Goal: Task Accomplishment & Management: Manage account settings

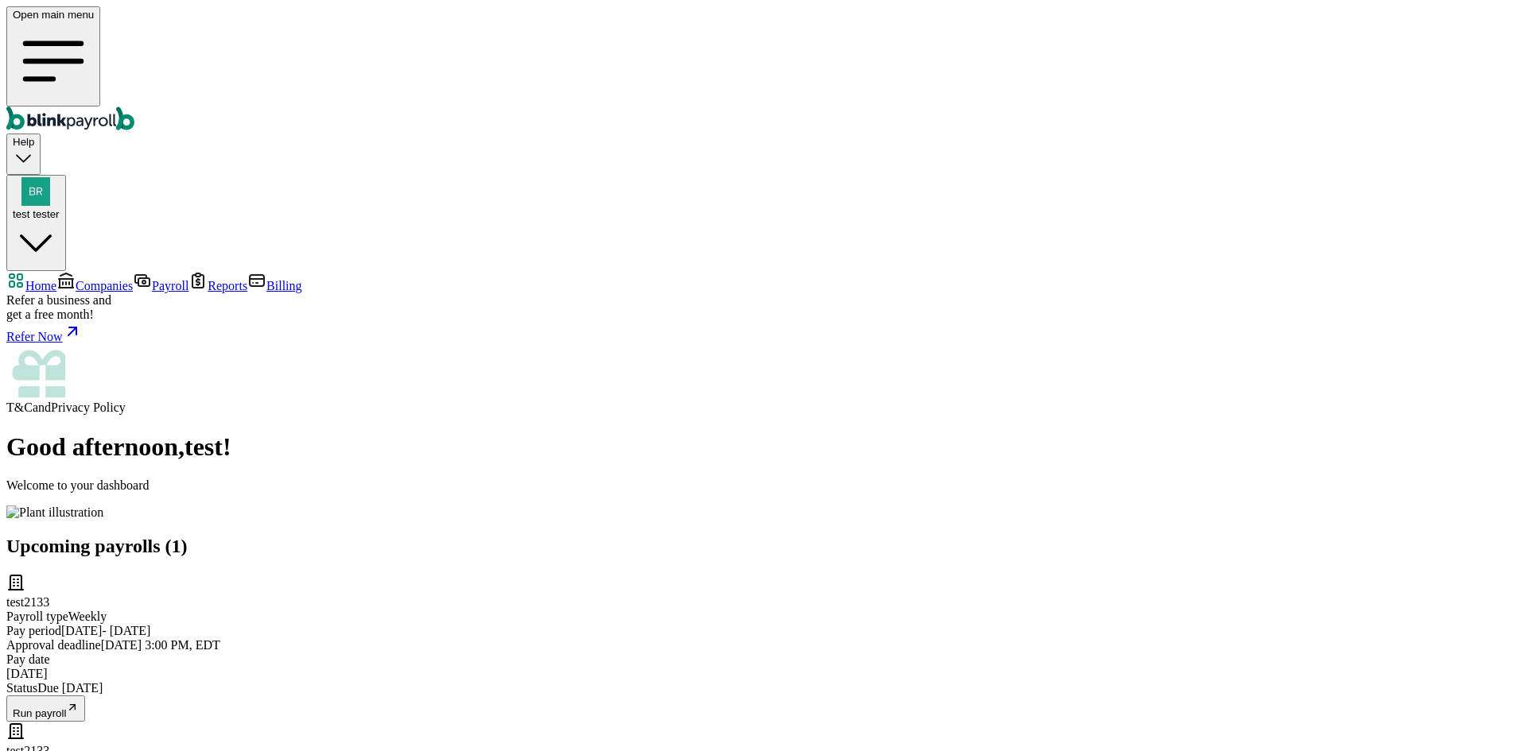
click at [76, 279] on span "Companies" at bounding box center [104, 286] width 57 height 14
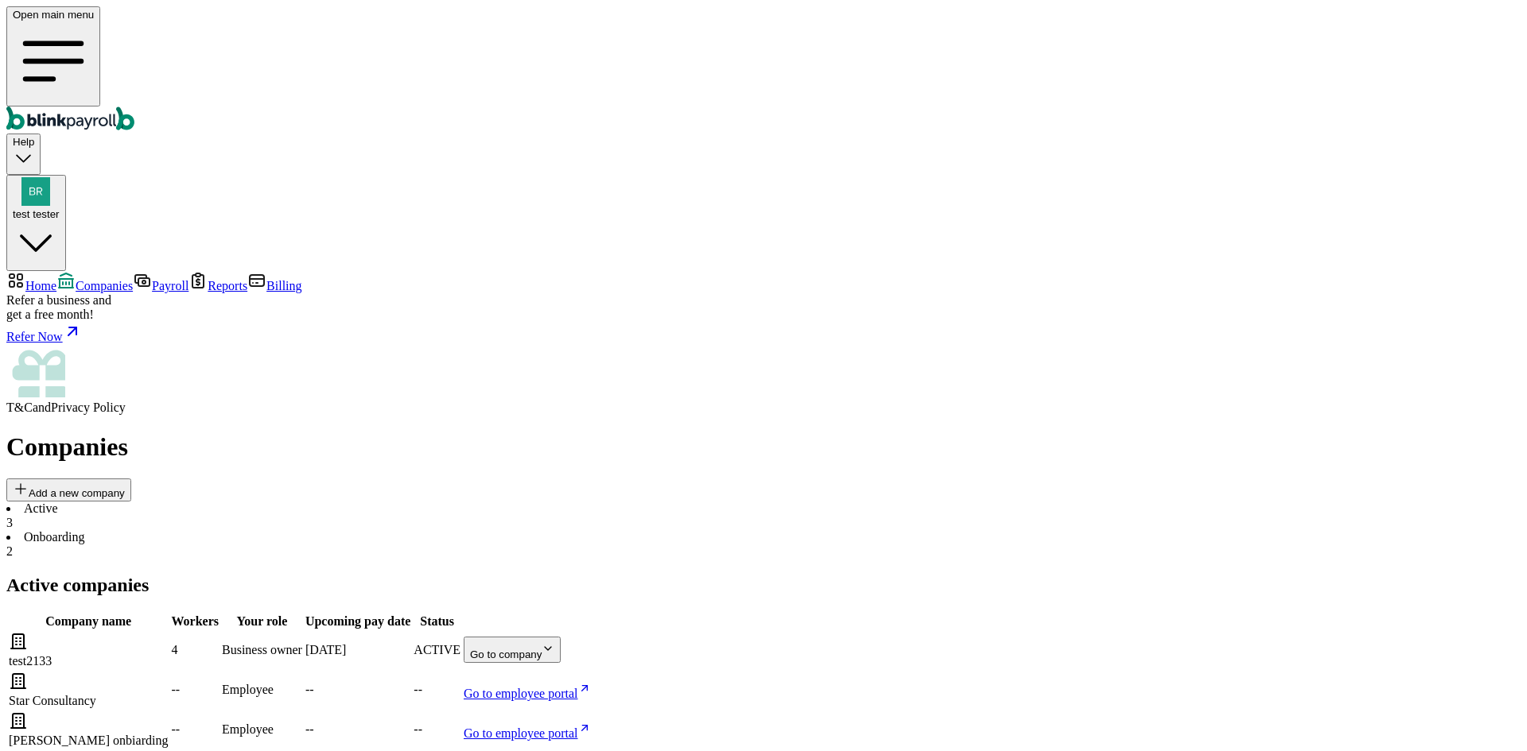
click at [1029, 296] on body "Open main menu Help test tester Home Companies Payroll Reports Billing Refer a …" at bounding box center [763, 626] width 1514 height 1241
click at [973, 294] on body "Open main menu Help test tester Home Companies Payroll Reports Billing Refer a …" at bounding box center [763, 626] width 1514 height 1241
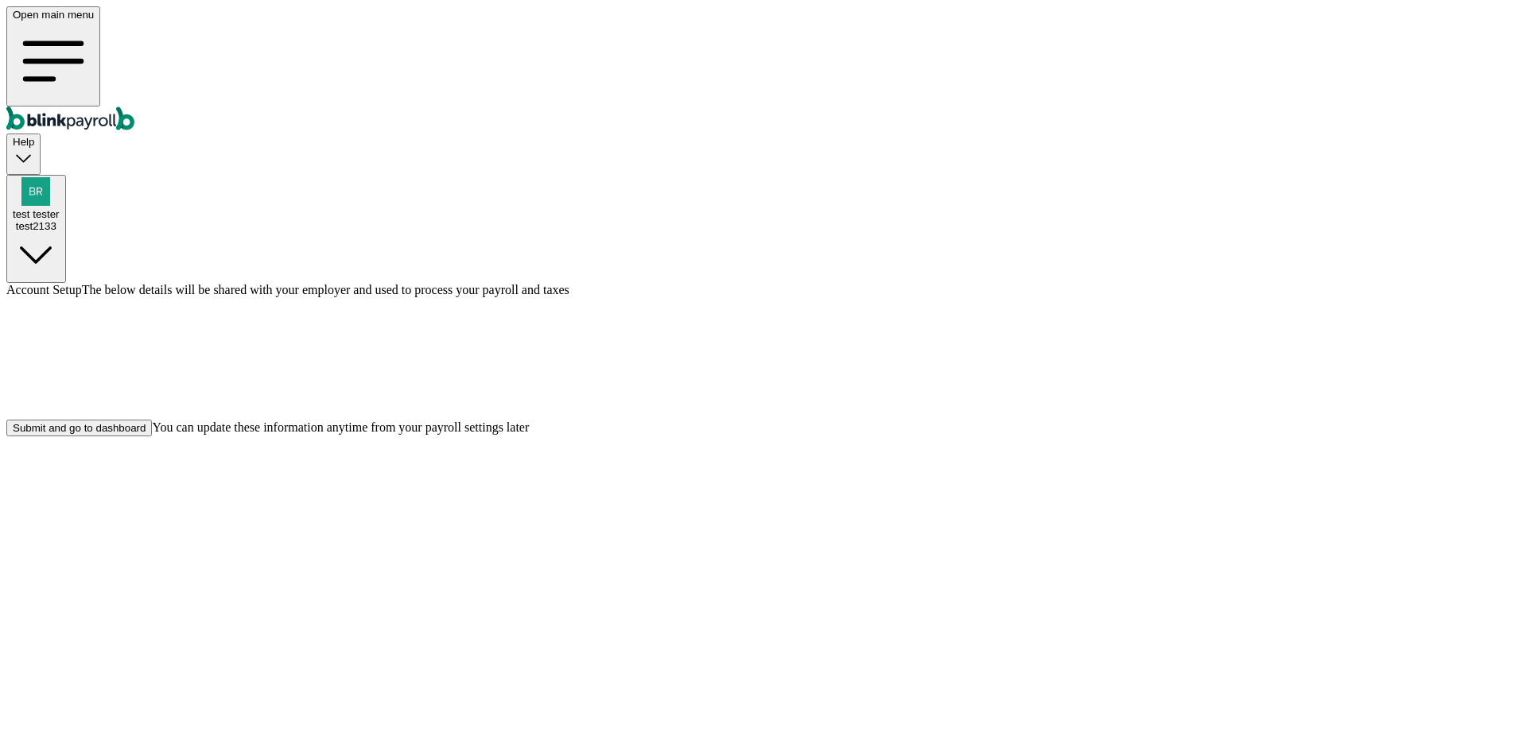
click at [146, 434] on div "Submit and go to dashboard" at bounding box center [79, 428] width 133 height 12
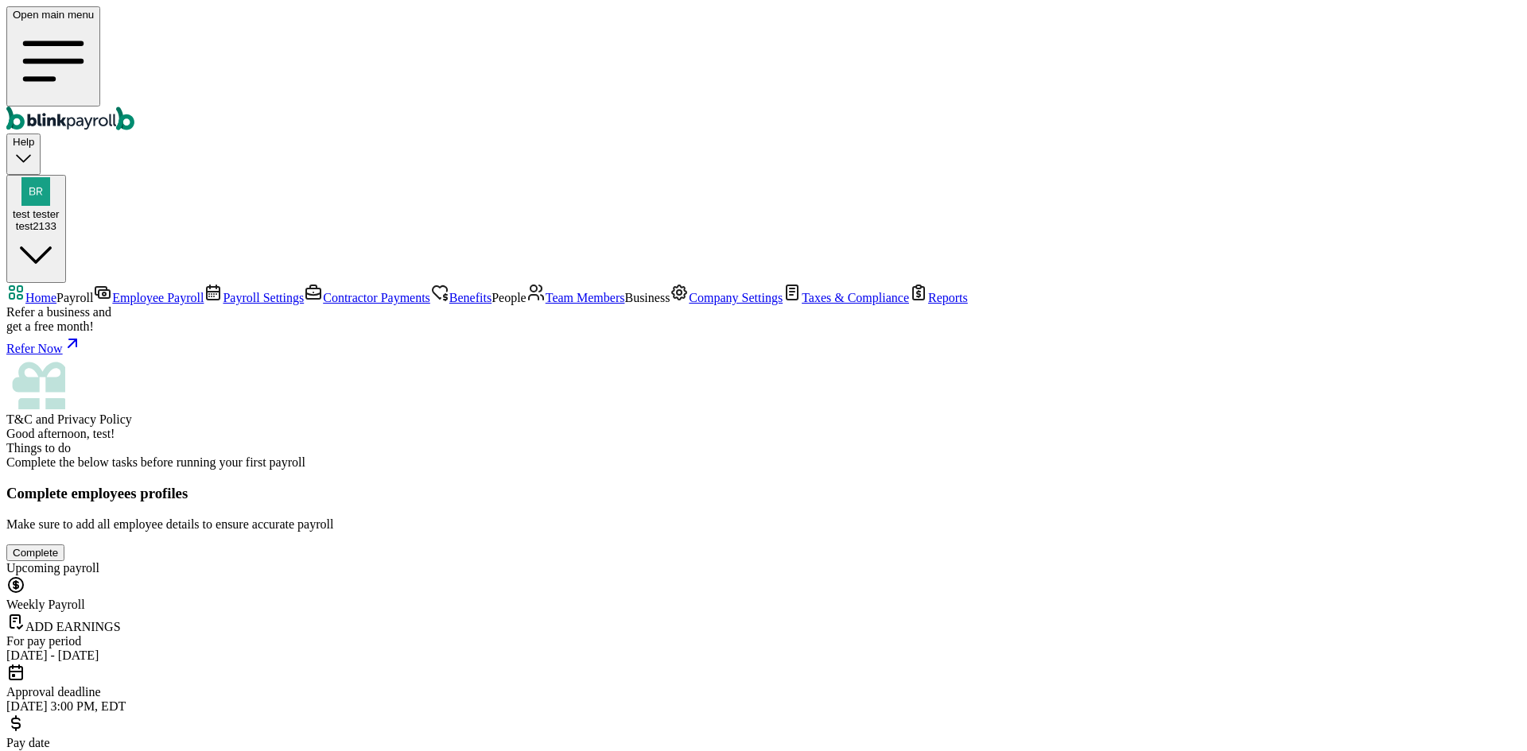
click at [121, 291] on link "Employee Payroll" at bounding box center [148, 298] width 111 height 14
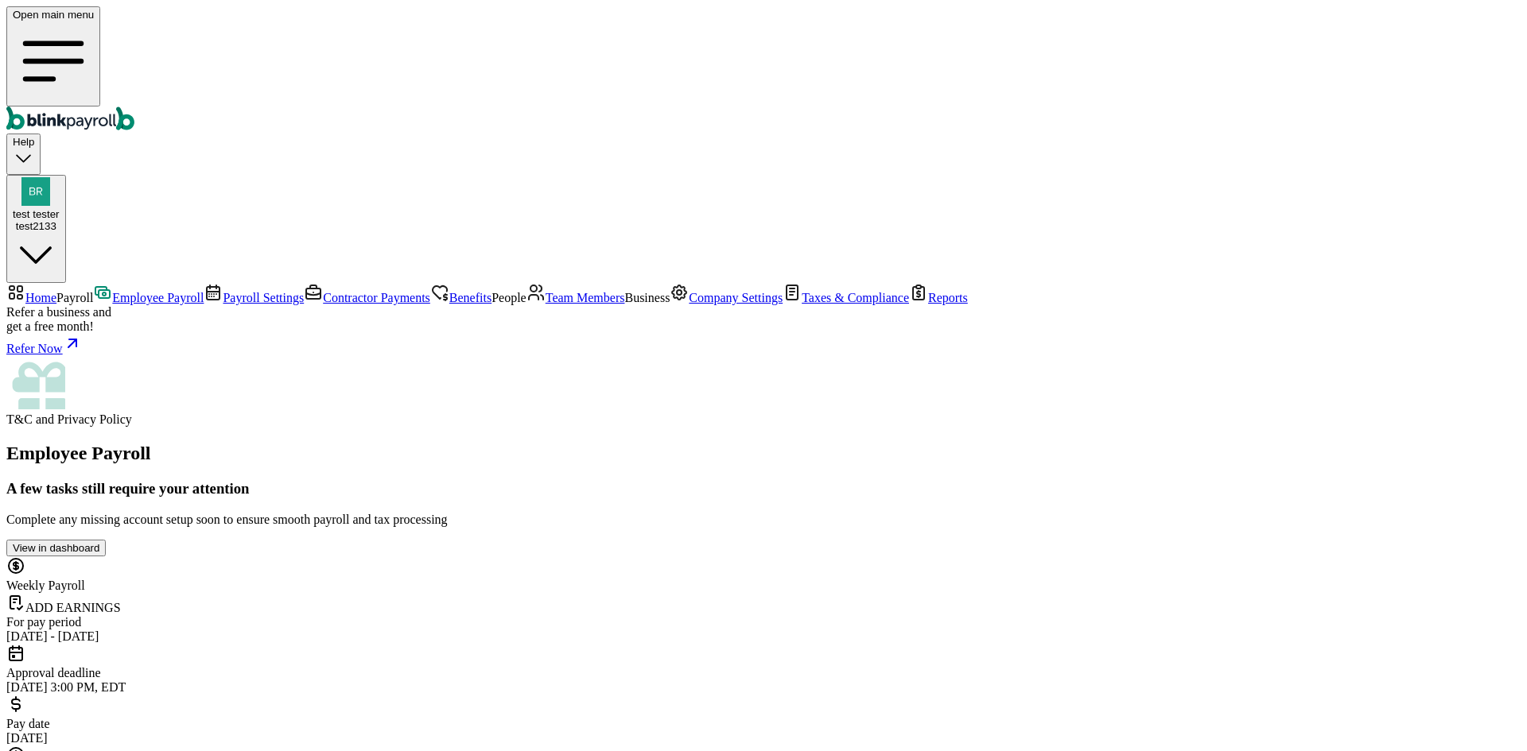
click at [546, 305] on span "Team Members" at bounding box center [586, 298] width 80 height 14
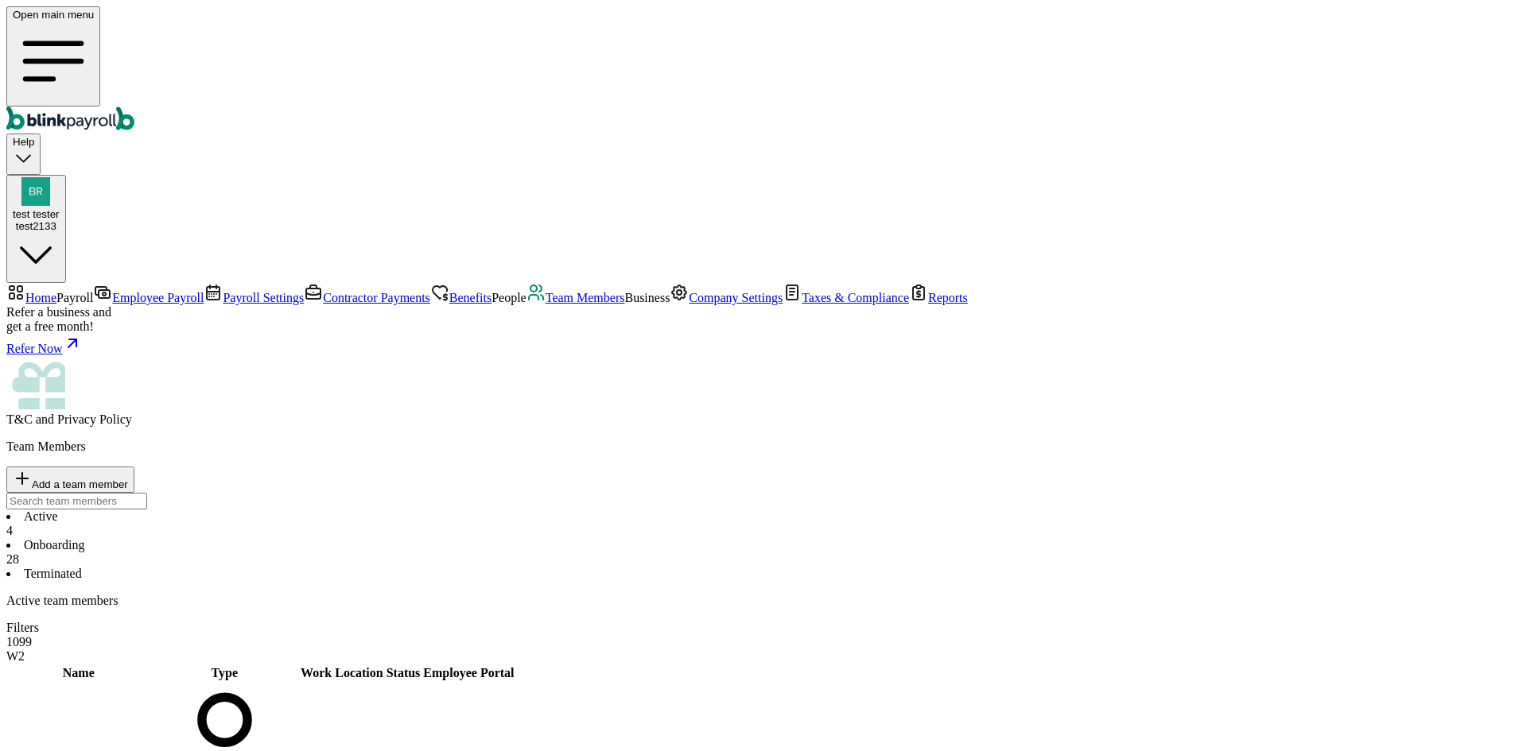
click at [370, 538] on li "Onboarding 28" at bounding box center [763, 552] width 1514 height 29
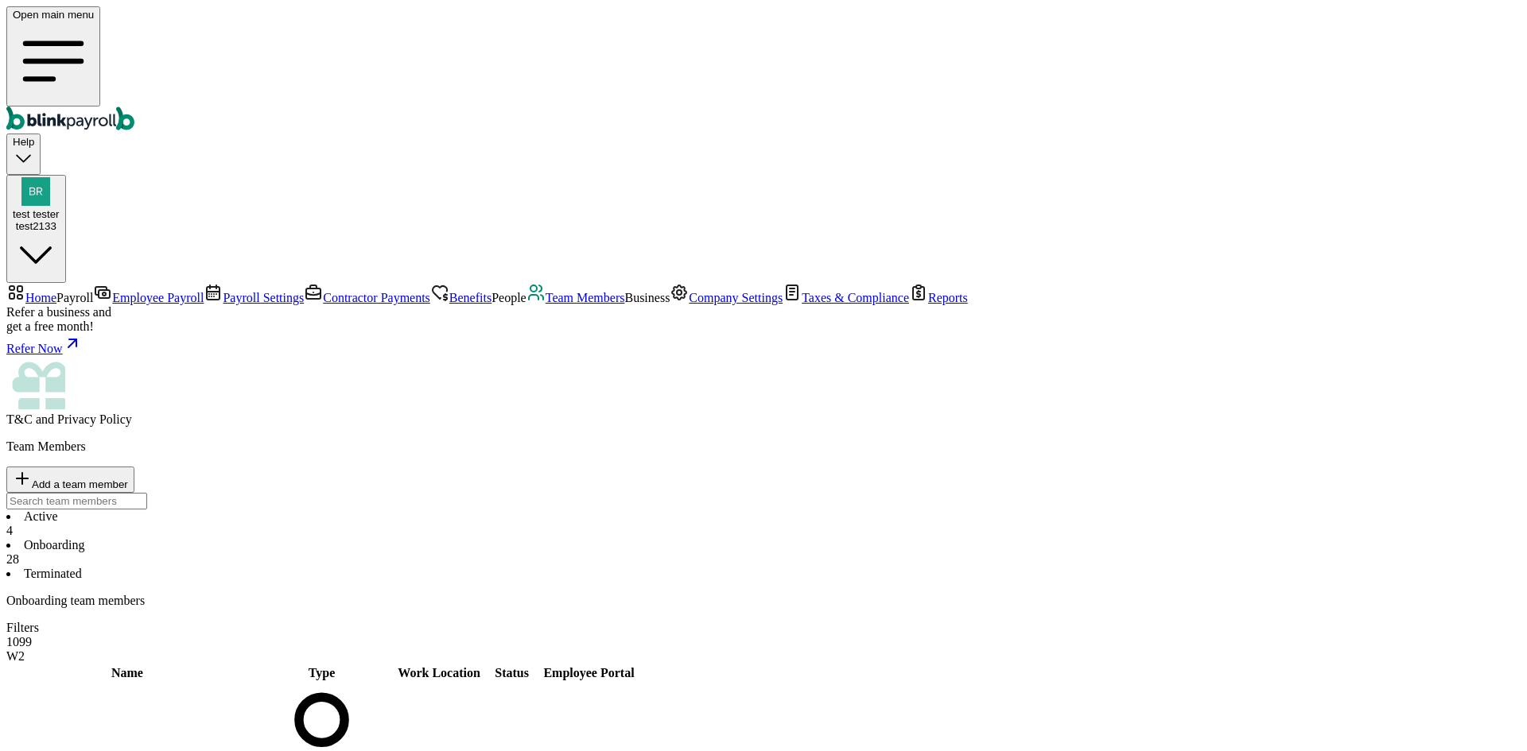
click at [689, 751] on span "Complete" at bounding box center [666, 765] width 45 height 12
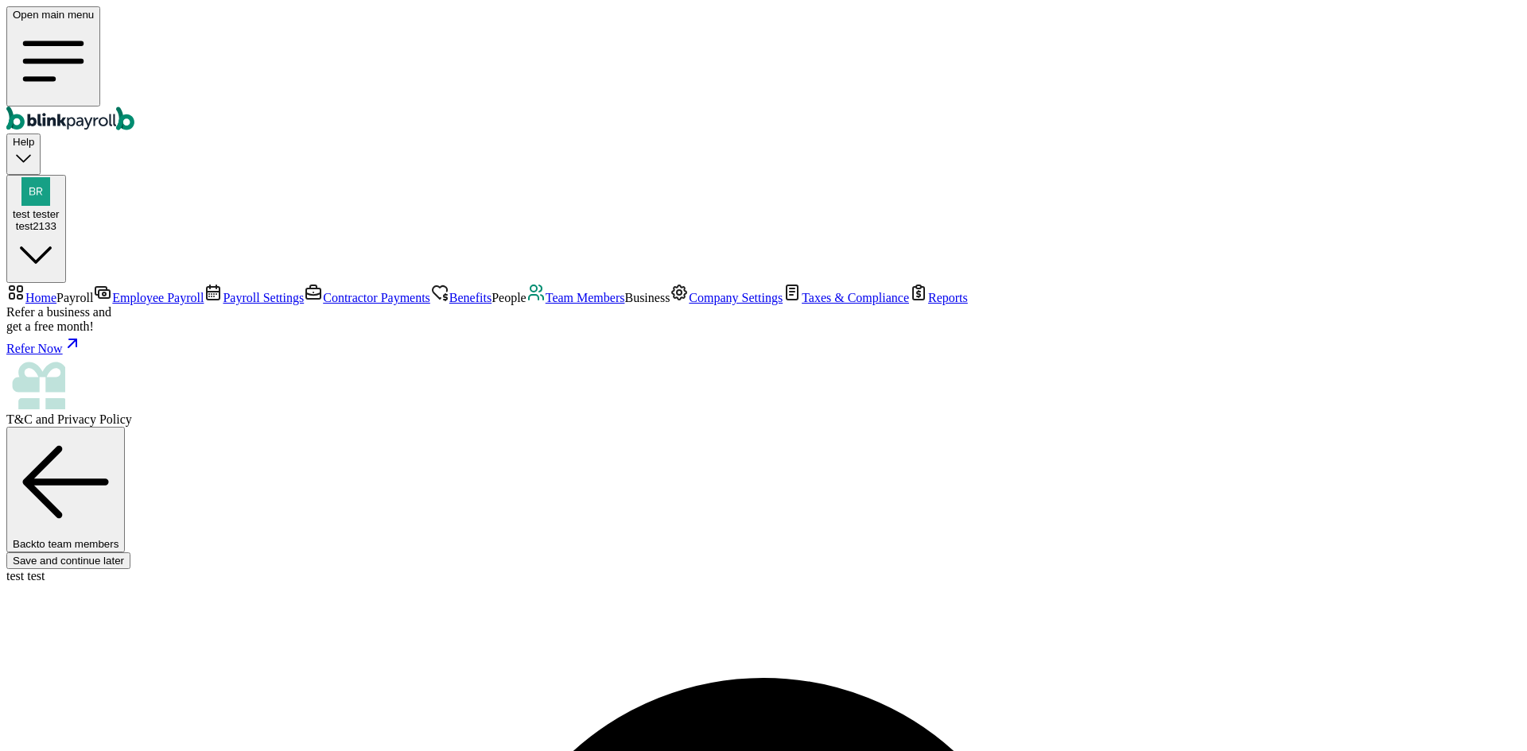
type input "test"
click at [546, 305] on span "Team Members" at bounding box center [586, 298] width 80 height 14
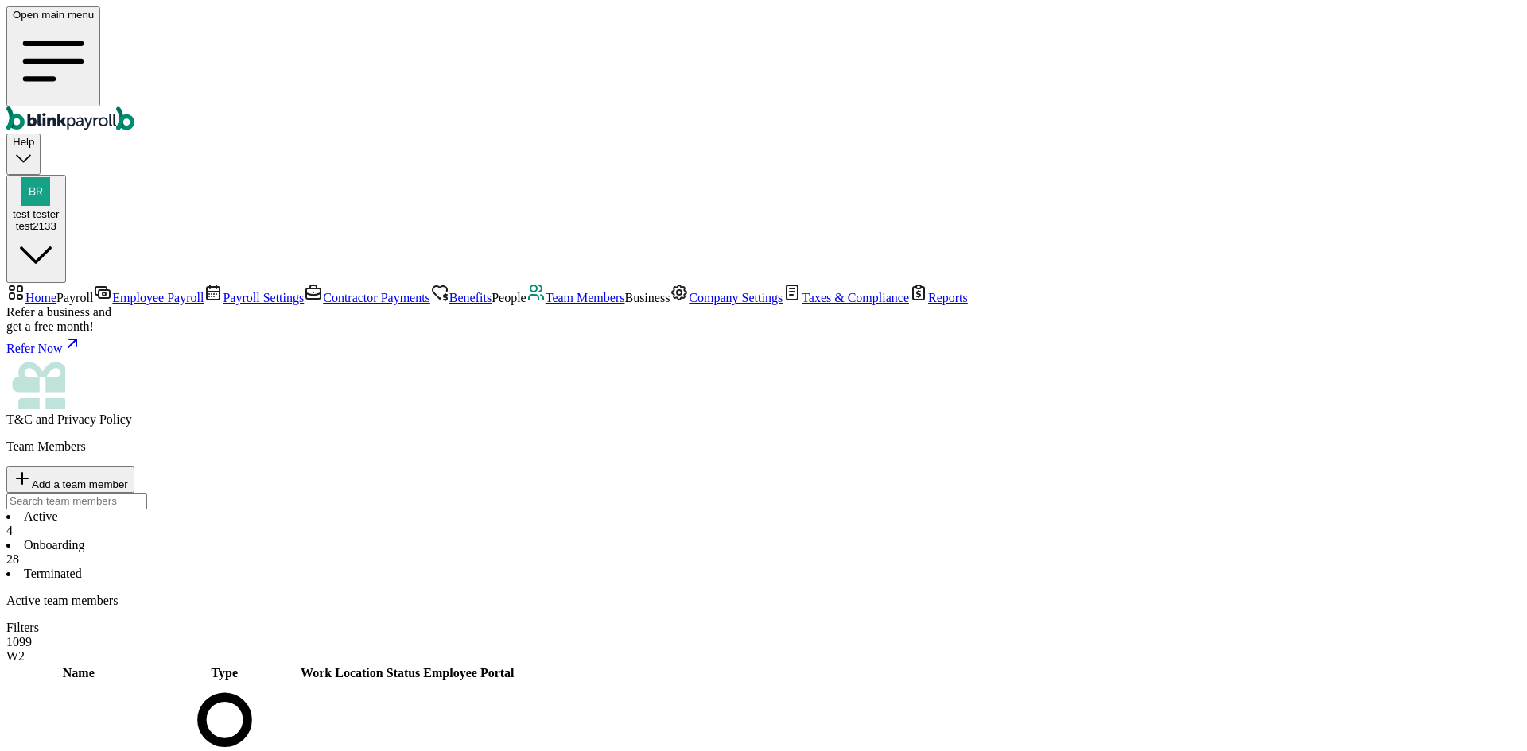
click at [60, 220] on div "test2133" at bounding box center [36, 226] width 47 height 12
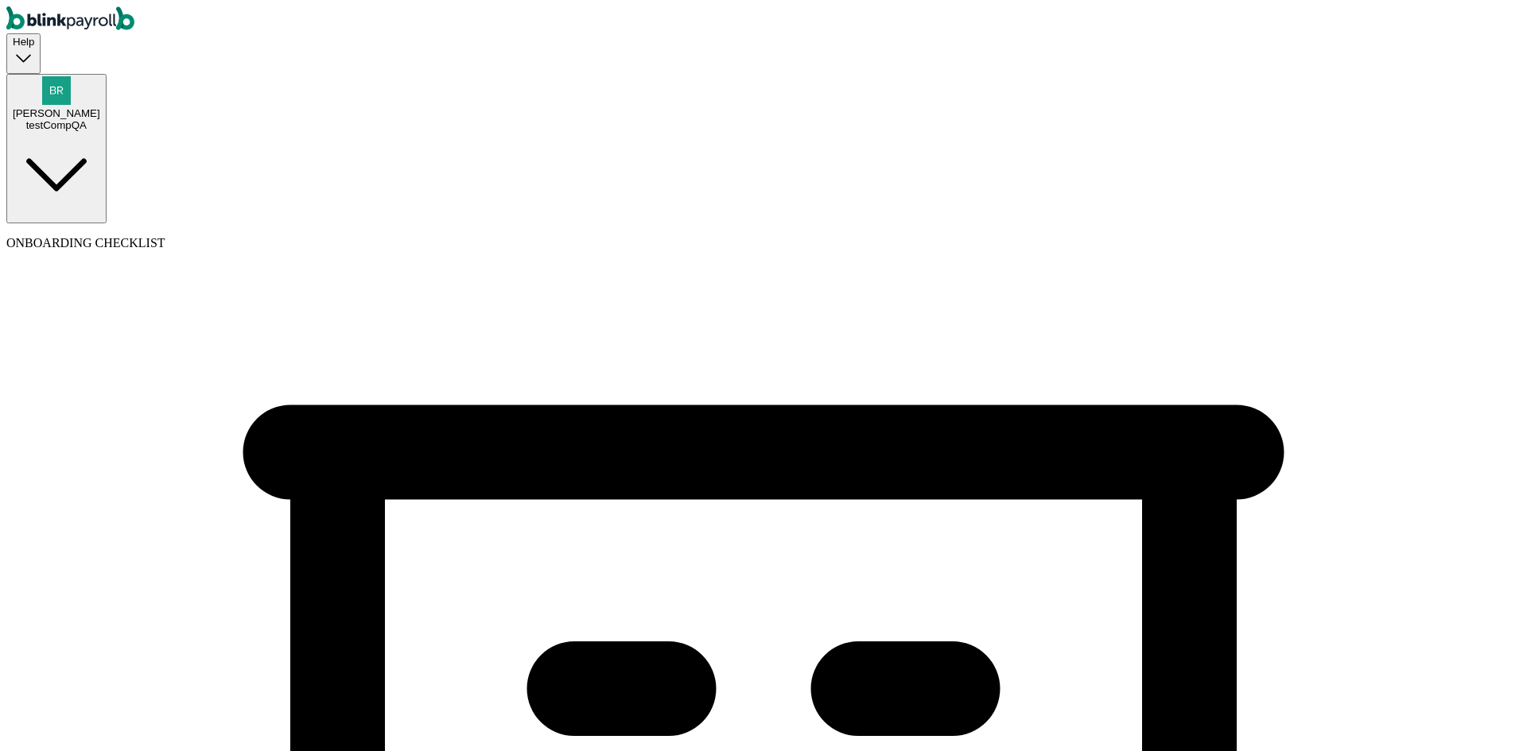
select select "Limited Liability Company (LLC)"
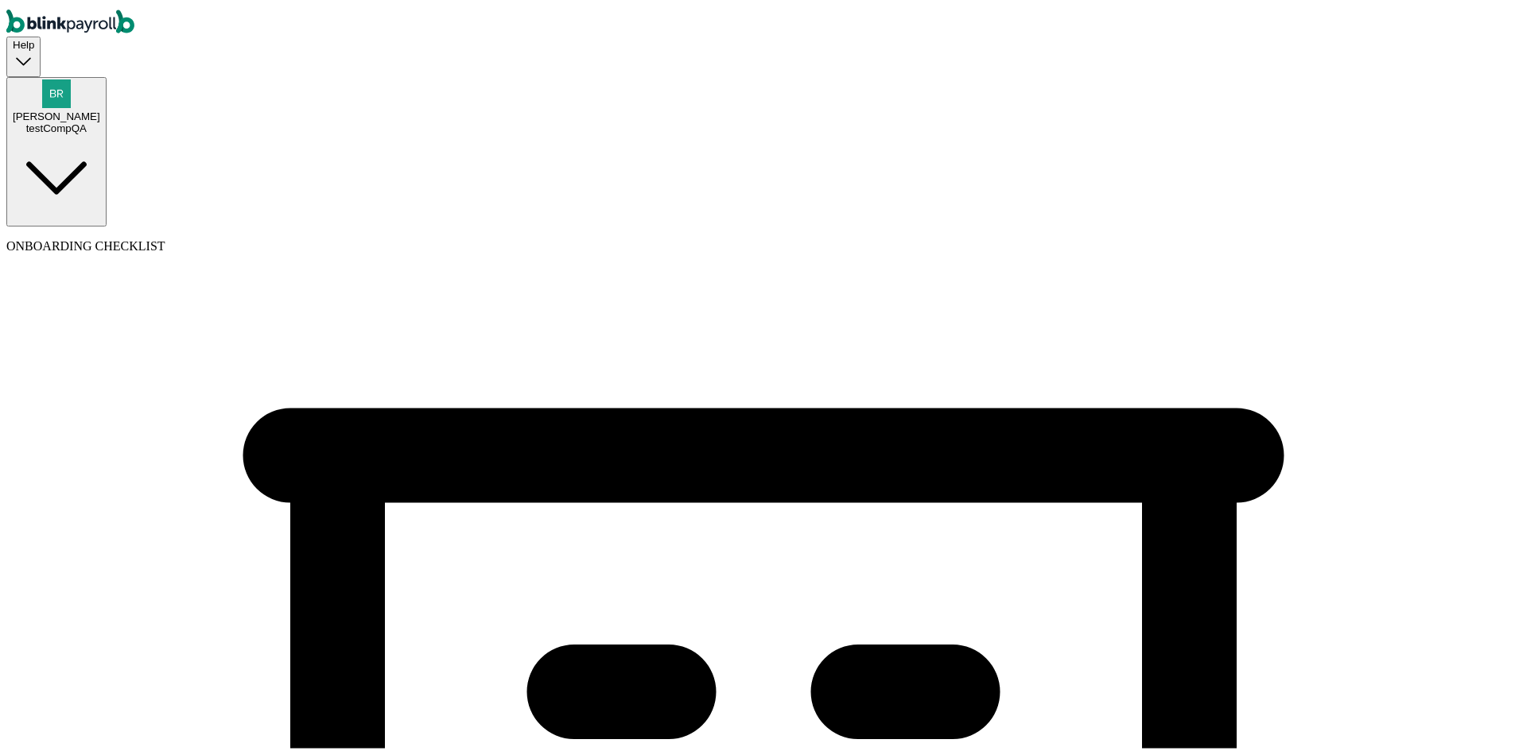
select select "Hospitality or Accommodation"
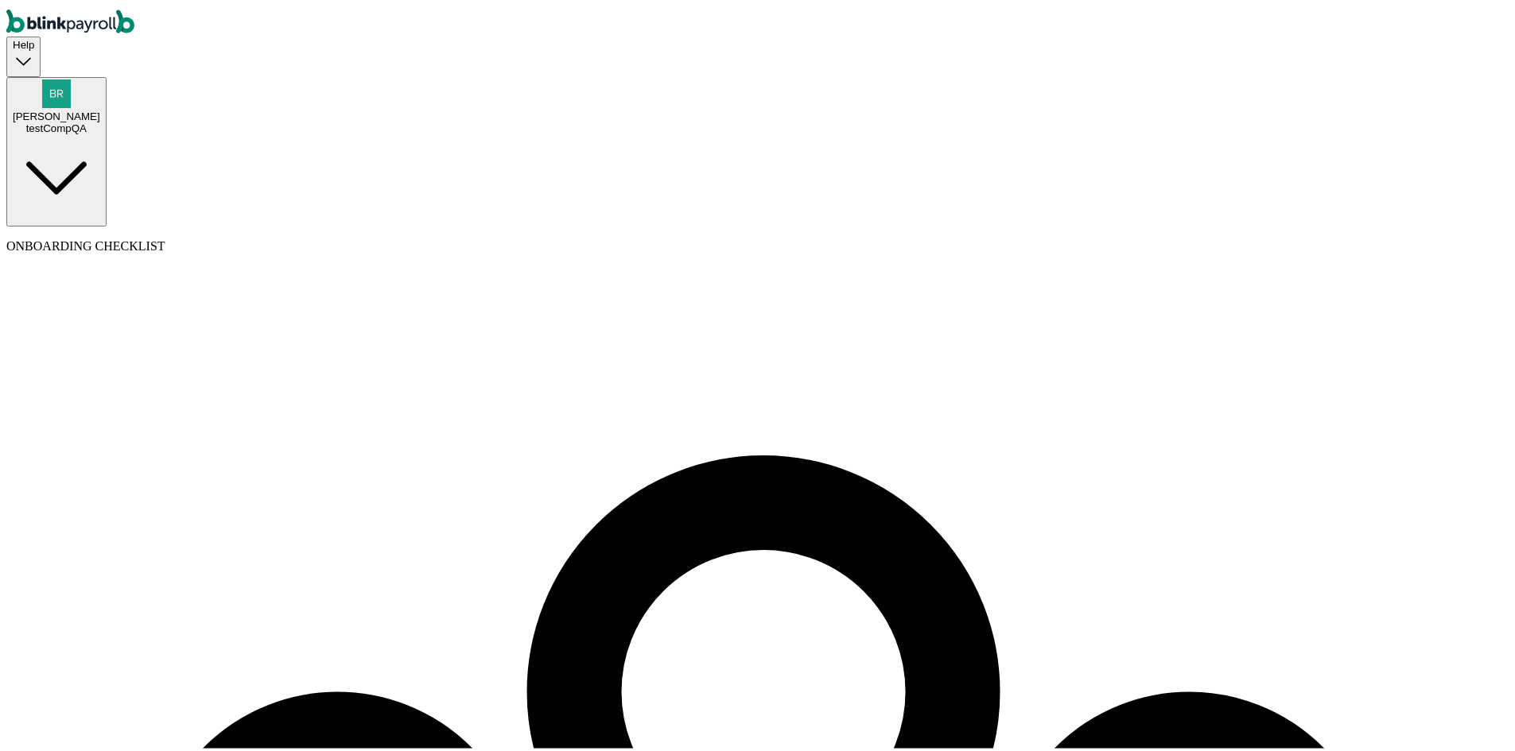
click at [100, 76] on div "jerry tester testCompQA" at bounding box center [56, 103] width 87 height 55
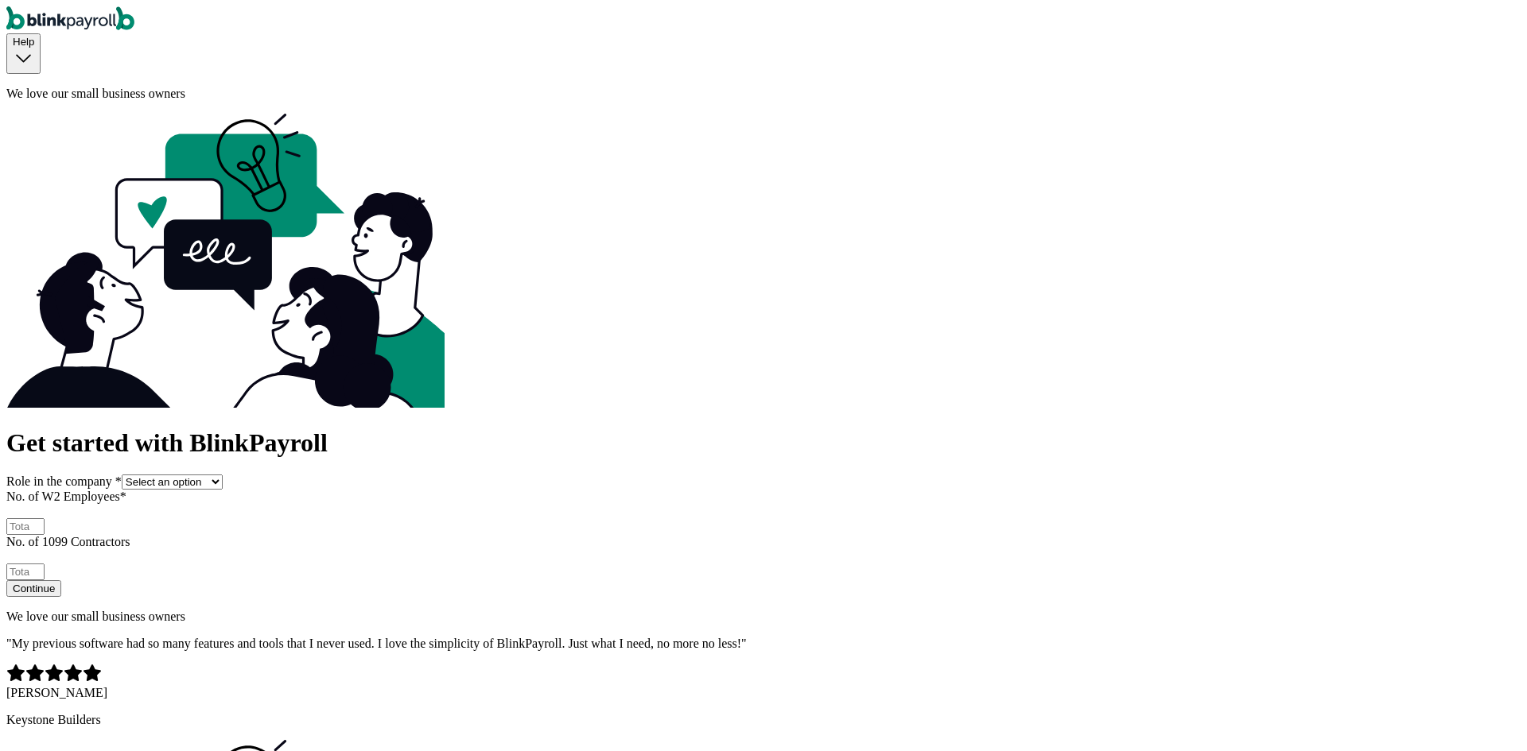
click at [223, 475] on select "Select an option Business owner HR CPA / Accountant Other" at bounding box center [172, 482] width 101 height 15
select select "owner"
click at [223, 475] on select "Select an option Business owner HR CPA / Accountant Other" at bounding box center [172, 482] width 101 height 15
click at [45, 518] on input "No. of W2 Employees *" at bounding box center [25, 526] width 38 height 17
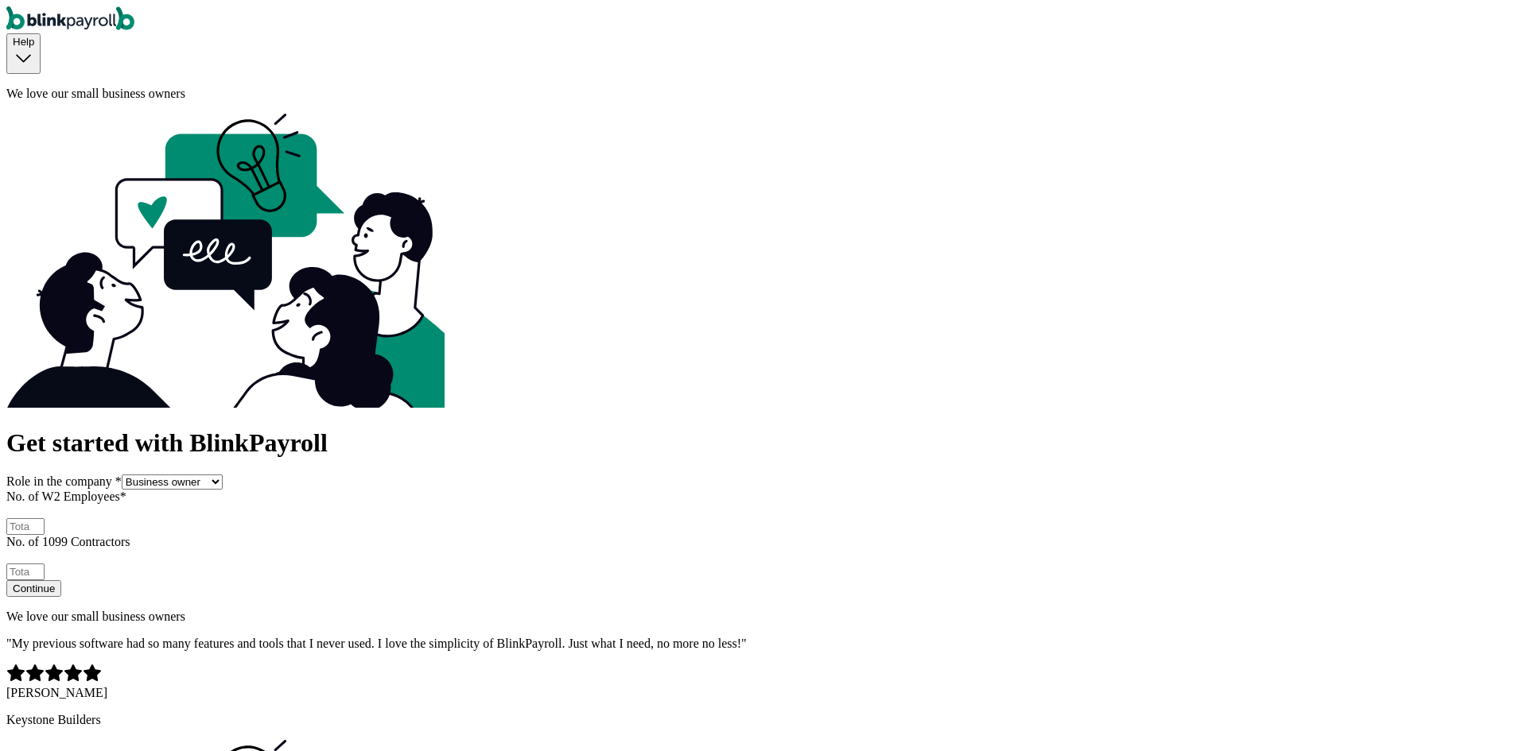
click at [45, 518] on input "No. of W2 Employees *" at bounding box center [25, 526] width 38 height 17
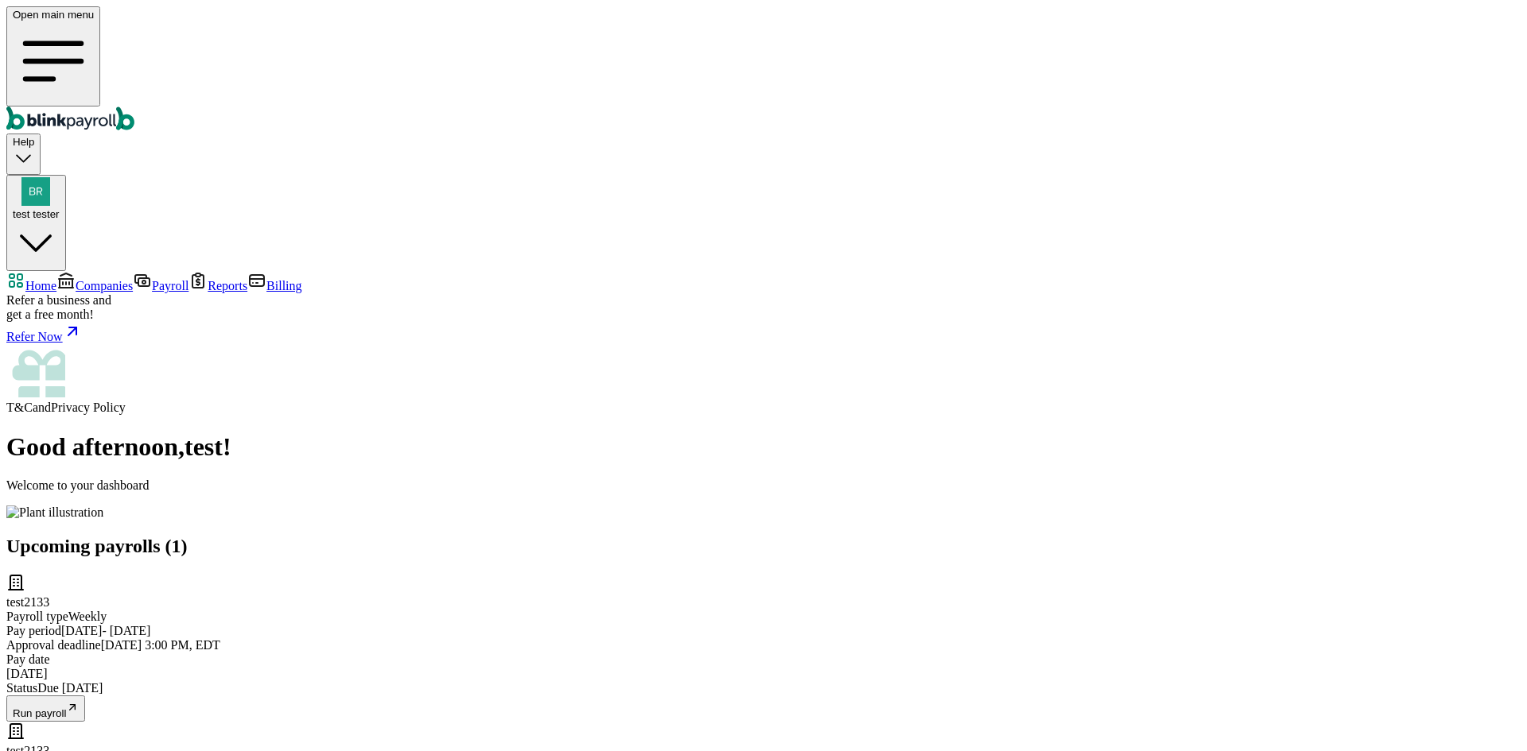
click at [111, 279] on span "Companies" at bounding box center [104, 286] width 57 height 14
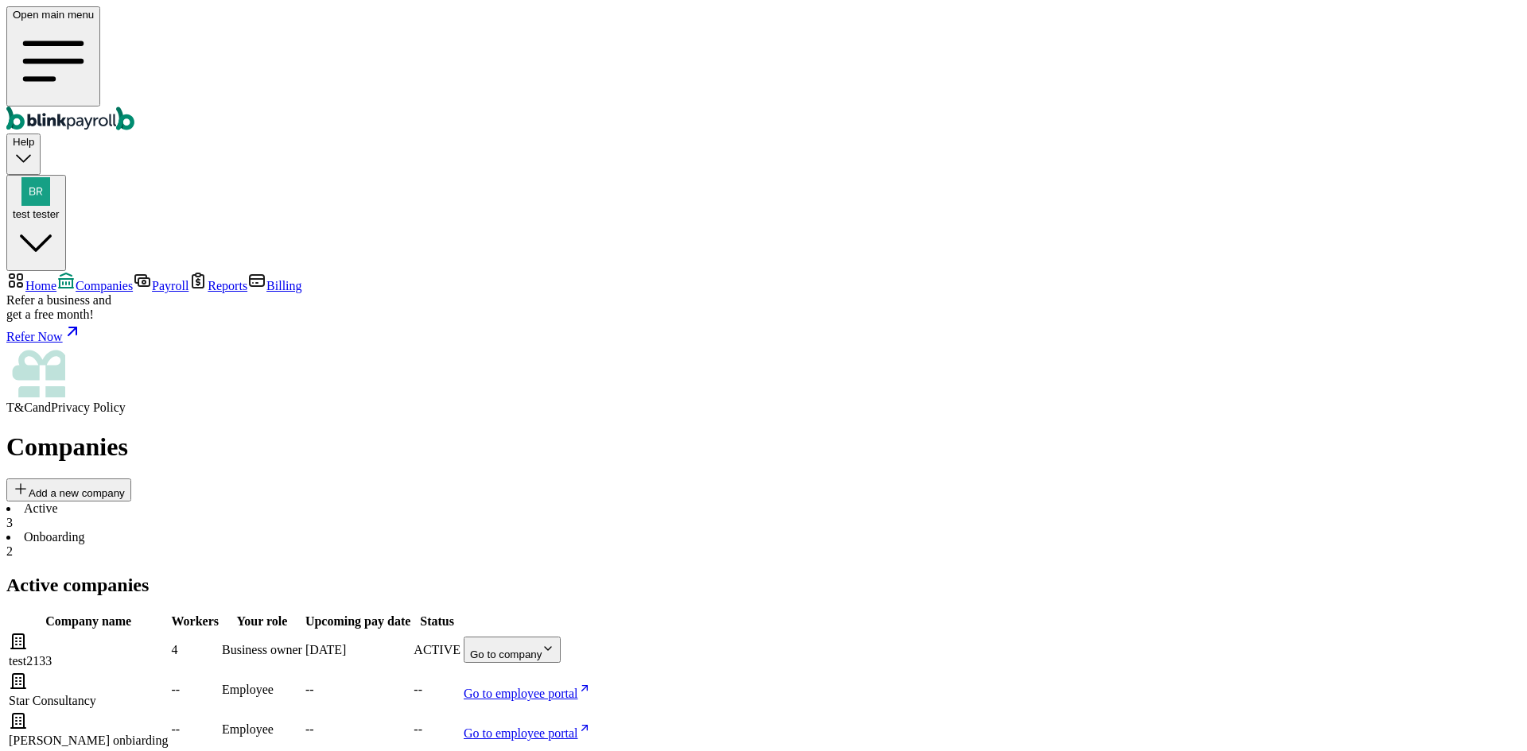
click at [974, 301] on body "Open main menu Help test tester Home Companies Payroll Reports Billing Refer a …" at bounding box center [763, 626] width 1514 height 1241
click at [967, 285] on body "Open main menu Help test tester Home Companies Payroll Reports Billing Refer a …" at bounding box center [763, 626] width 1514 height 1241
click at [988, 293] on body "Open main menu Help test tester Home Companies Payroll Reports Billing Refer a …" at bounding box center [763, 626] width 1514 height 1241
click at [133, 279] on link "Payroll" at bounding box center [161, 286] width 56 height 14
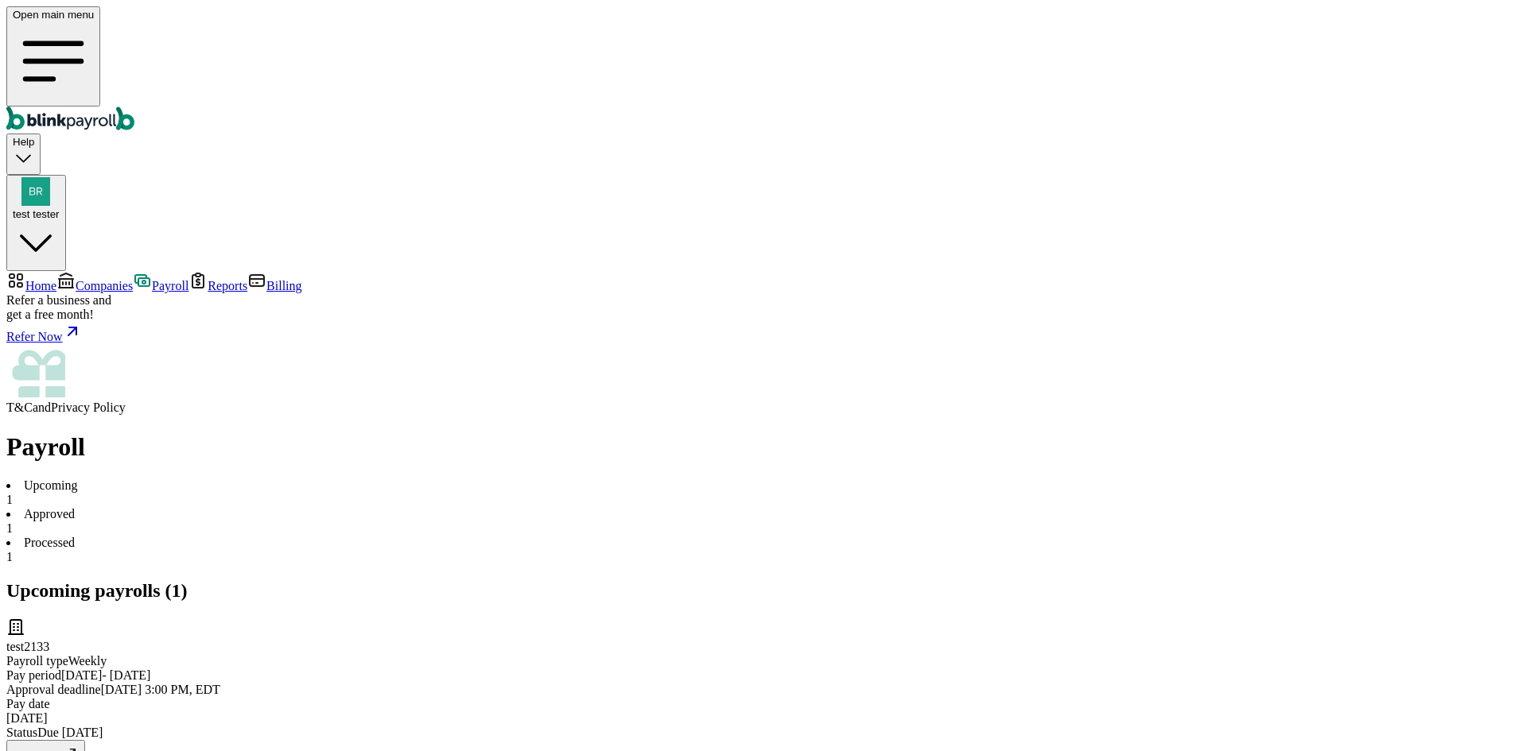
click at [502, 536] on li "Processed 1" at bounding box center [763, 550] width 1514 height 29
click at [296, 479] on li "Upcoming 1" at bounding box center [763, 493] width 1514 height 29
click at [89, 279] on span "Companies" at bounding box center [104, 286] width 57 height 14
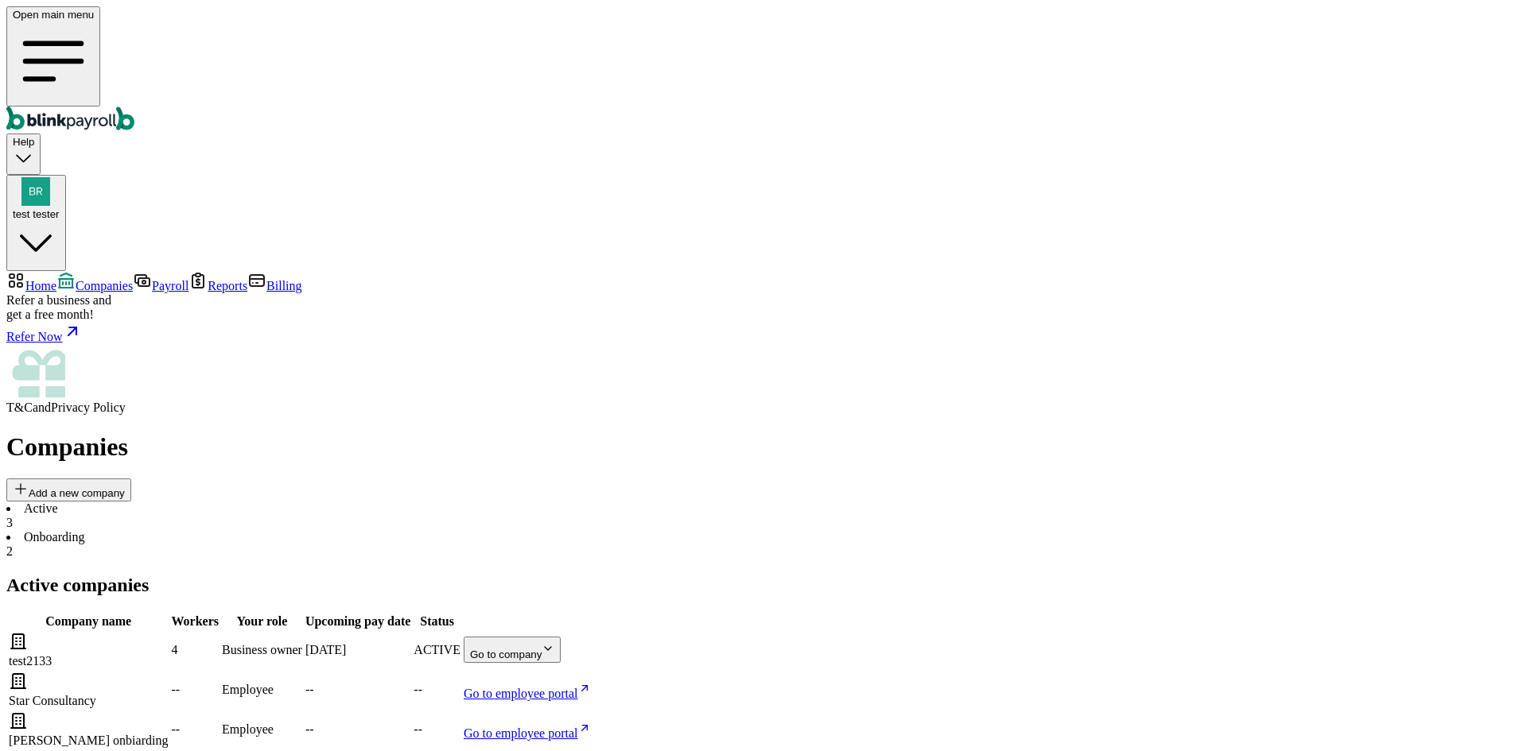
click at [152, 279] on span "Payroll" at bounding box center [170, 286] width 37 height 14
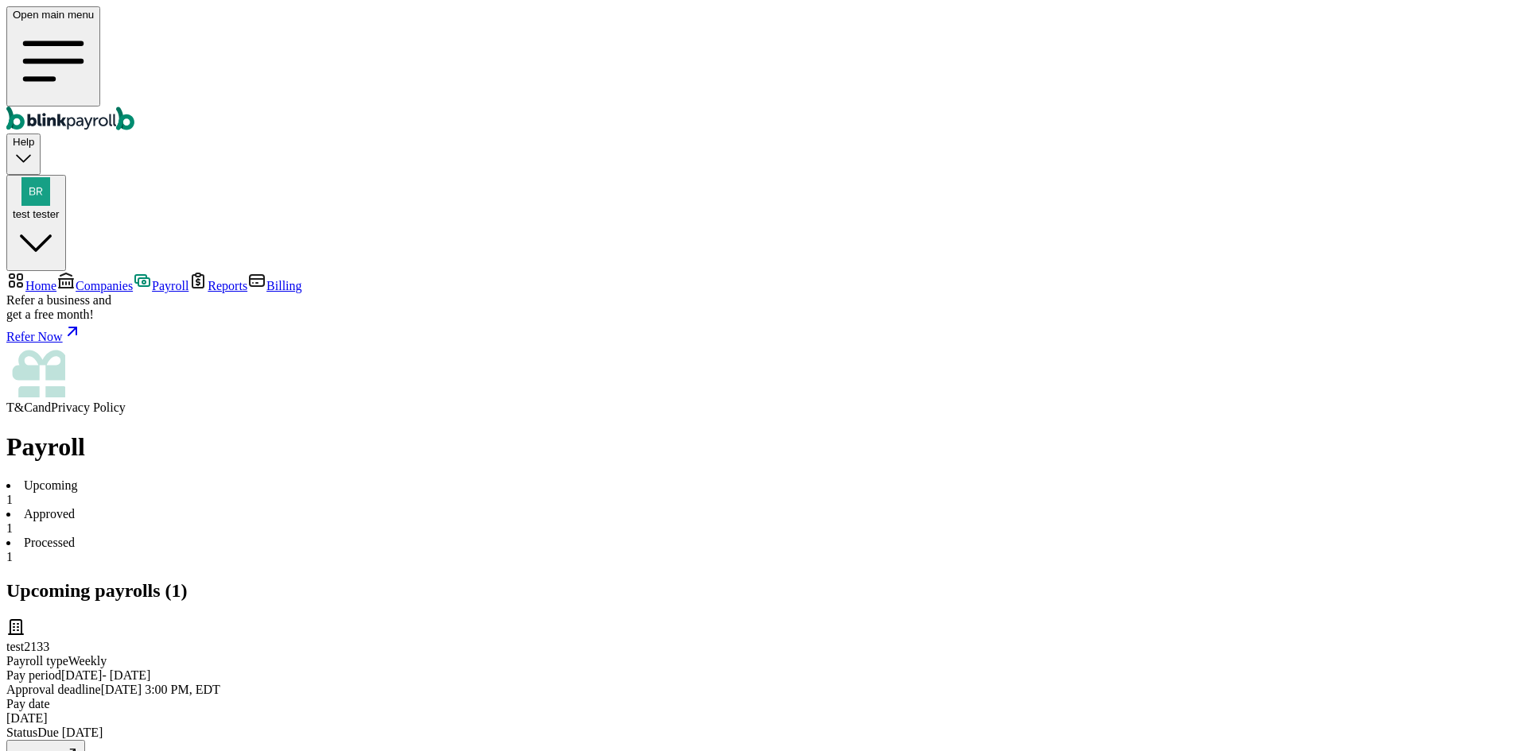
click at [208, 279] on span "Reports" at bounding box center [228, 286] width 40 height 14
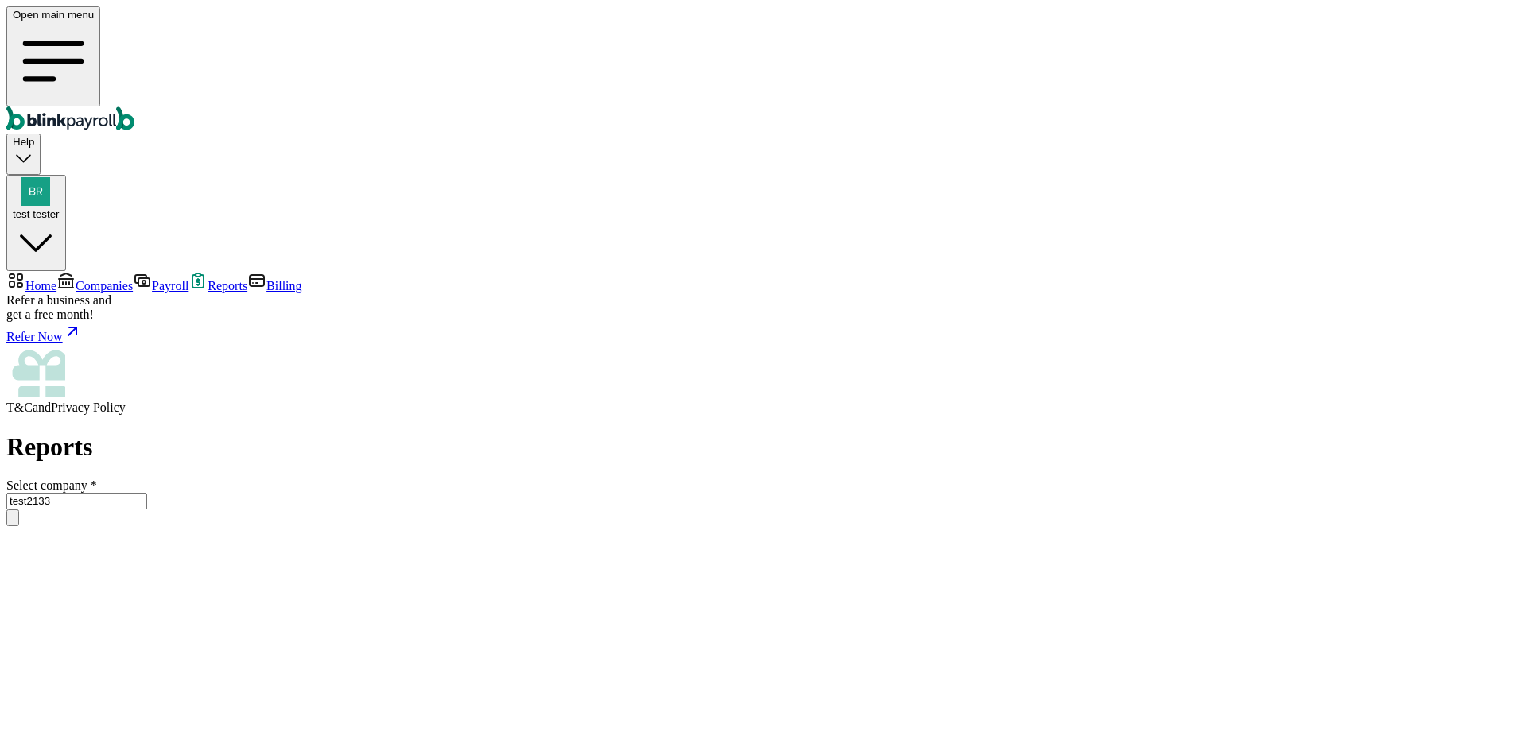
click at [208, 279] on span "Reports" at bounding box center [228, 286] width 40 height 14
click at [147, 493] on input "test2133" at bounding box center [76, 501] width 141 height 17
click at [331, 433] on div "Reports Select company * test2133 test2133 Star Consultancy BHautik test2133 bh…" at bounding box center [763, 597] width 1514 height 328
click at [147, 493] on input "test2133" at bounding box center [76, 501] width 141 height 17
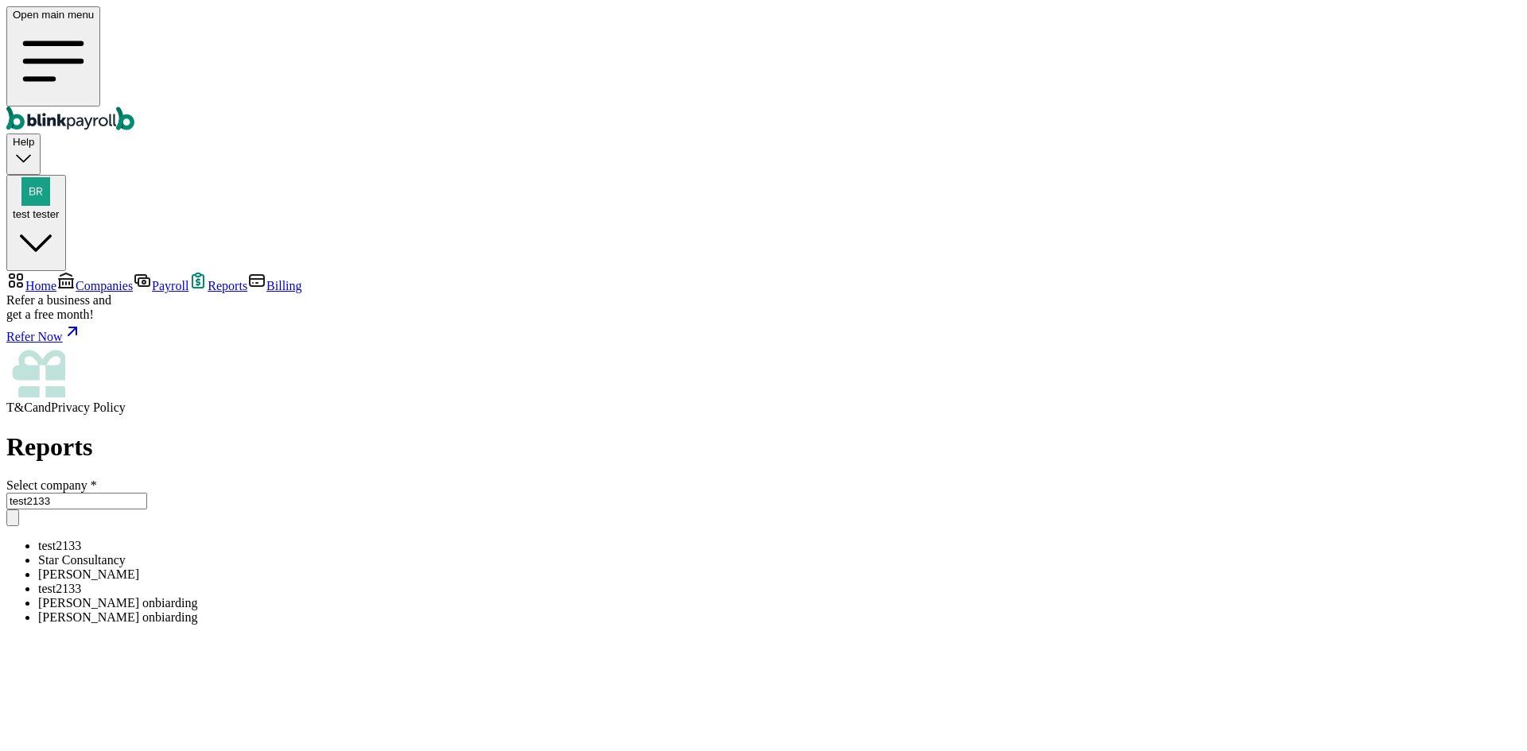
click at [95, 279] on span "Companies" at bounding box center [104, 286] width 57 height 14
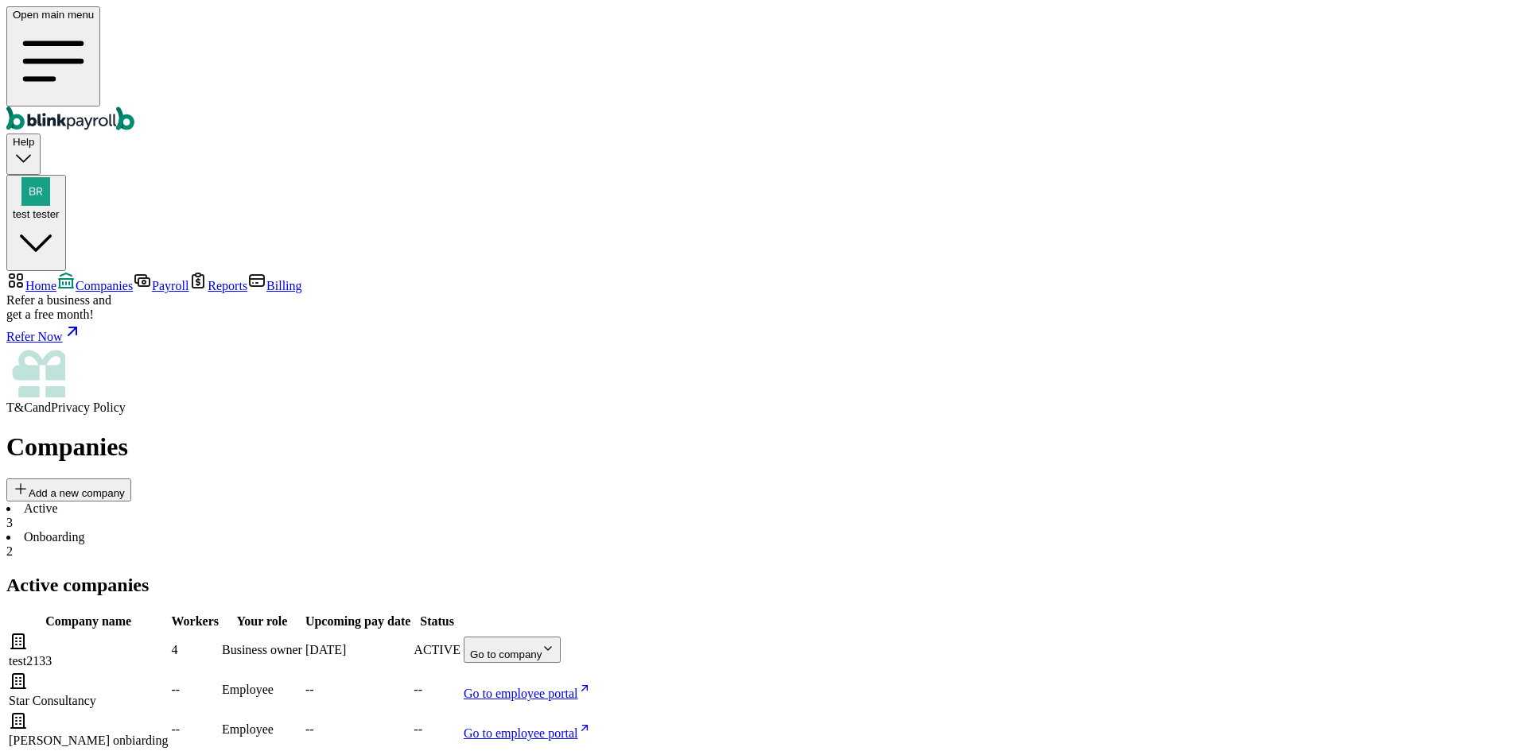
click at [266, 279] on span "Billing" at bounding box center [283, 286] width 35 height 14
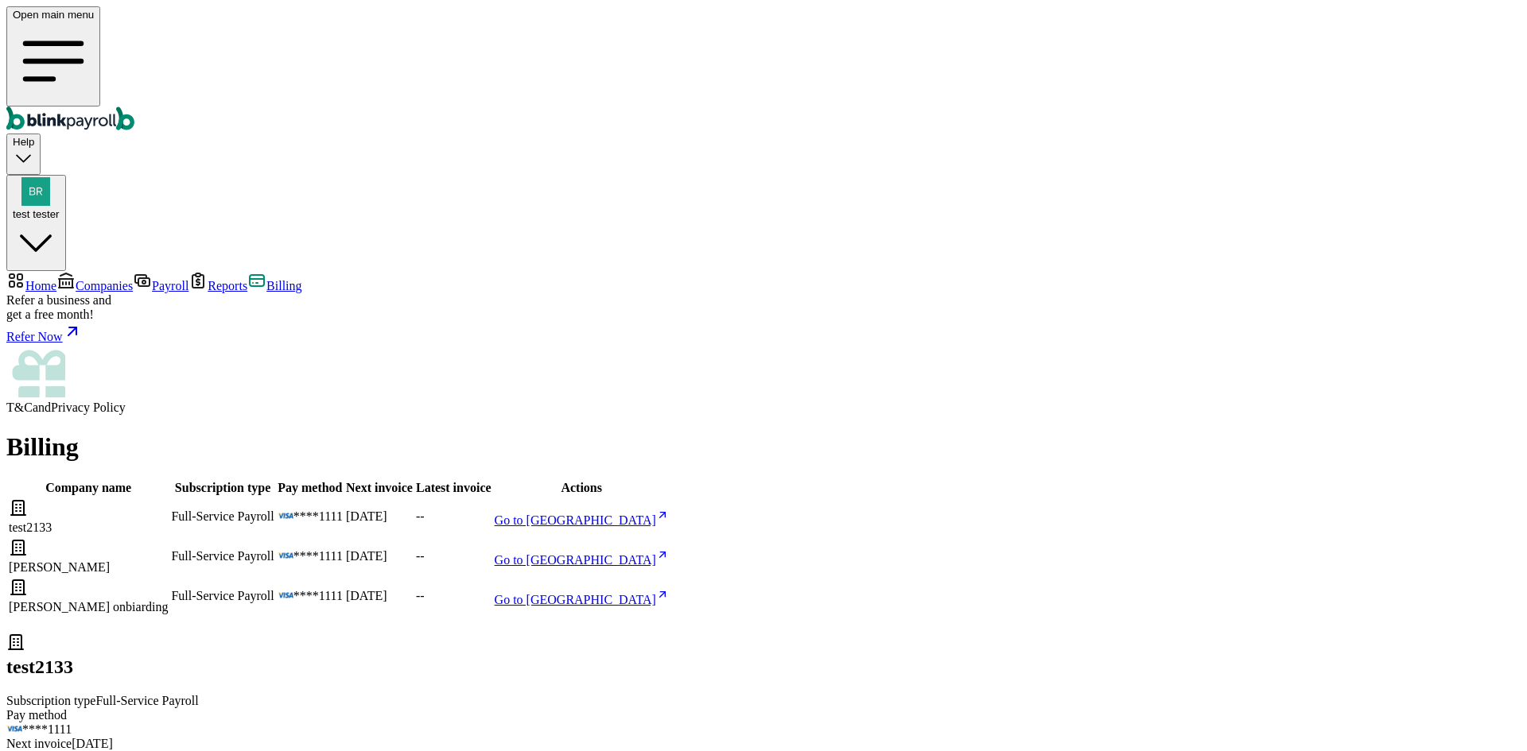
click at [86, 279] on span "Companies" at bounding box center [104, 286] width 57 height 14
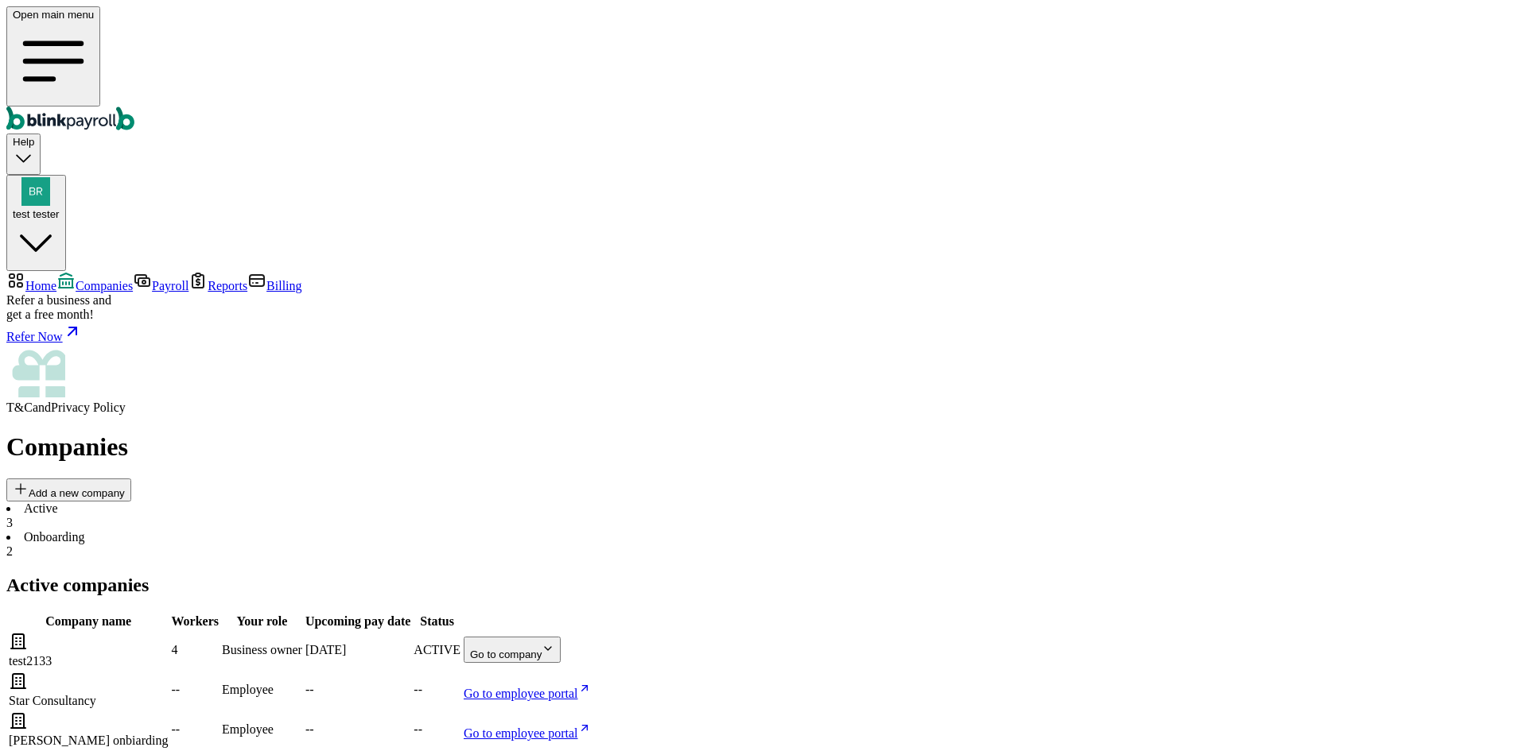
click at [403, 530] on li "Onboarding 2" at bounding box center [763, 544] width 1514 height 29
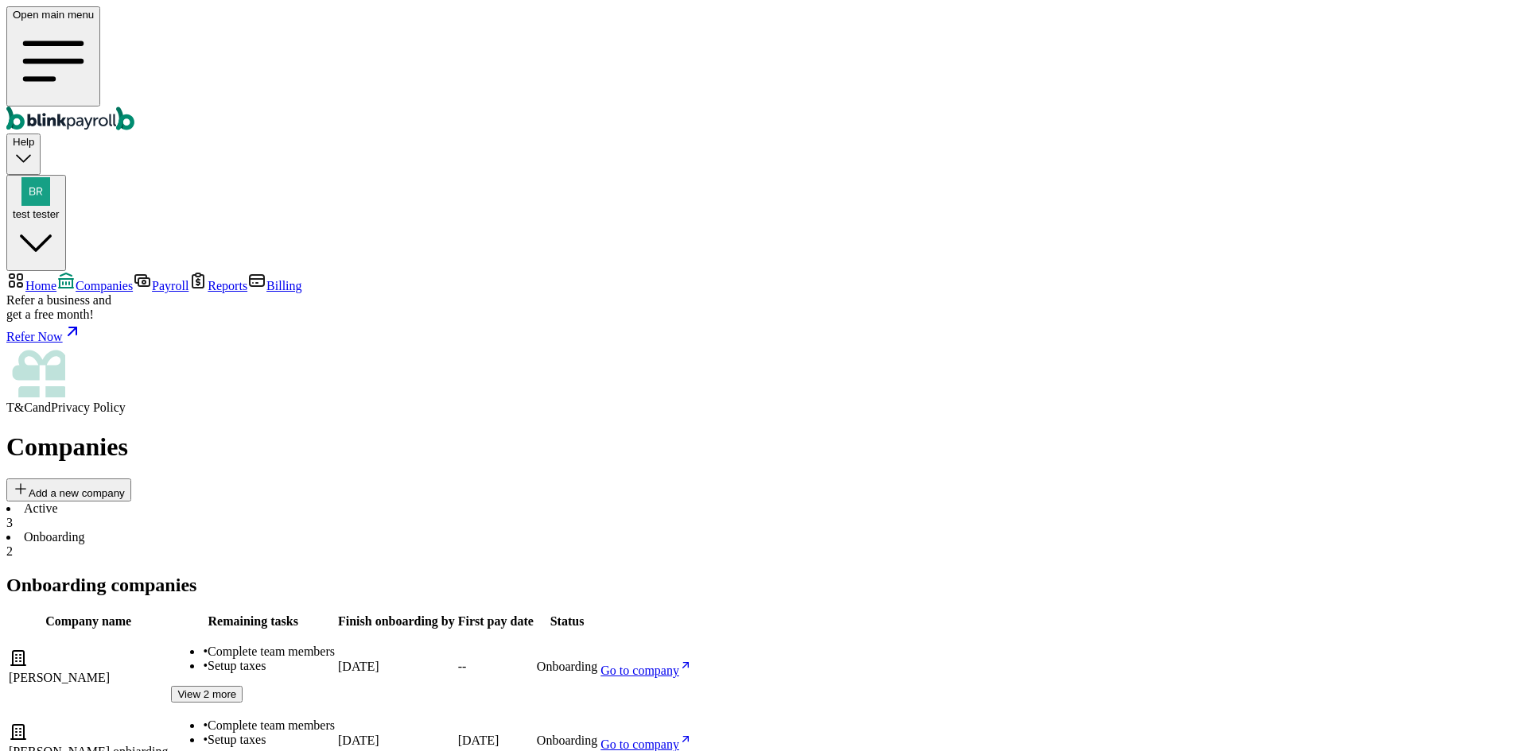
click at [266, 502] on li "Active 3" at bounding box center [763, 516] width 1514 height 29
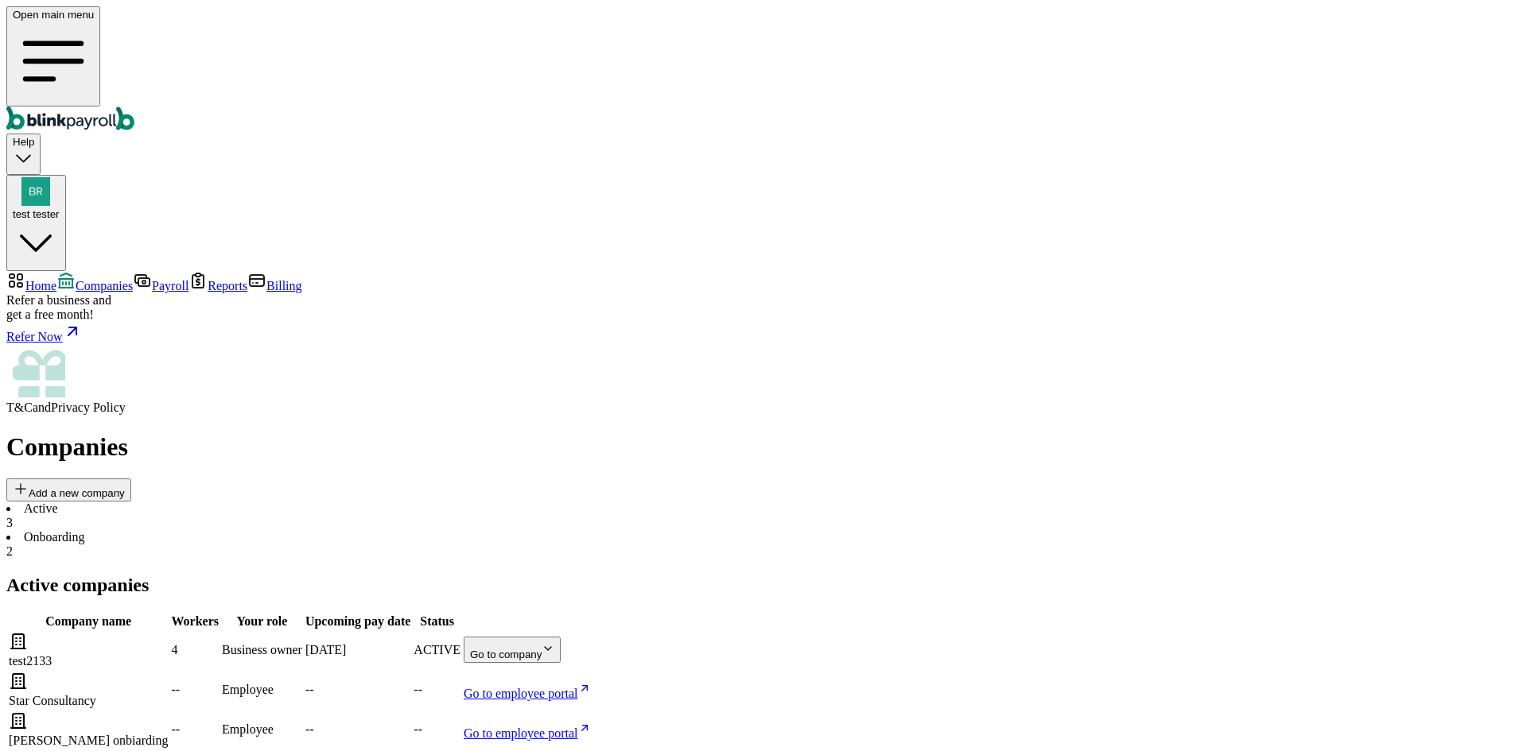
click at [266, 279] on span "Billing" at bounding box center [283, 286] width 35 height 14
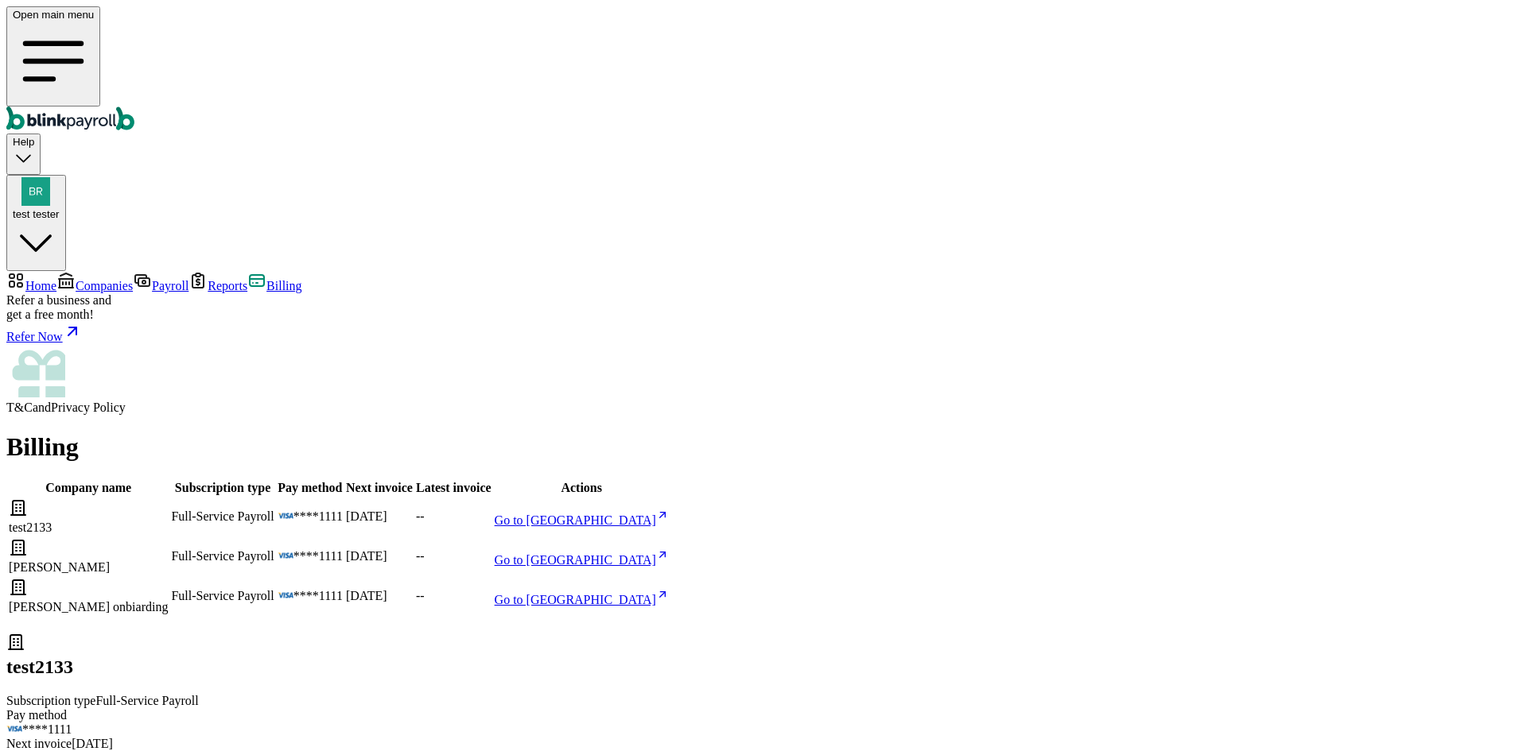
click at [208, 279] on span "Reports" at bounding box center [228, 286] width 40 height 14
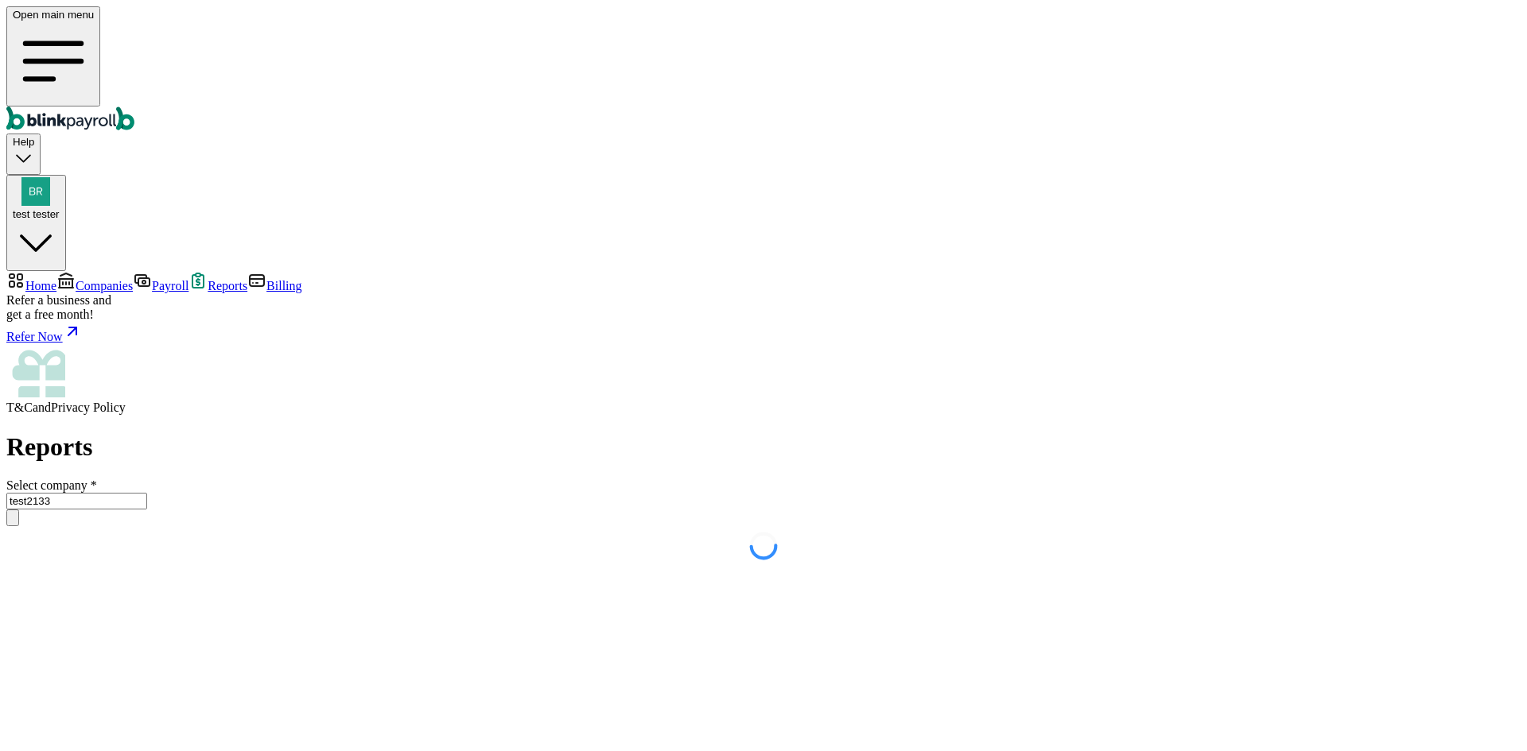
click at [121, 279] on span "Companies" at bounding box center [104, 286] width 57 height 14
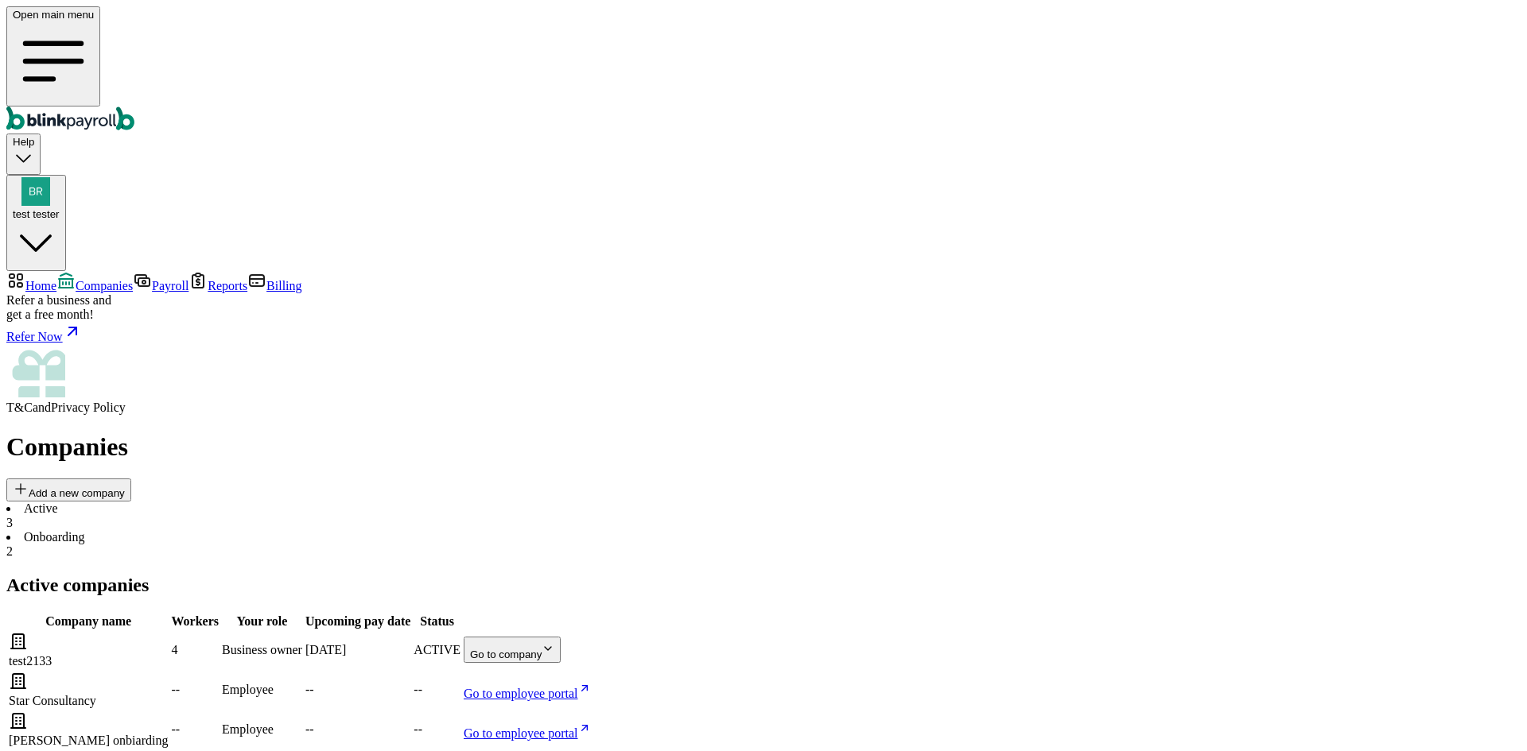
click at [350, 530] on li "Onboarding 2" at bounding box center [763, 544] width 1514 height 29
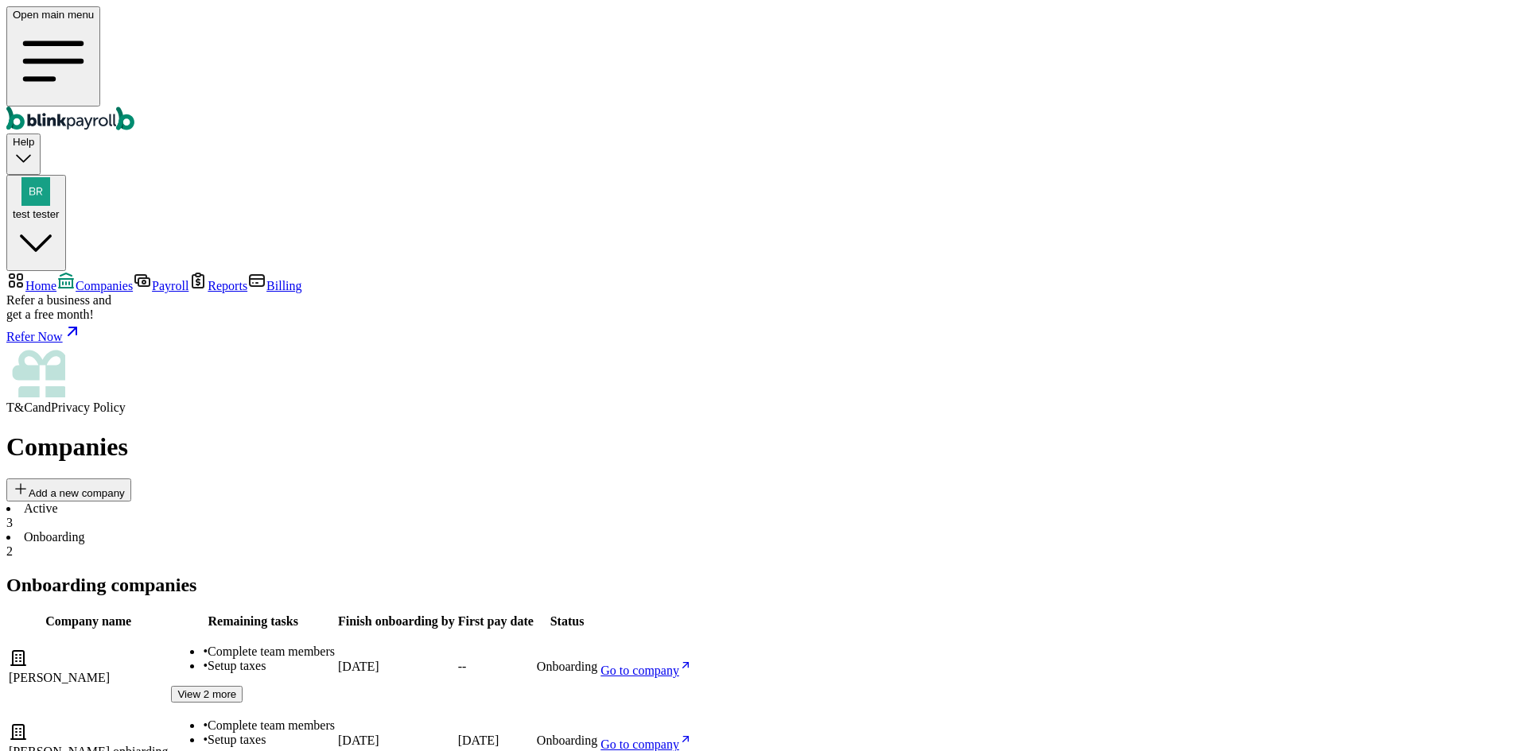
click at [274, 502] on li "Active 3" at bounding box center [763, 516] width 1514 height 29
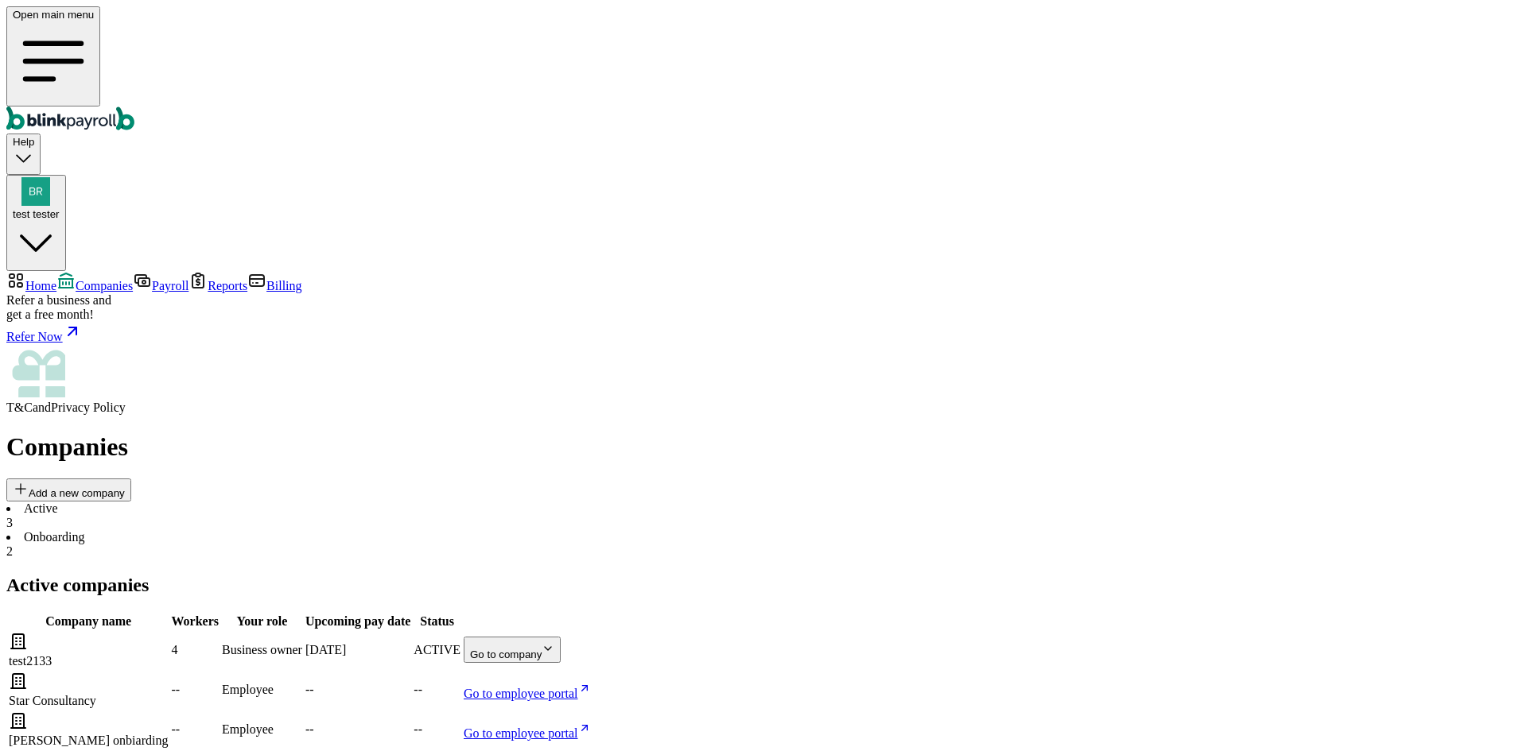
click at [360, 530] on li "Onboarding 2" at bounding box center [763, 544] width 1514 height 29
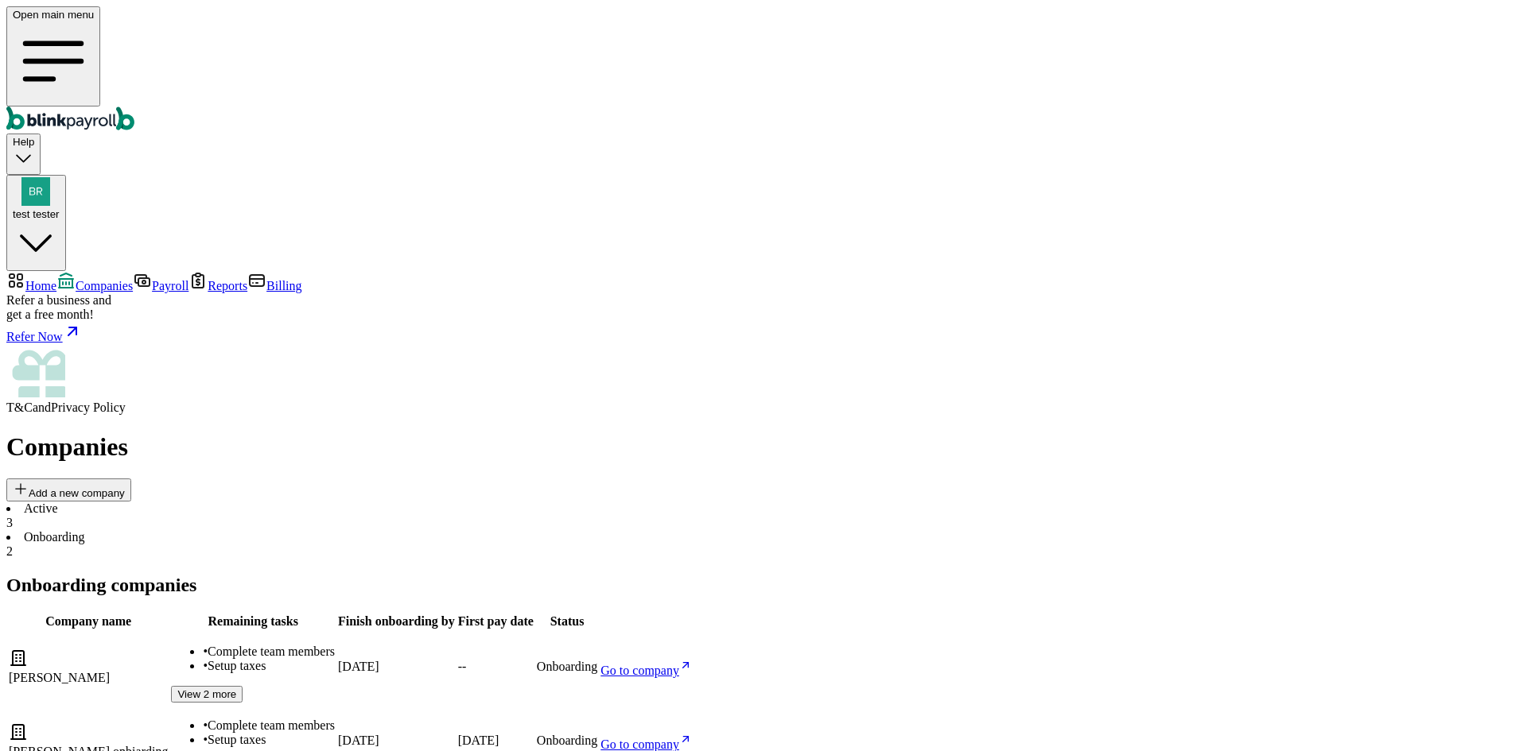
click at [270, 502] on li "Active 3" at bounding box center [763, 516] width 1514 height 29
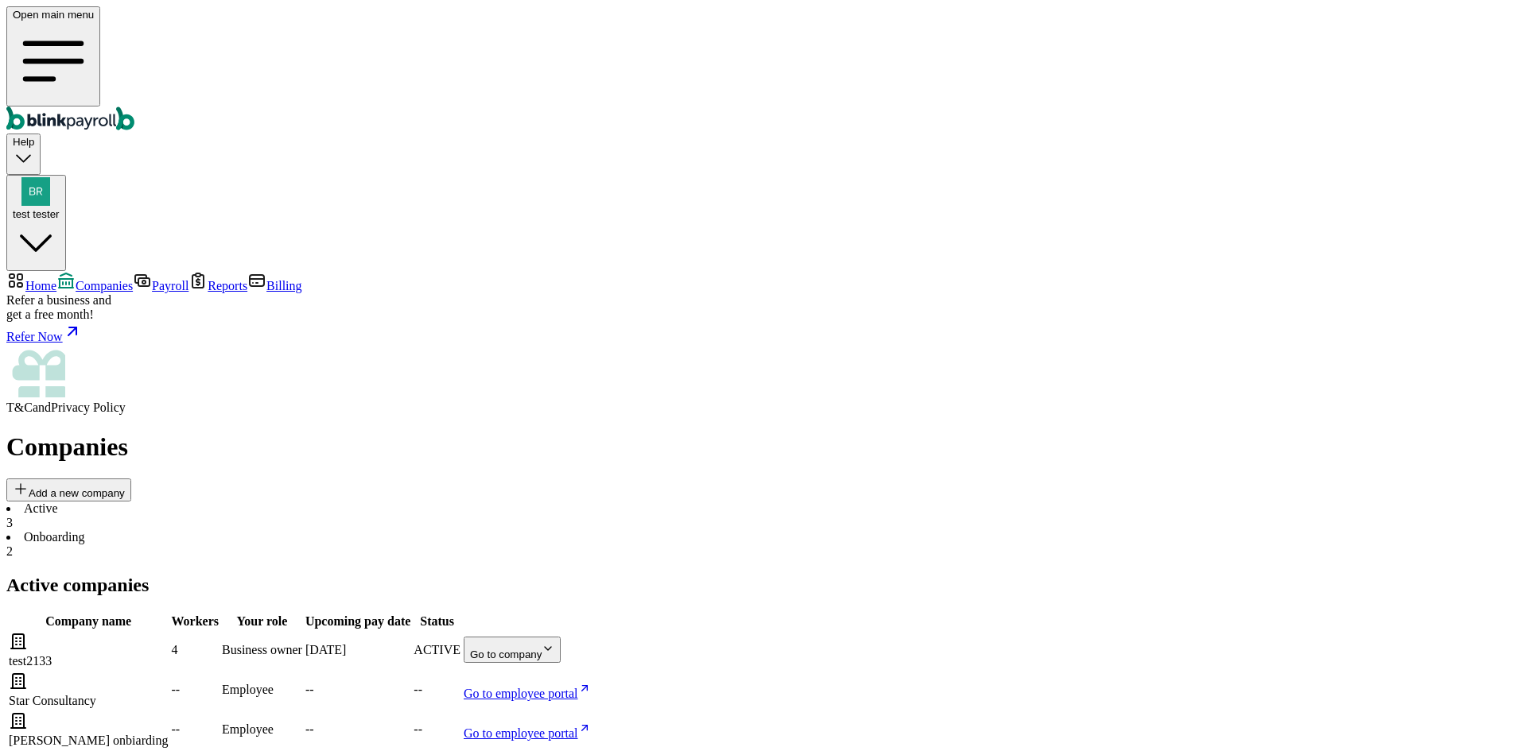
click at [56, 279] on span "Home" at bounding box center [40, 286] width 31 height 14
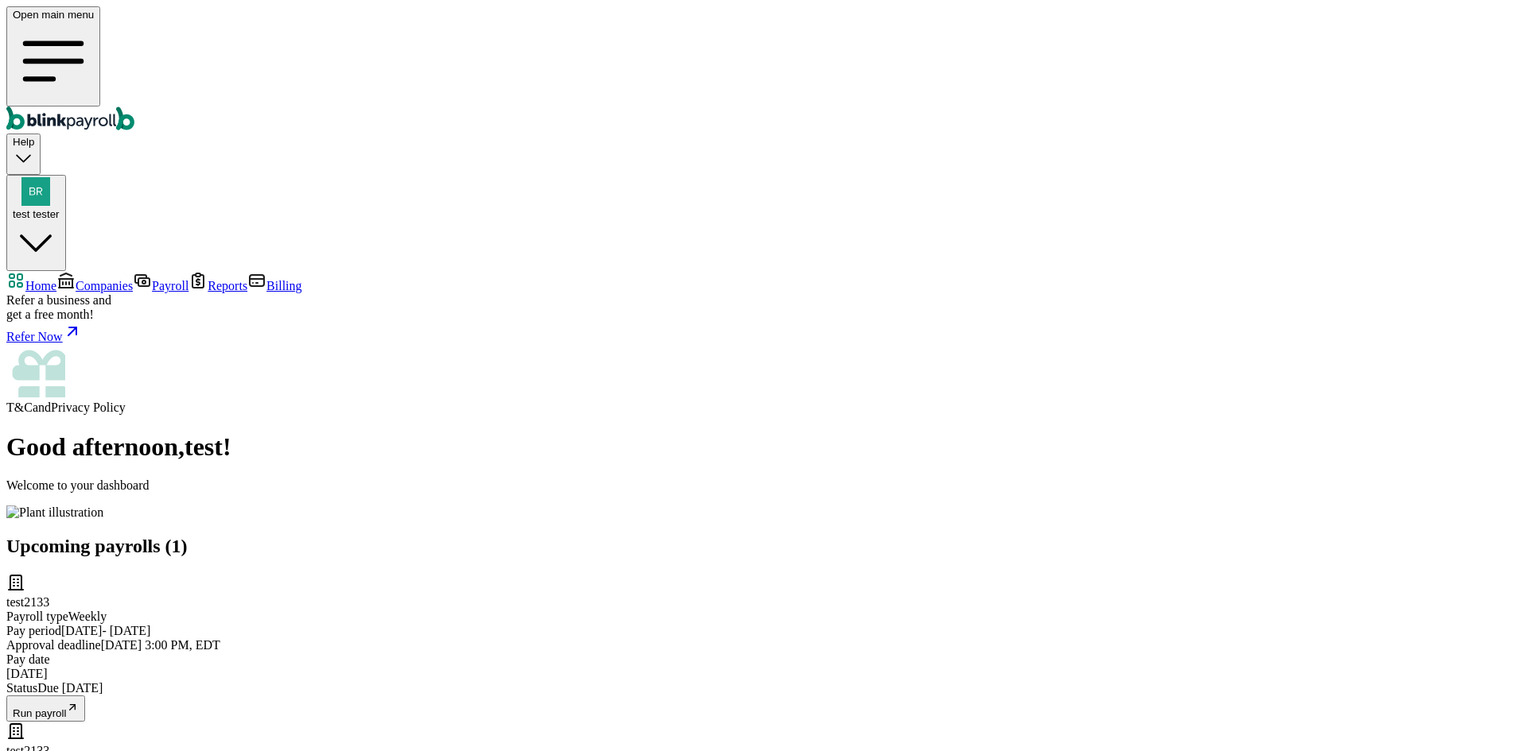
click at [208, 279] on span "Reports" at bounding box center [228, 286] width 40 height 14
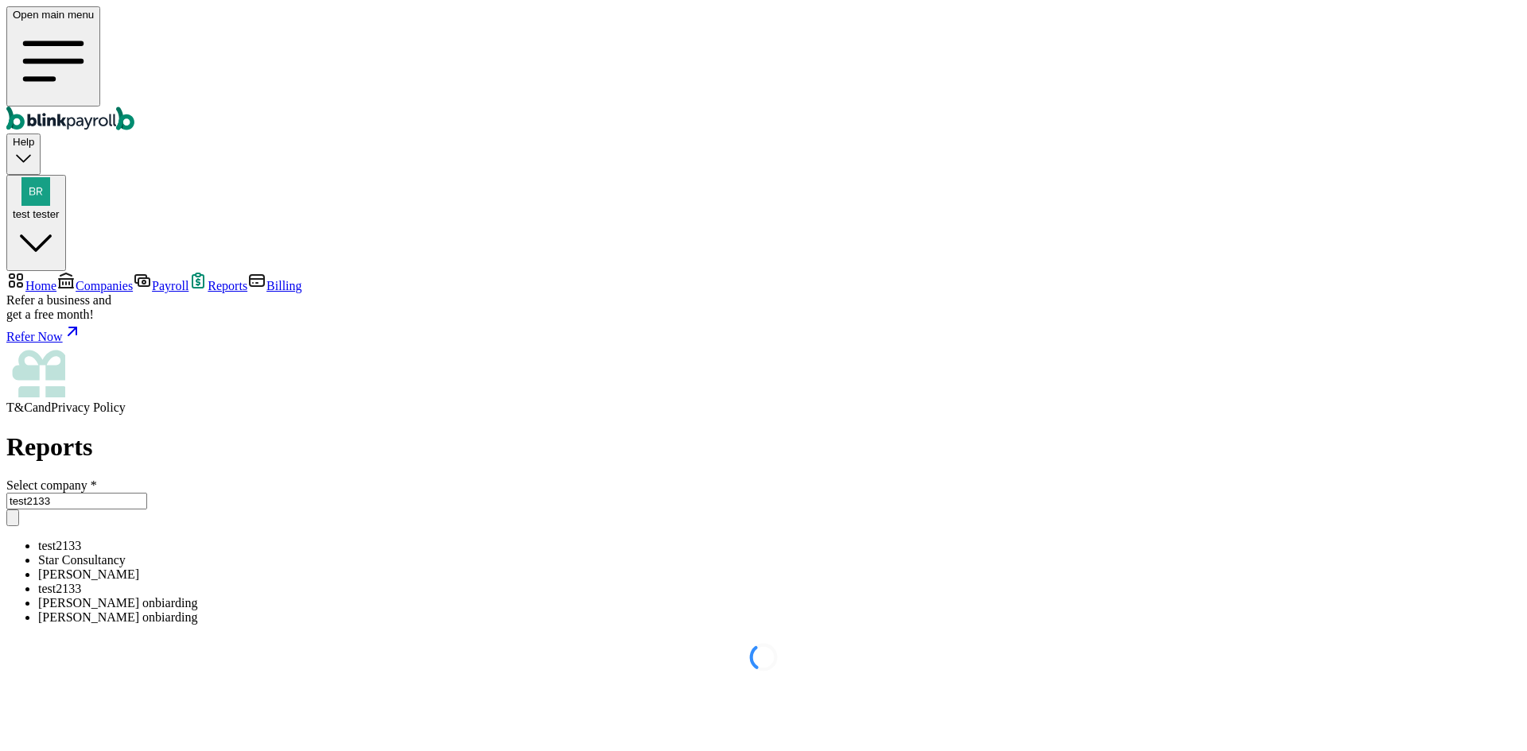
click at [147, 493] on input "test2133" at bounding box center [76, 501] width 141 height 17
drag, startPoint x: 126, startPoint y: 111, endPoint x: 122, endPoint y: 95, distance: 17.2
click at [126, 279] on link "Companies" at bounding box center [94, 286] width 76 height 14
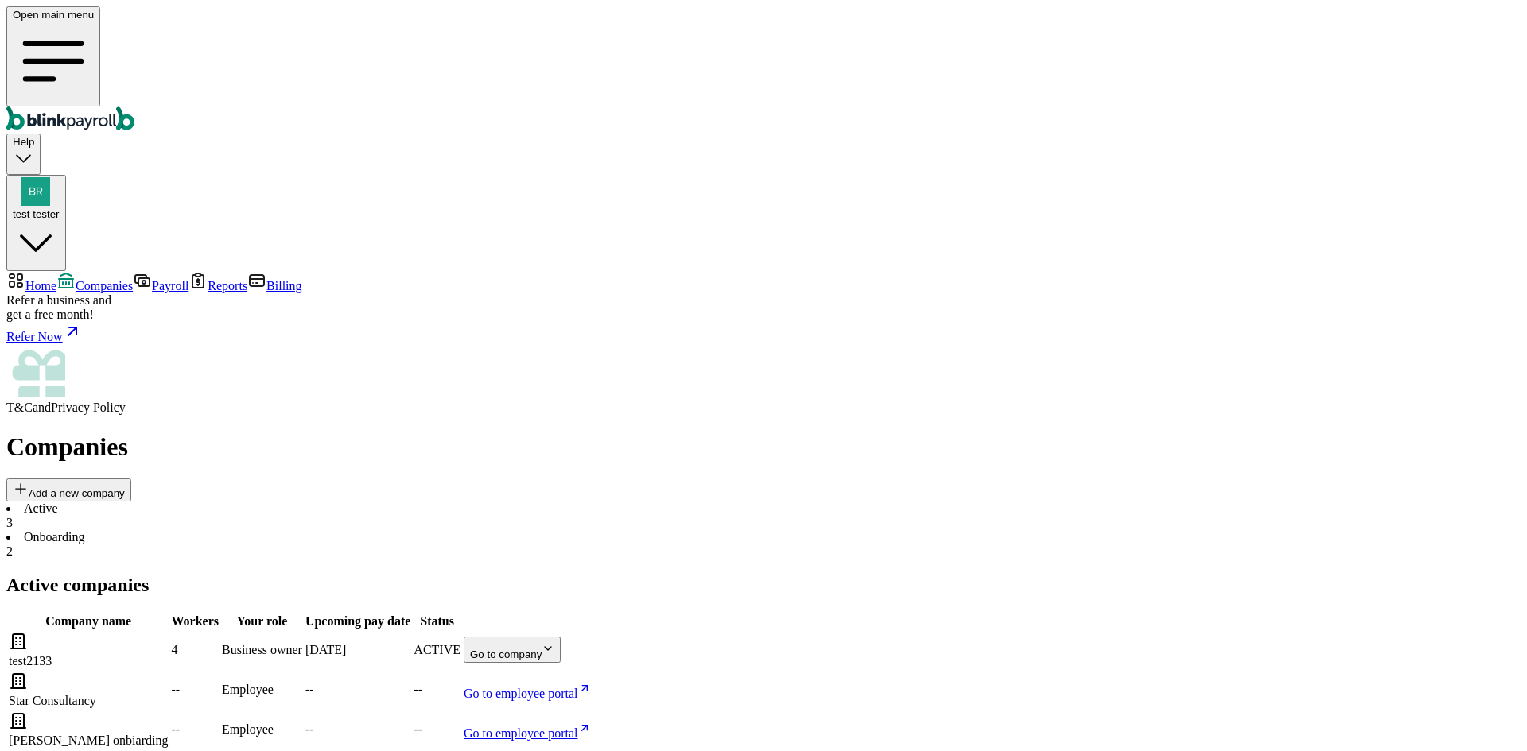
click at [56, 279] on span "Home" at bounding box center [40, 286] width 31 height 14
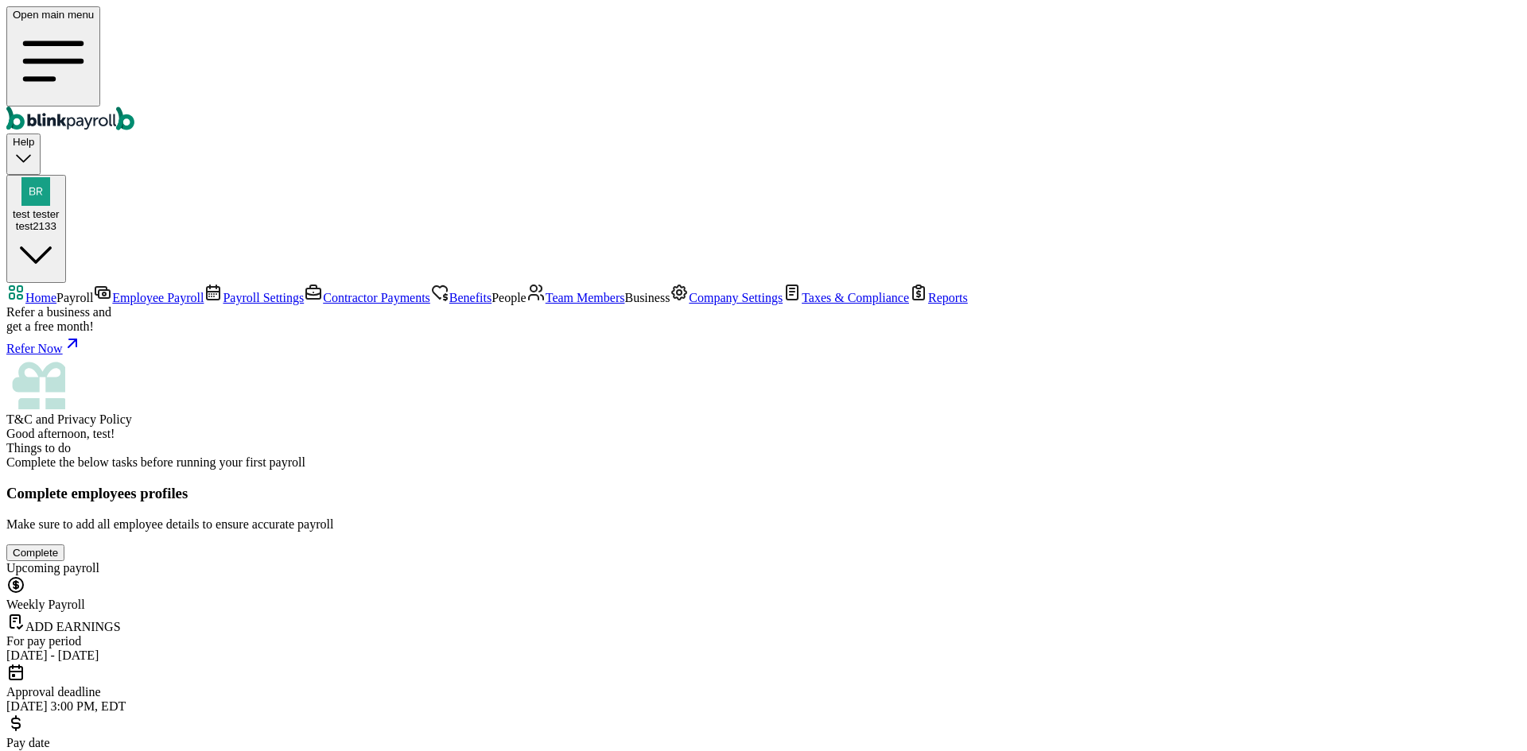
click at [546, 305] on span "Team Members" at bounding box center [586, 298] width 80 height 14
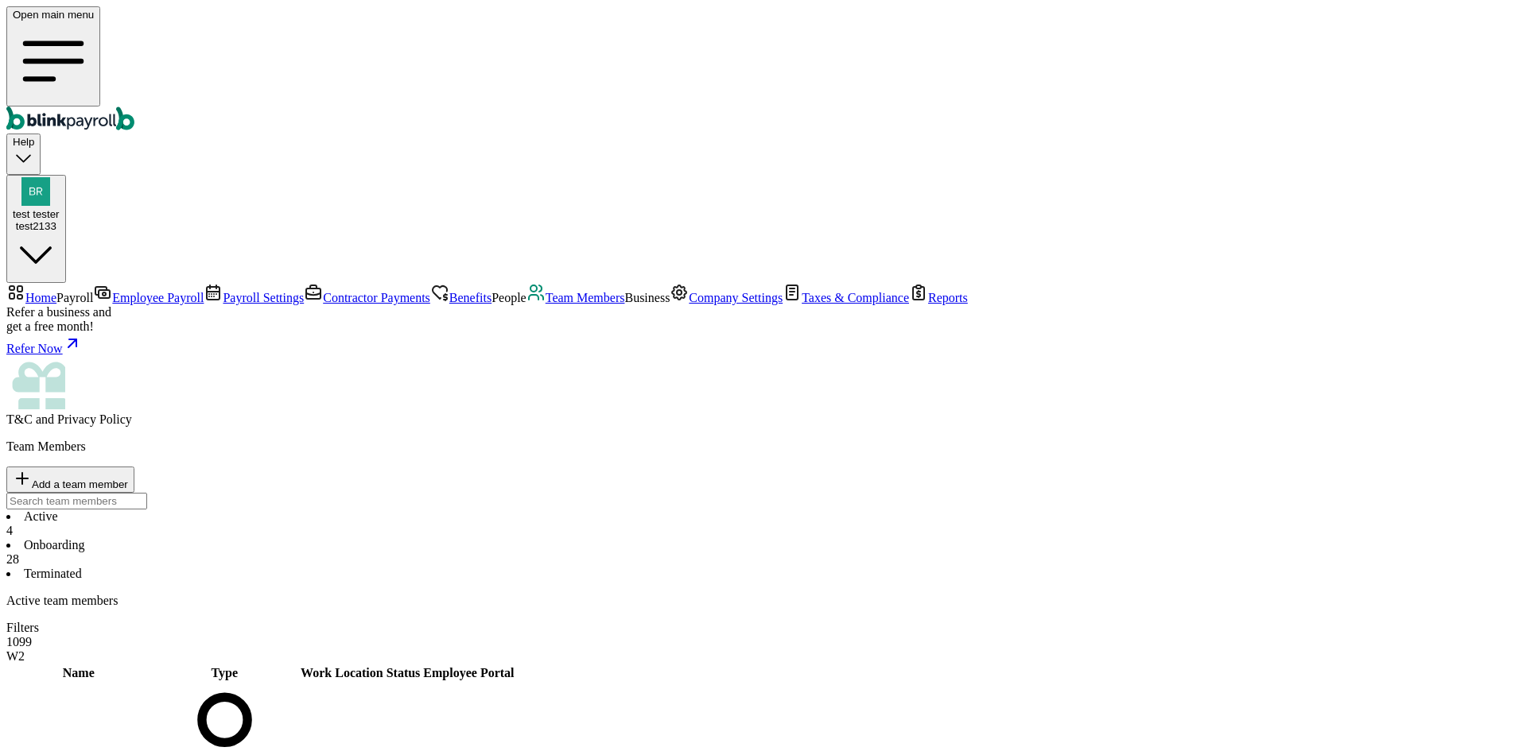
click at [128, 479] on span "Add a team member" at bounding box center [80, 485] width 96 height 12
select select "employee"
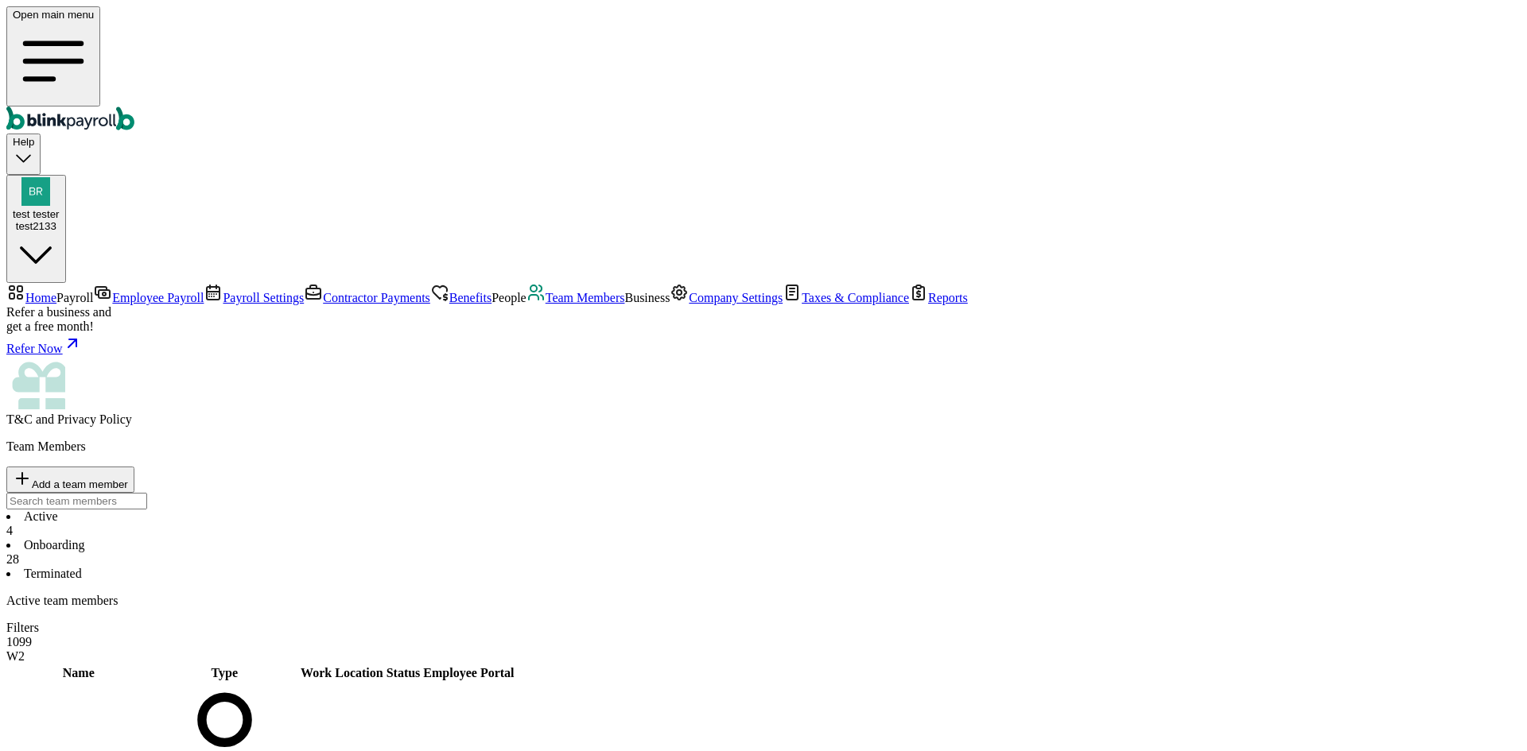
type input "check"
type input "paystubs"
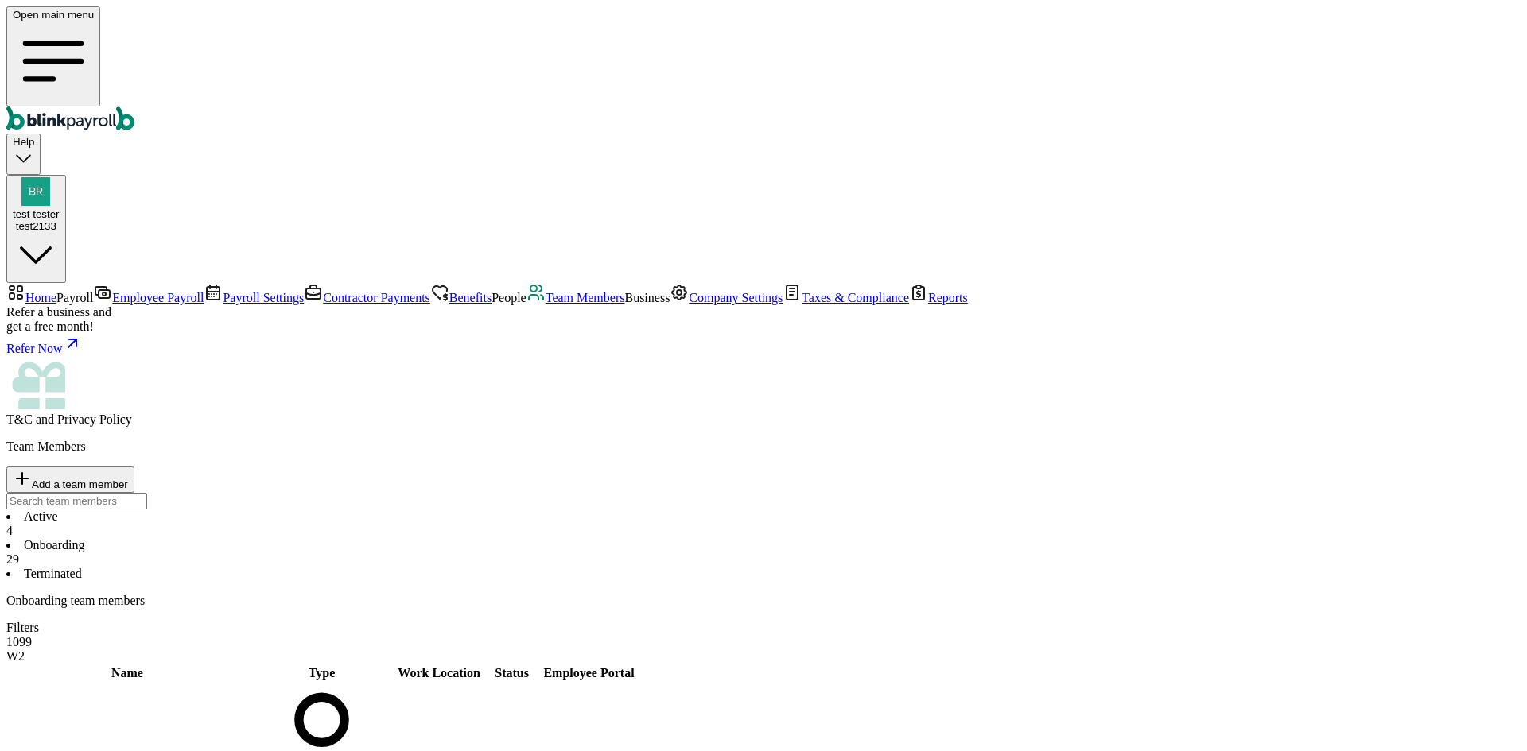
scroll to position [347, 0]
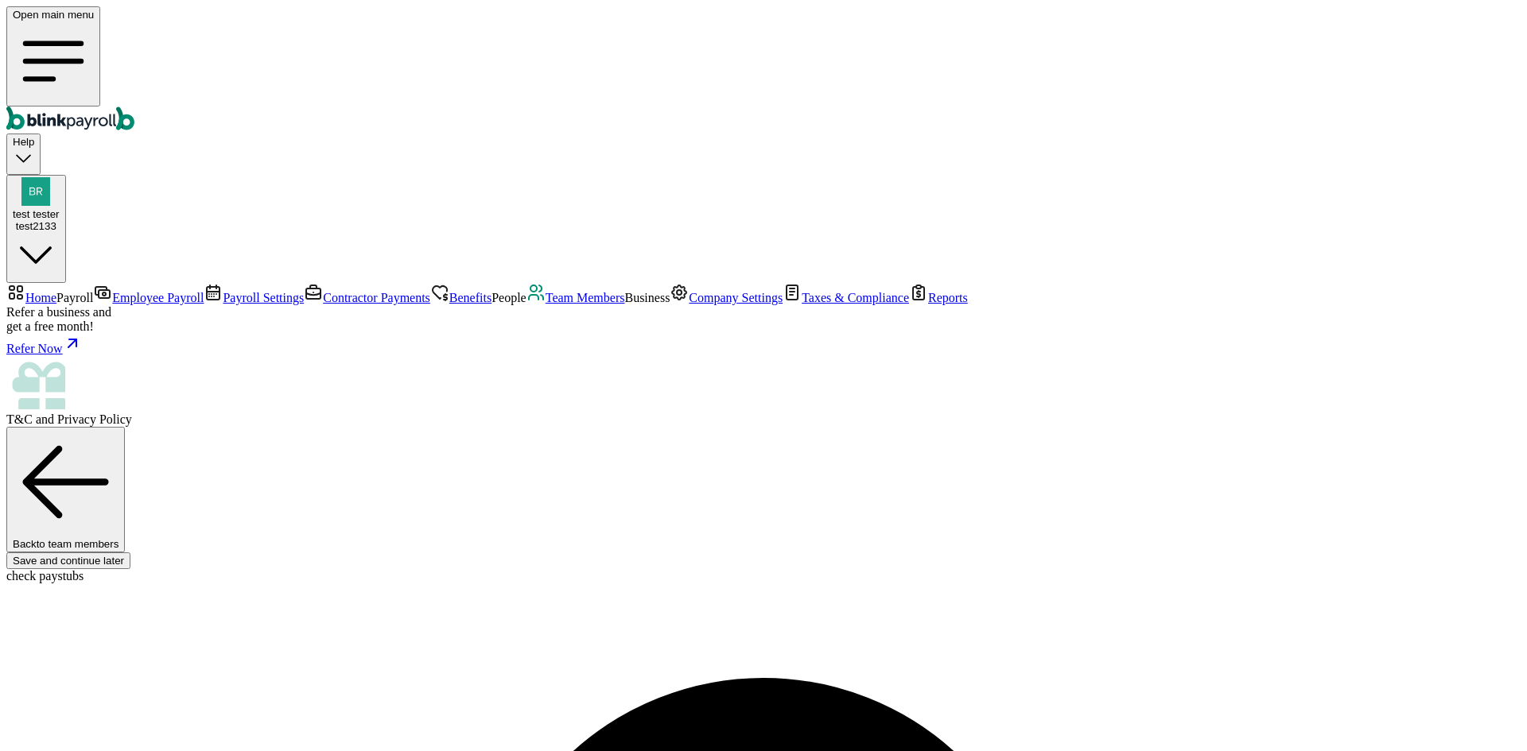
type input "[PERSON_NAME][EMAIL_ADDRESS][DOMAIN_NAME]"
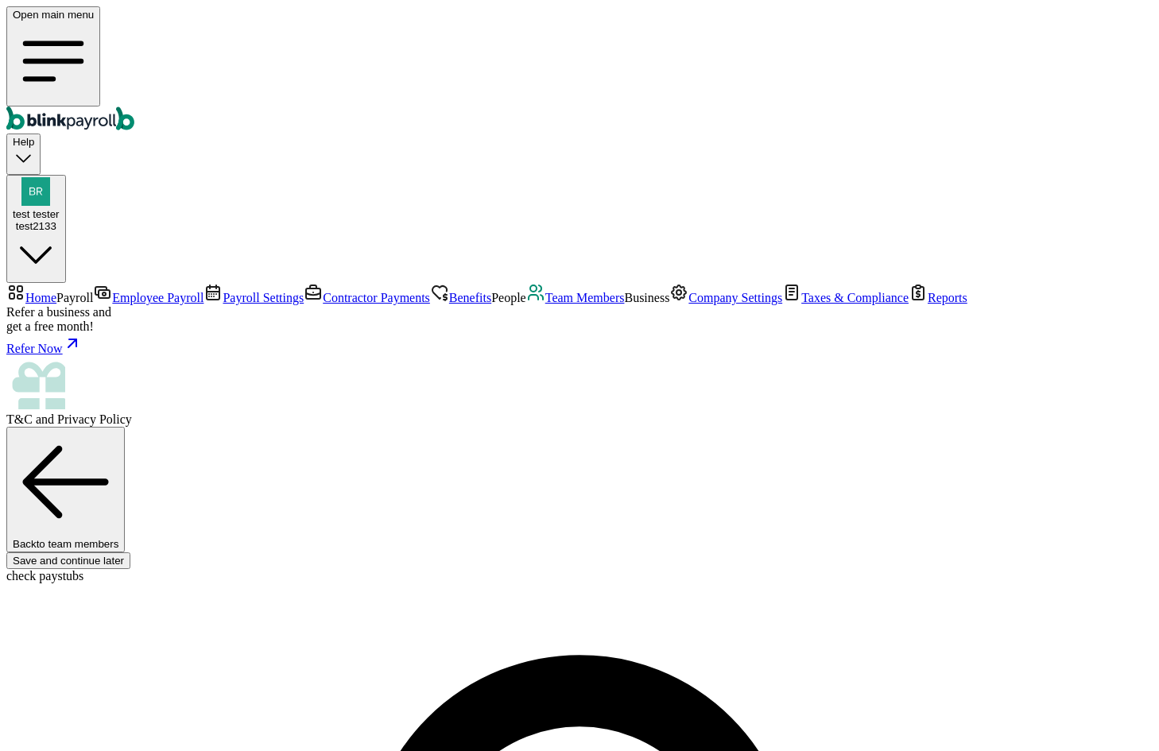
type input "[DATE]"
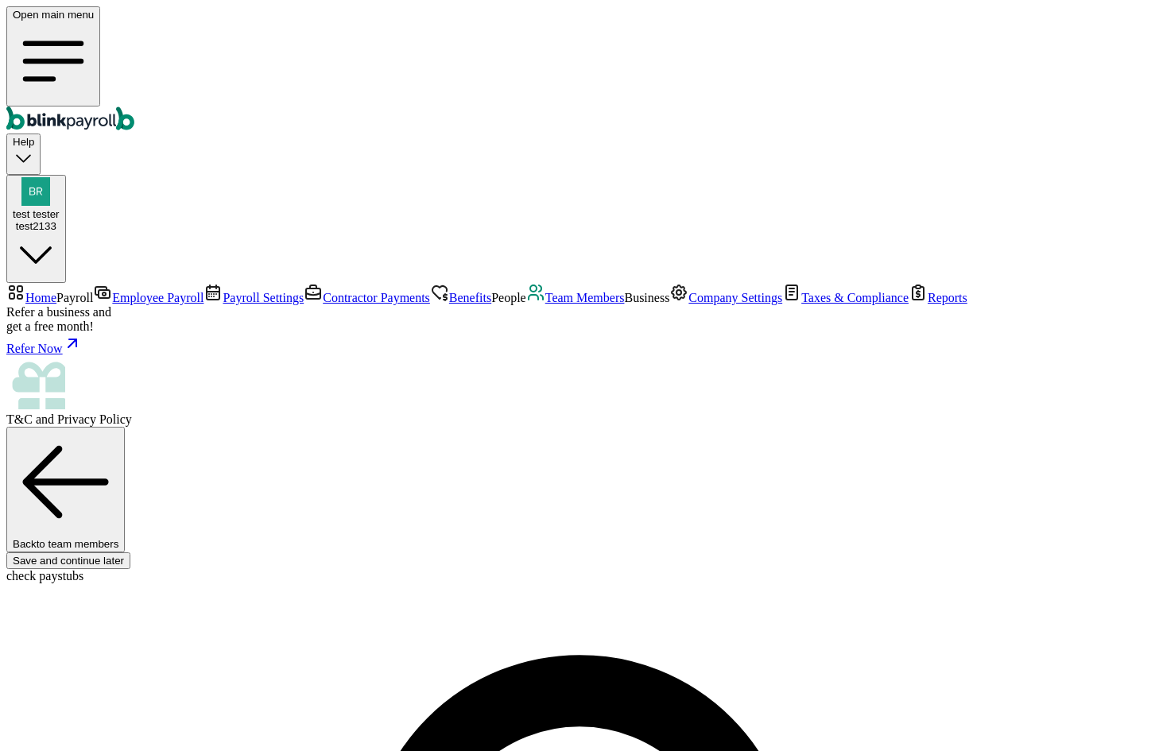
select select "[STREET_ADDRESS]"
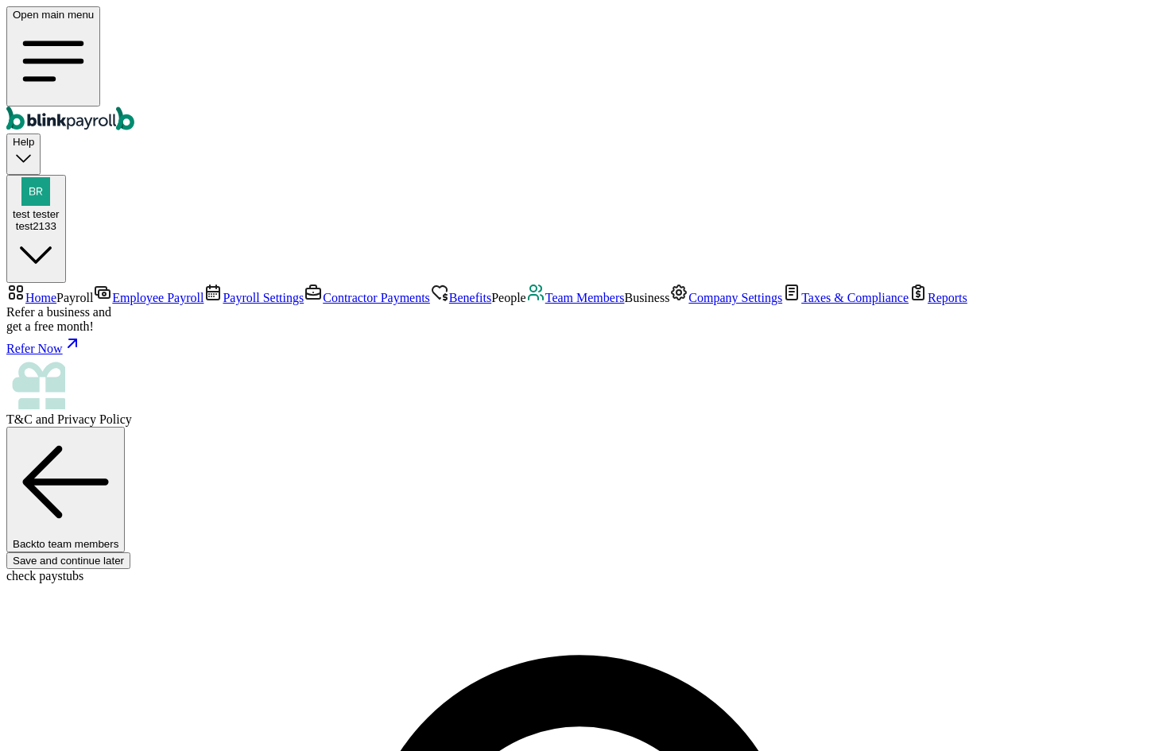
radio input "true"
type input "2,000"
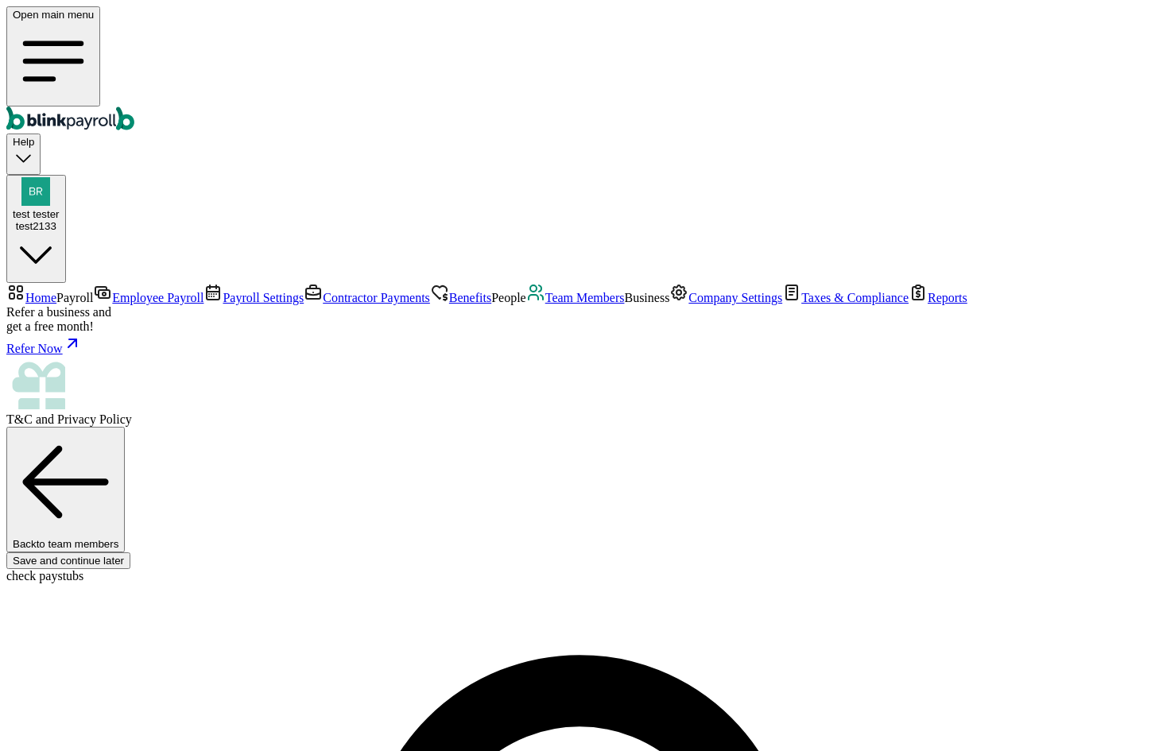
select select "3"
type input "17.31"
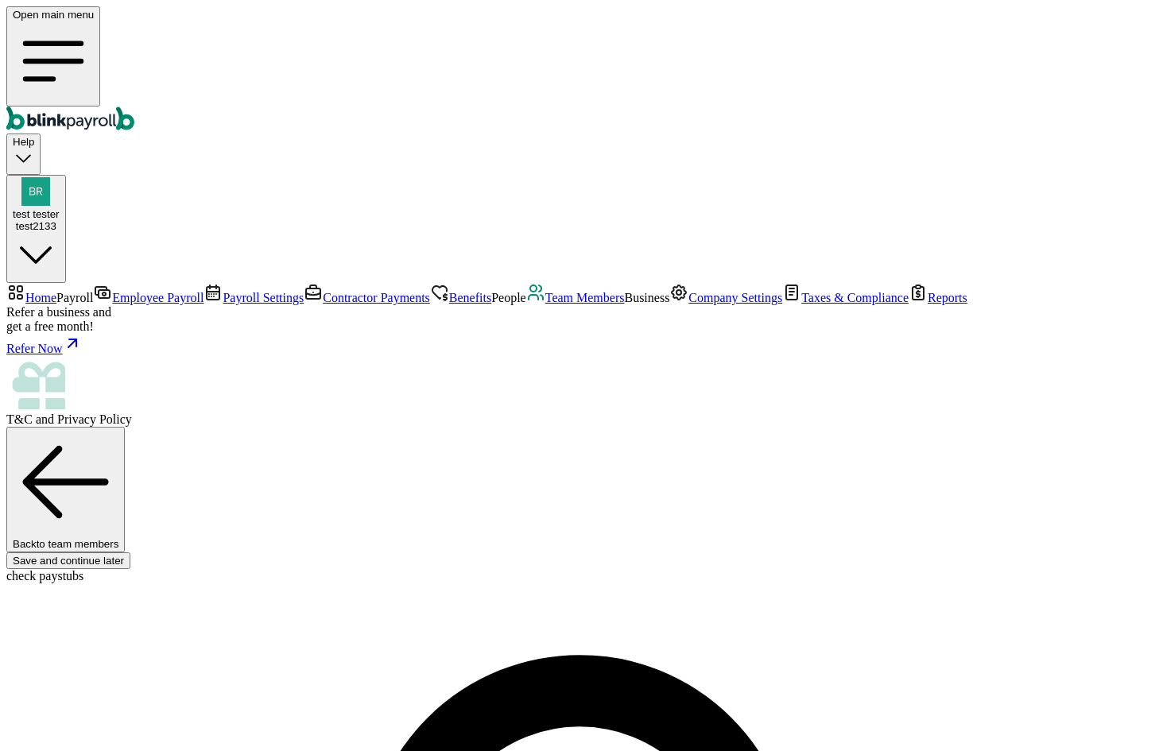
radio input "true"
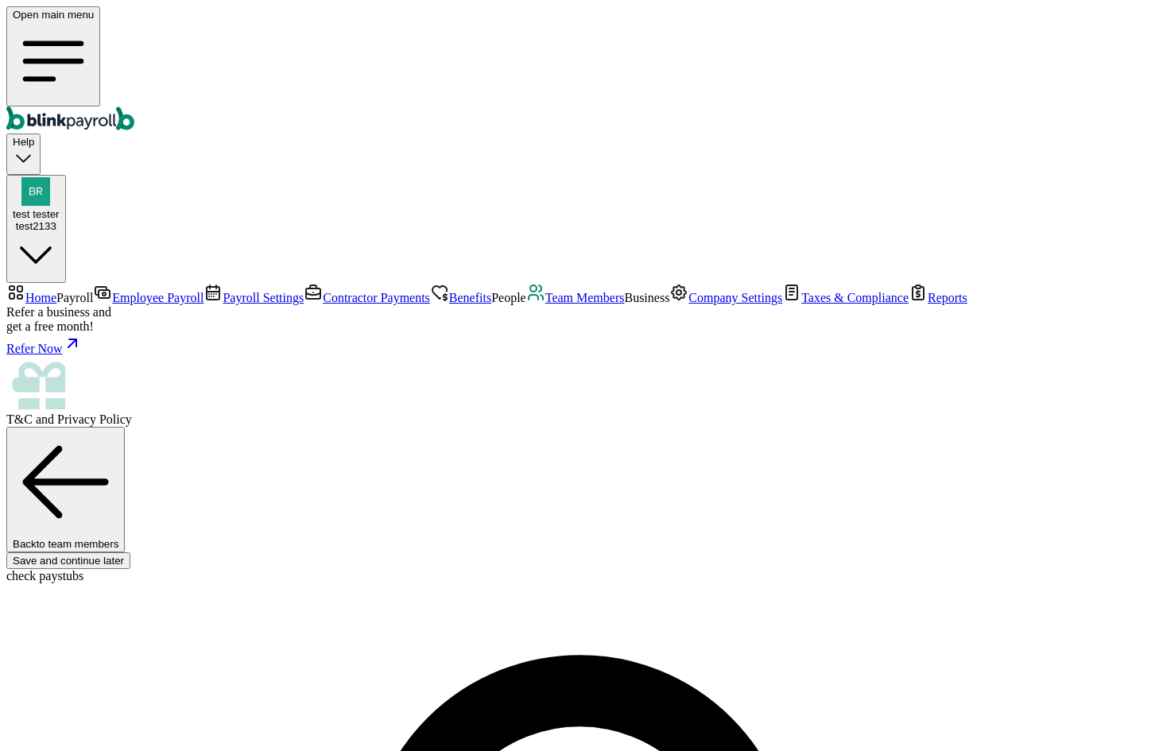
type input "453-43-5354"
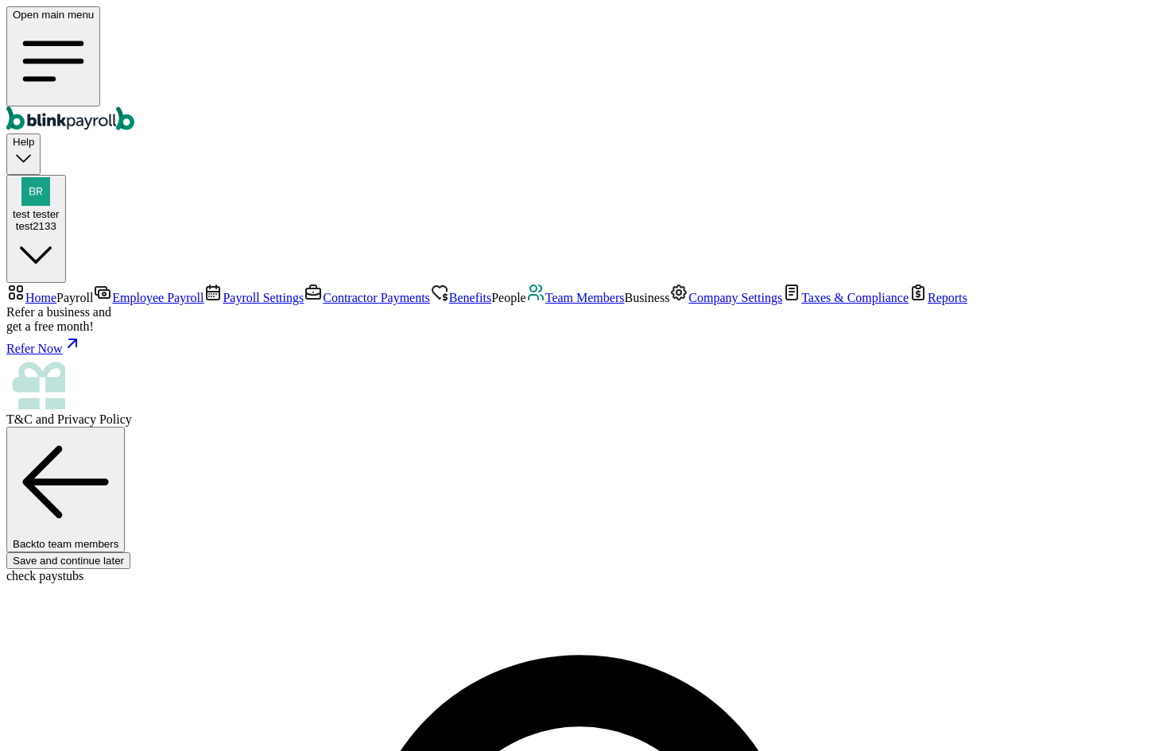
type input "[DATE]"
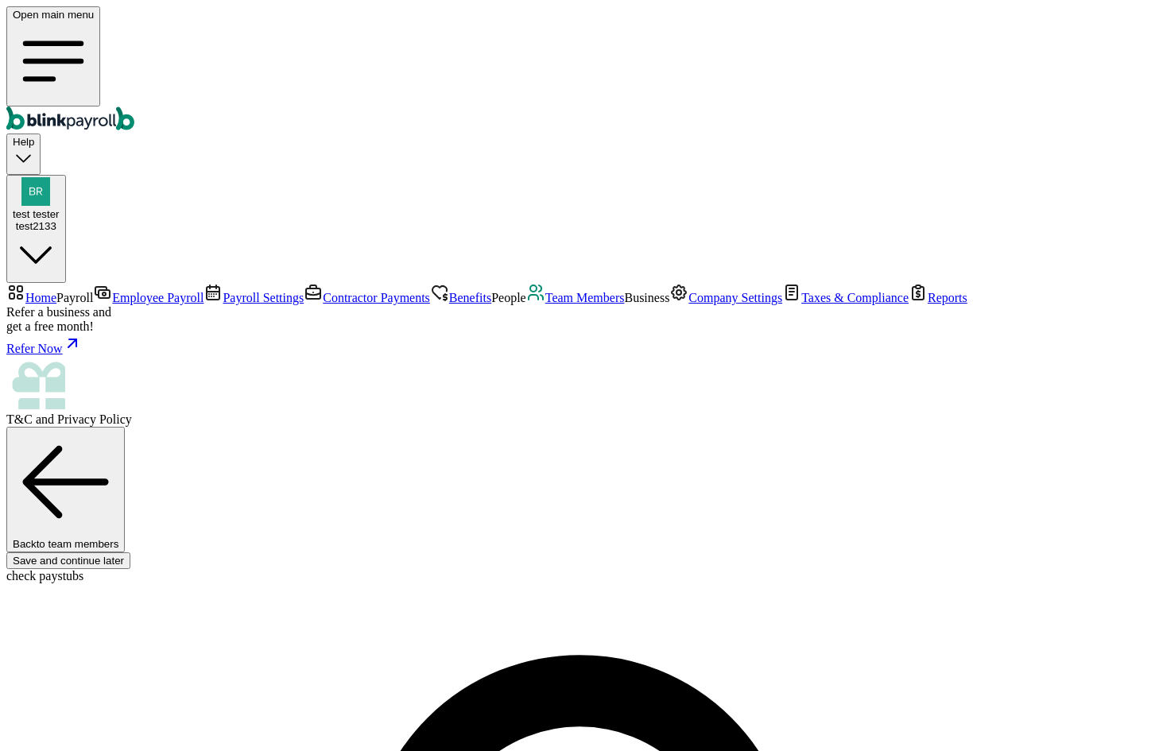
type input "[STREET_ADDRESS]"
type input "[GEOGRAPHIC_DATA]"
type input "FL"
type input "33712"
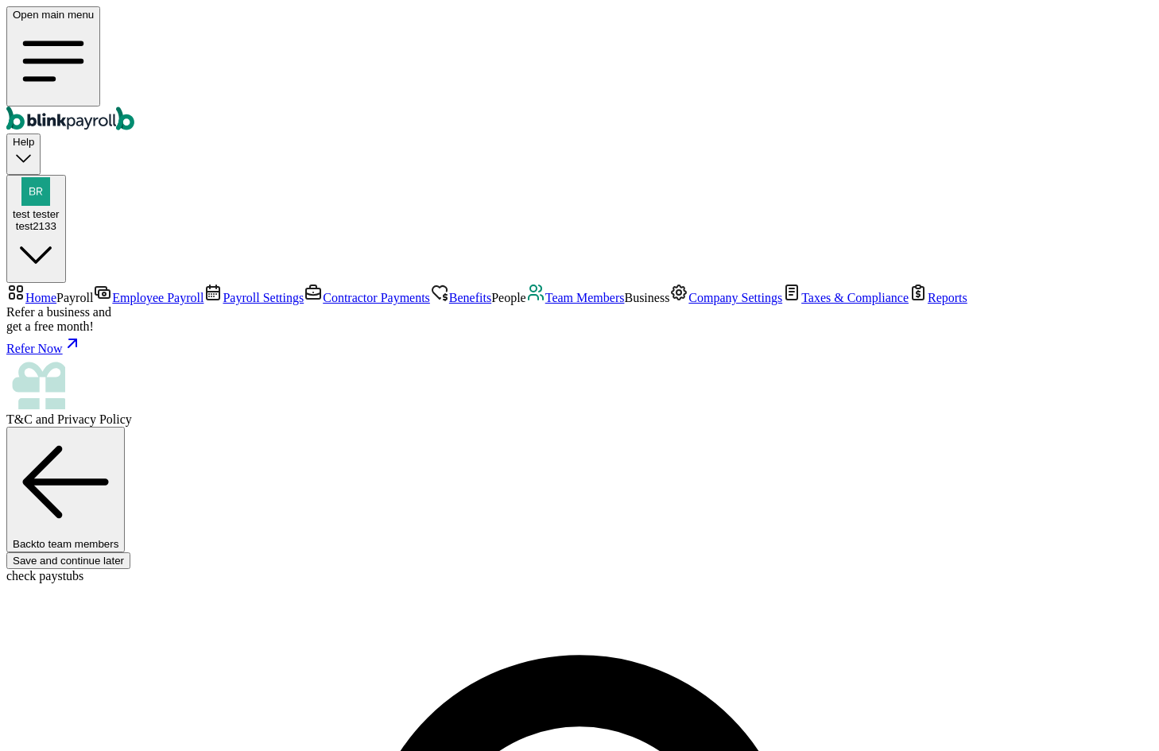
radio input "true"
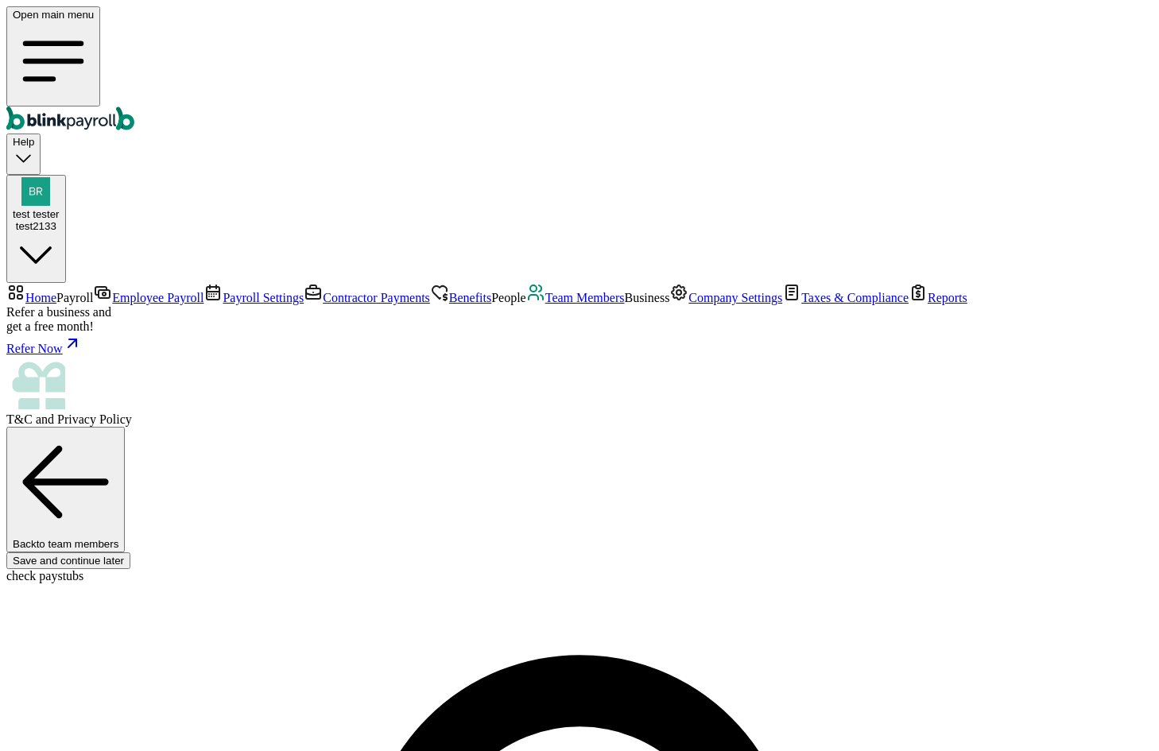
select select "Savings"
type input "441122331"
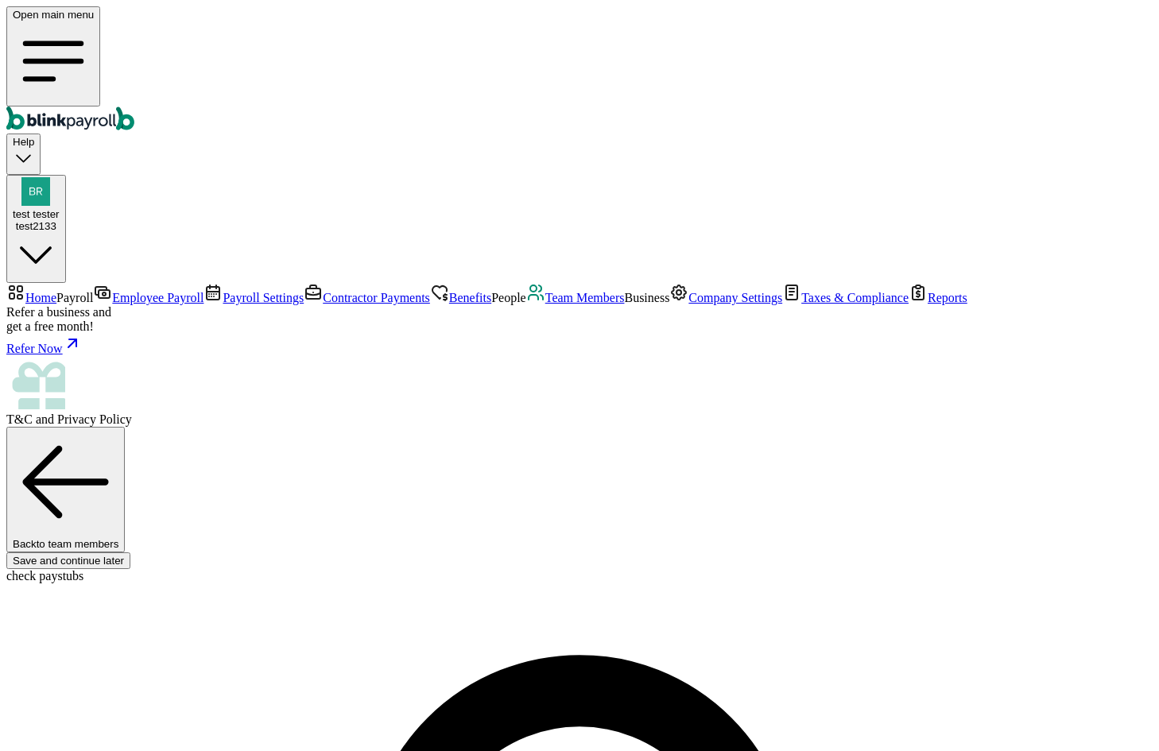
type input "3322"
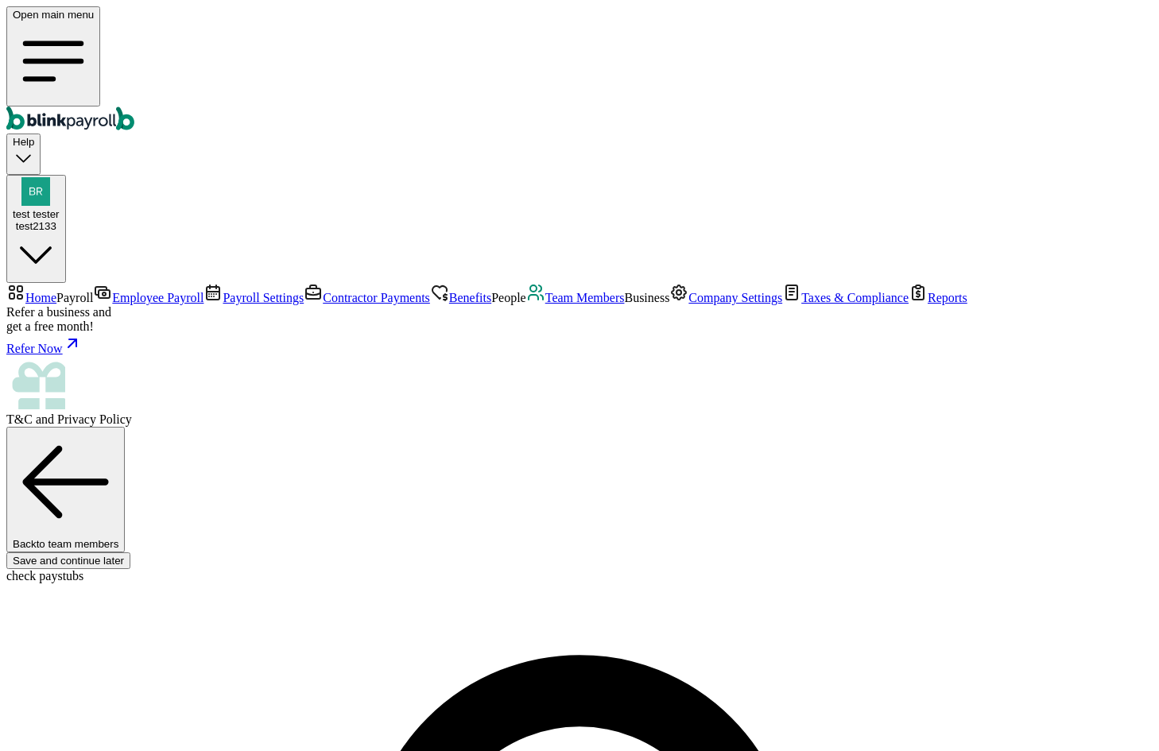
click at [526, 305] on link "Team Members" at bounding box center [575, 298] width 99 height 14
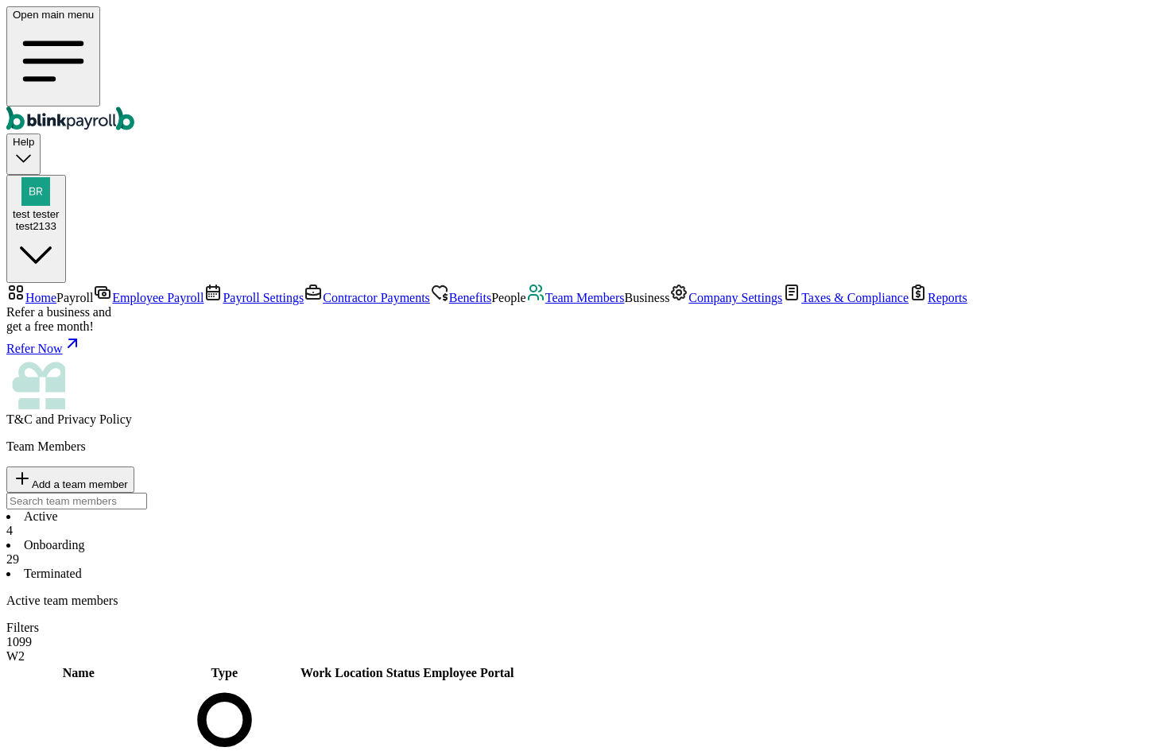
click at [388, 538] on li "Onboarding 29" at bounding box center [579, 552] width 1147 height 29
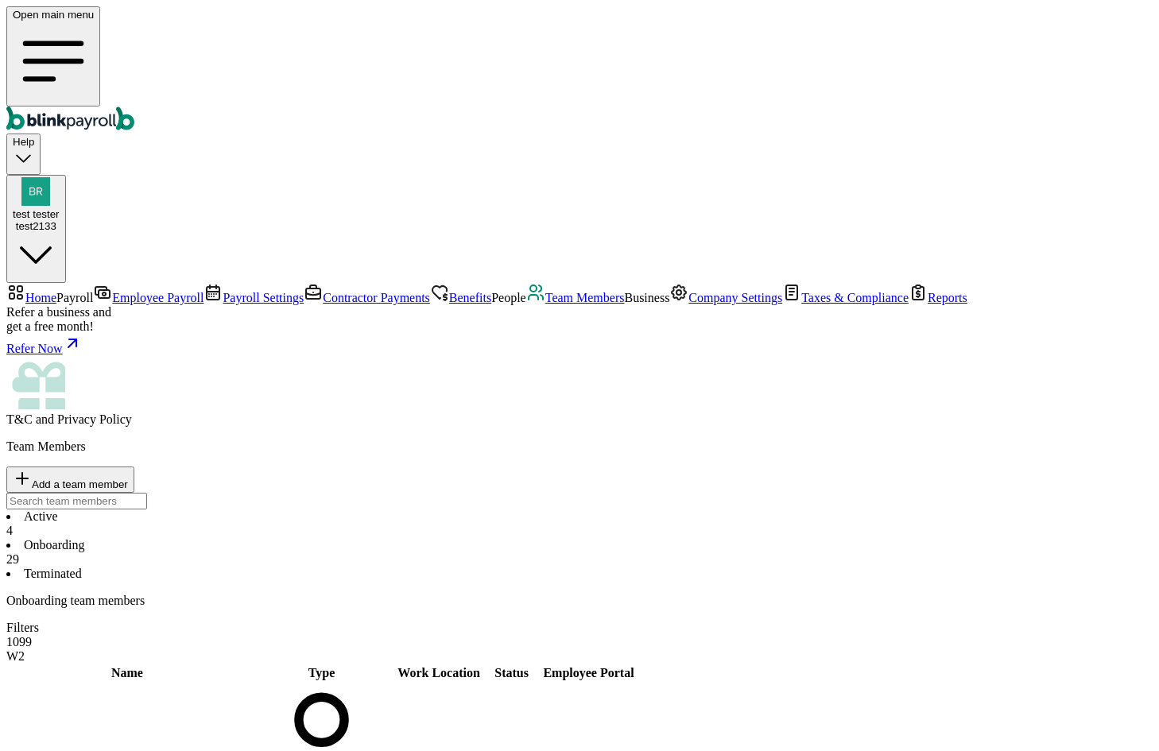
scroll to position [477, 0]
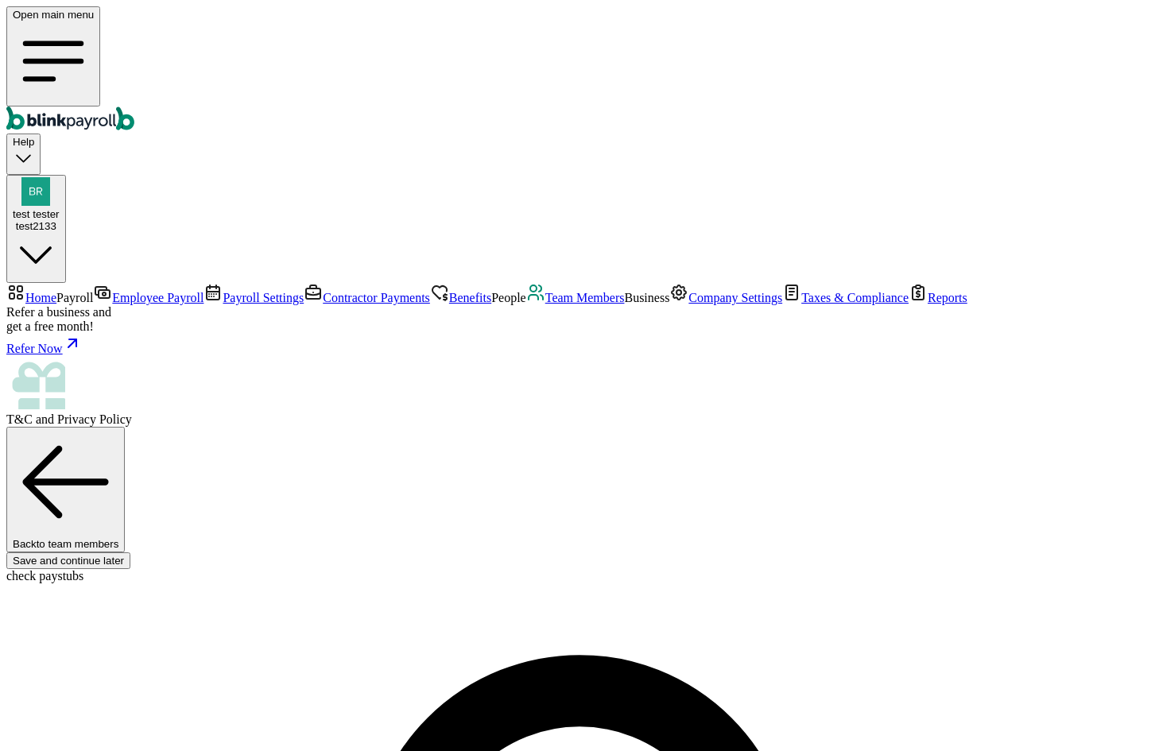
scroll to position [188, 0]
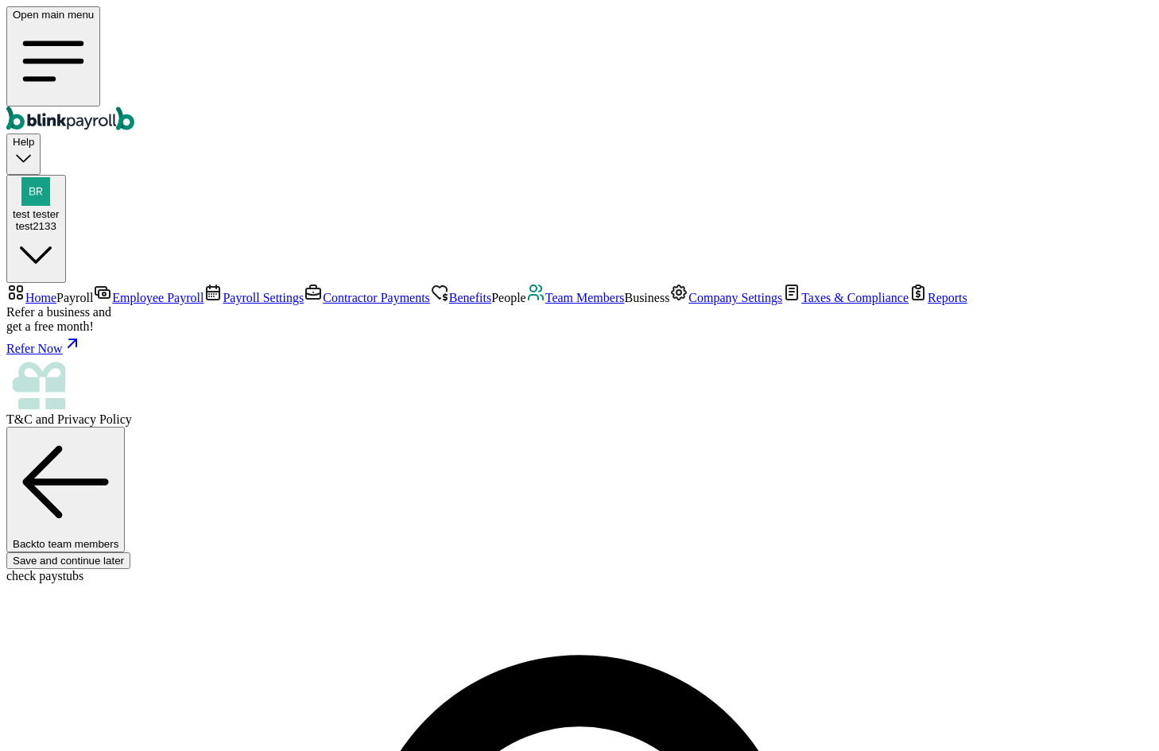
click at [526, 305] on link "Team Members" at bounding box center [575, 298] width 99 height 14
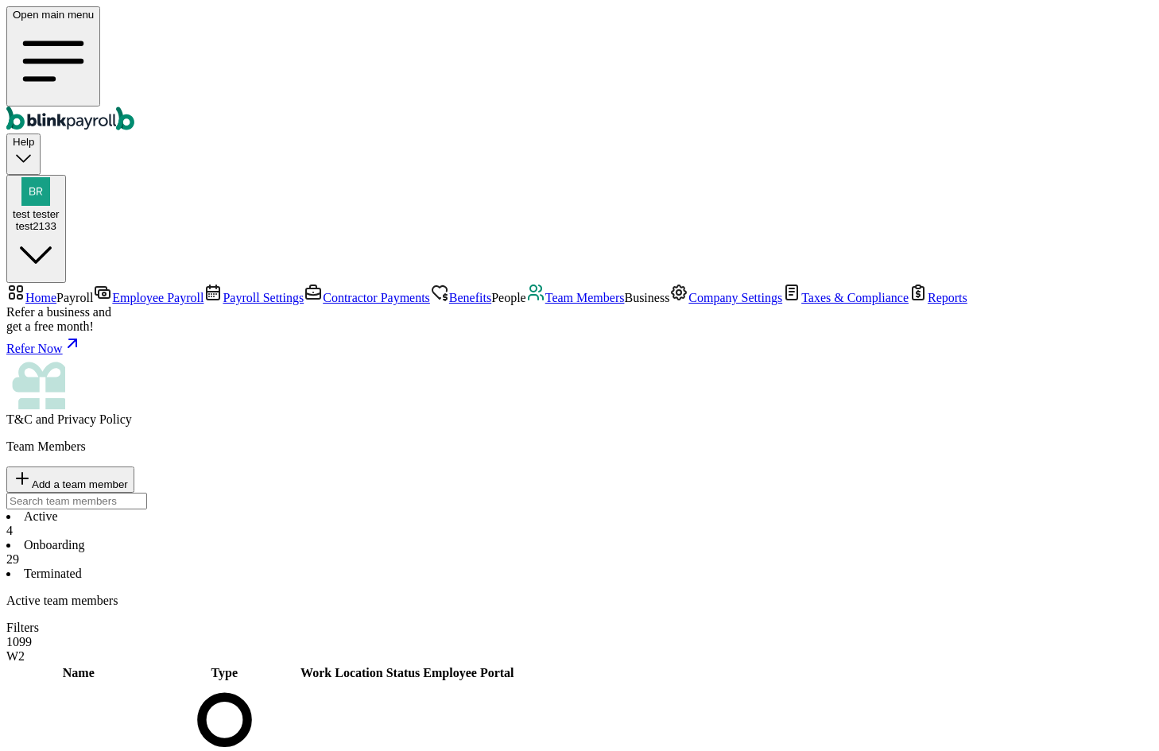
click at [377, 538] on li "Onboarding 29" at bounding box center [579, 552] width 1147 height 29
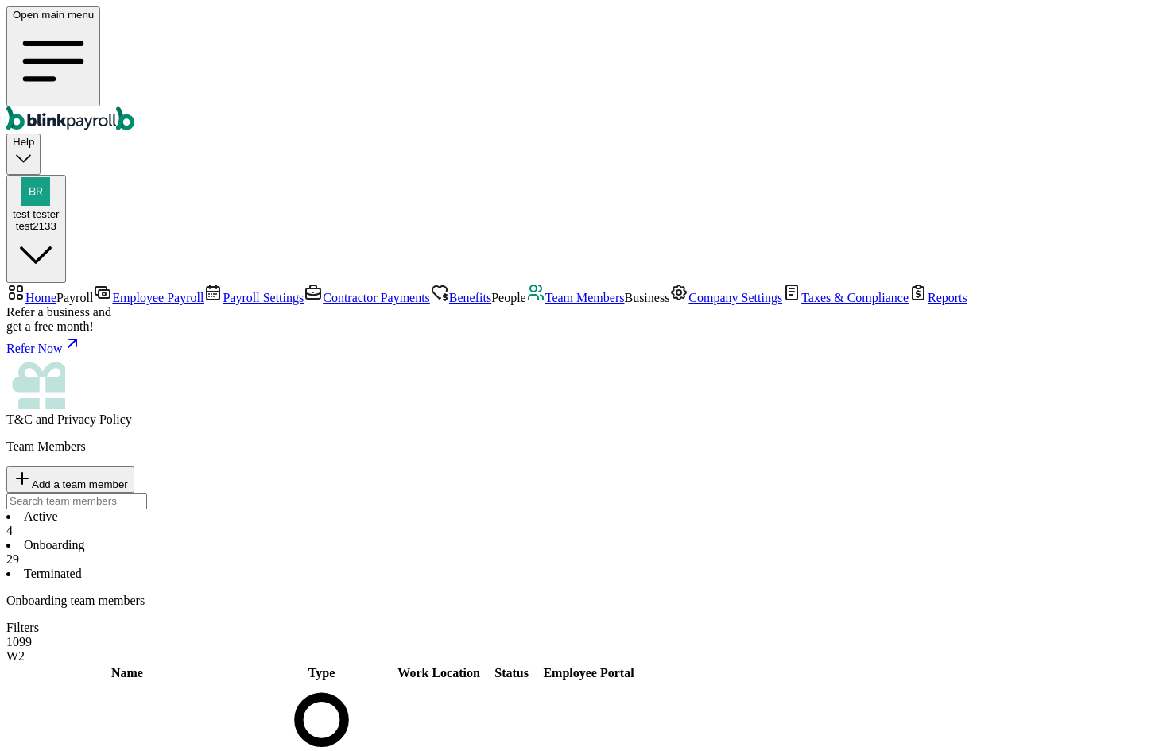
scroll to position [477, 0]
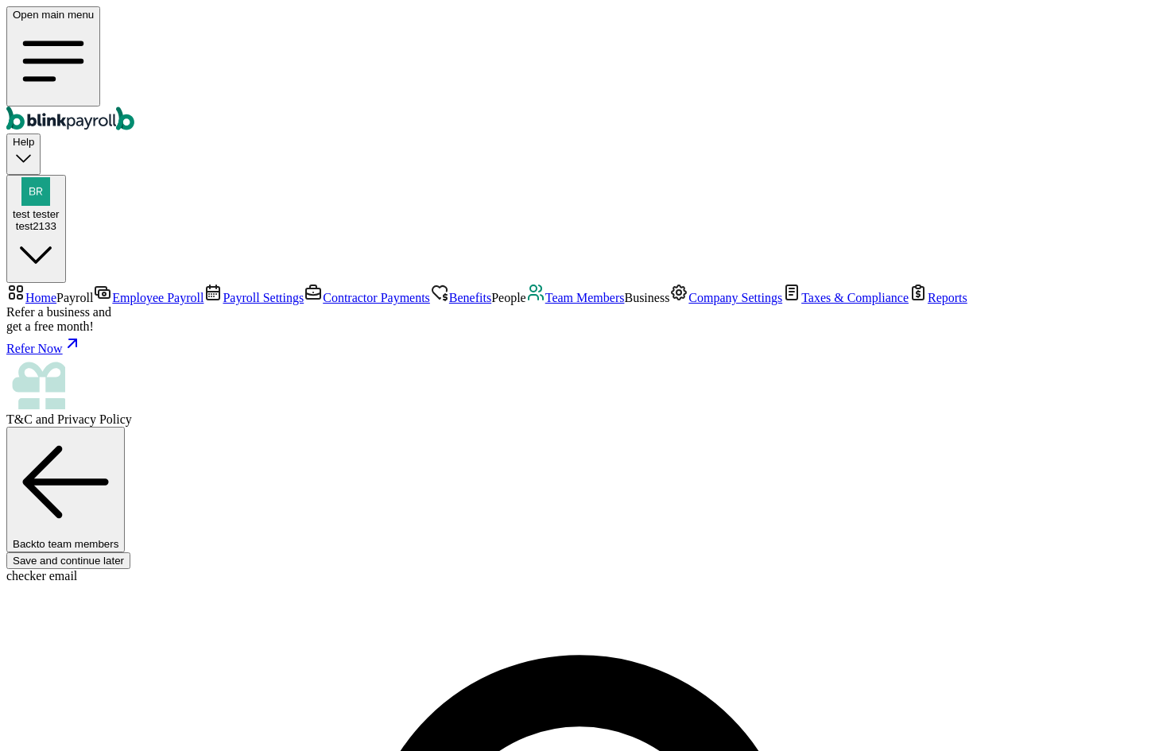
type input "[PERSON_NAME][EMAIL_ADDRESS][DOMAIN_NAME]"
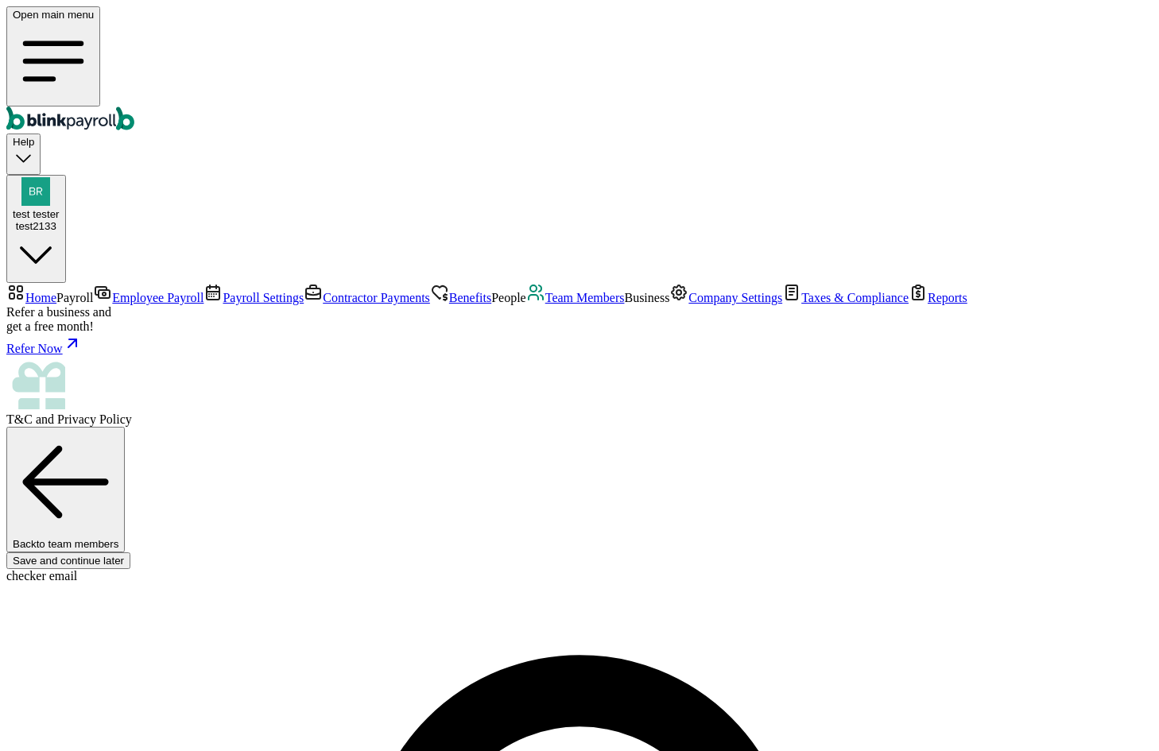
type input "[DATE]"
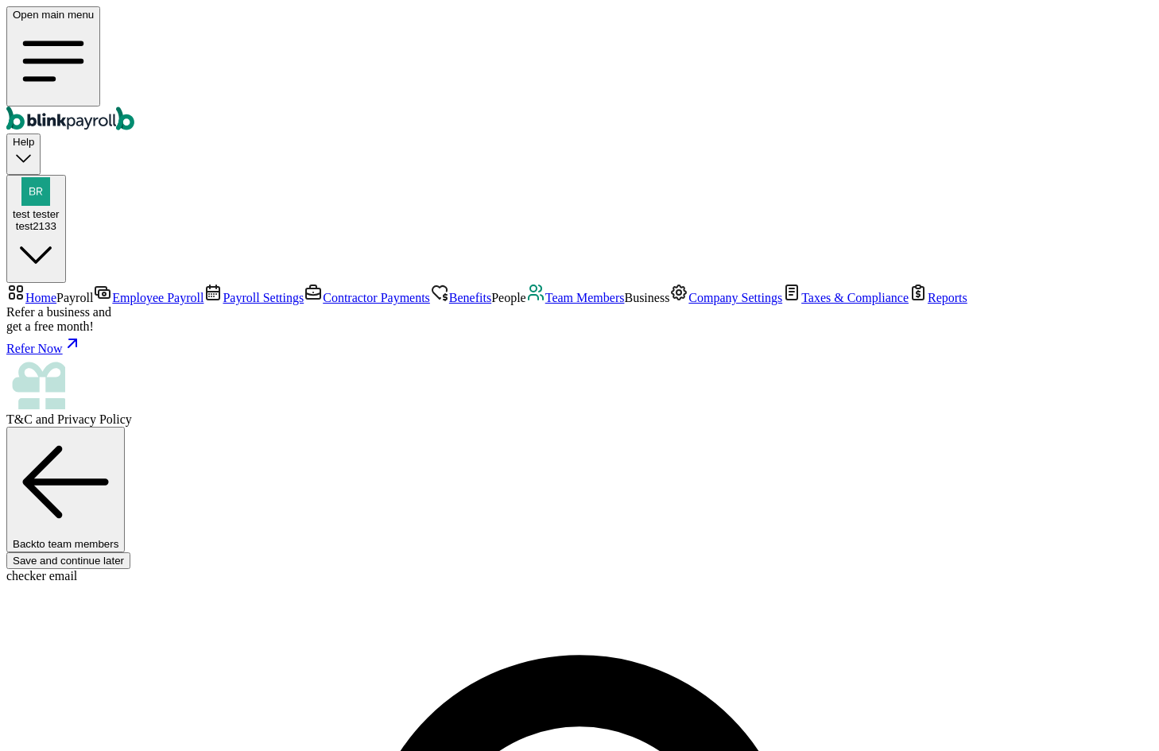
select select "[STREET_ADDRESS]"
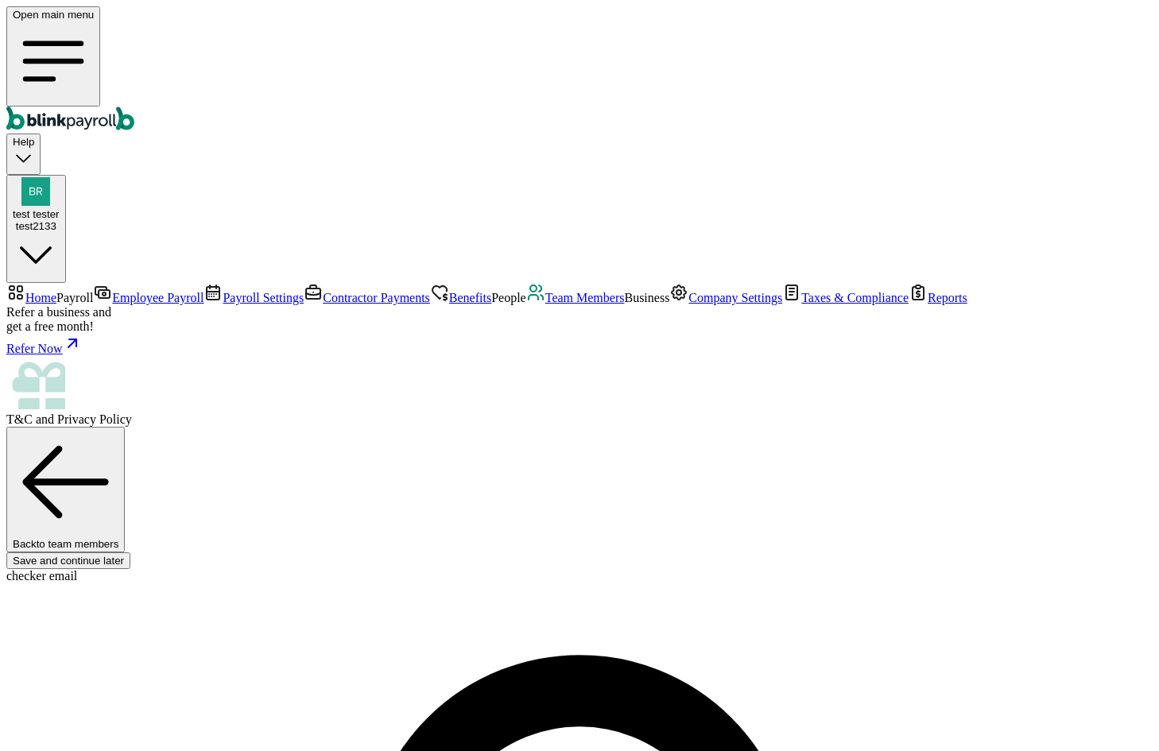
radio input "true"
type input "2,000"
select select "3"
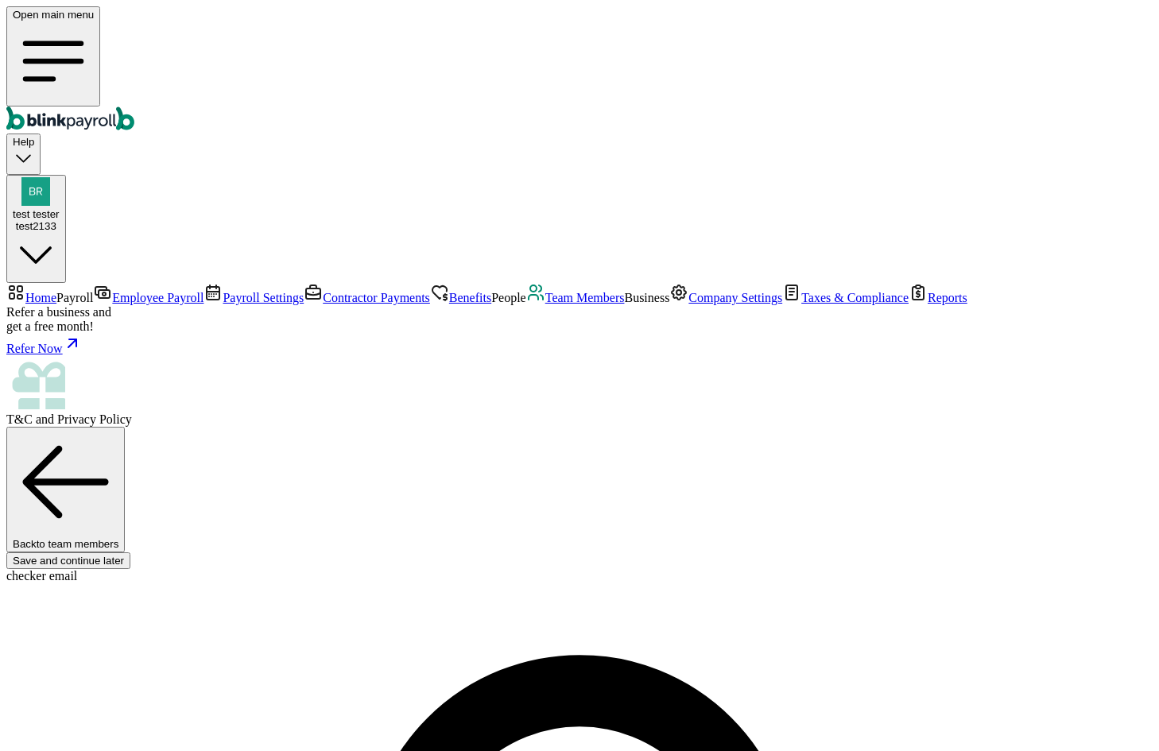
type input "17.31"
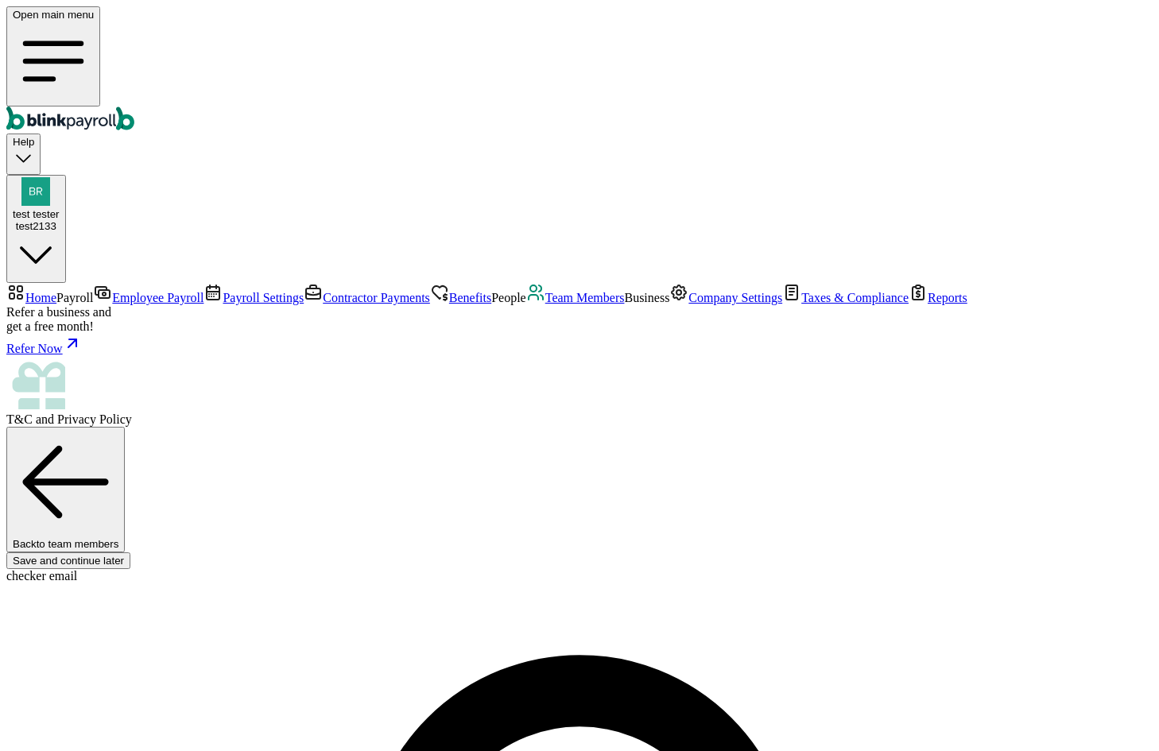
radio input "true"
click at [546, 305] on span "Team Members" at bounding box center [586, 298] width 80 height 14
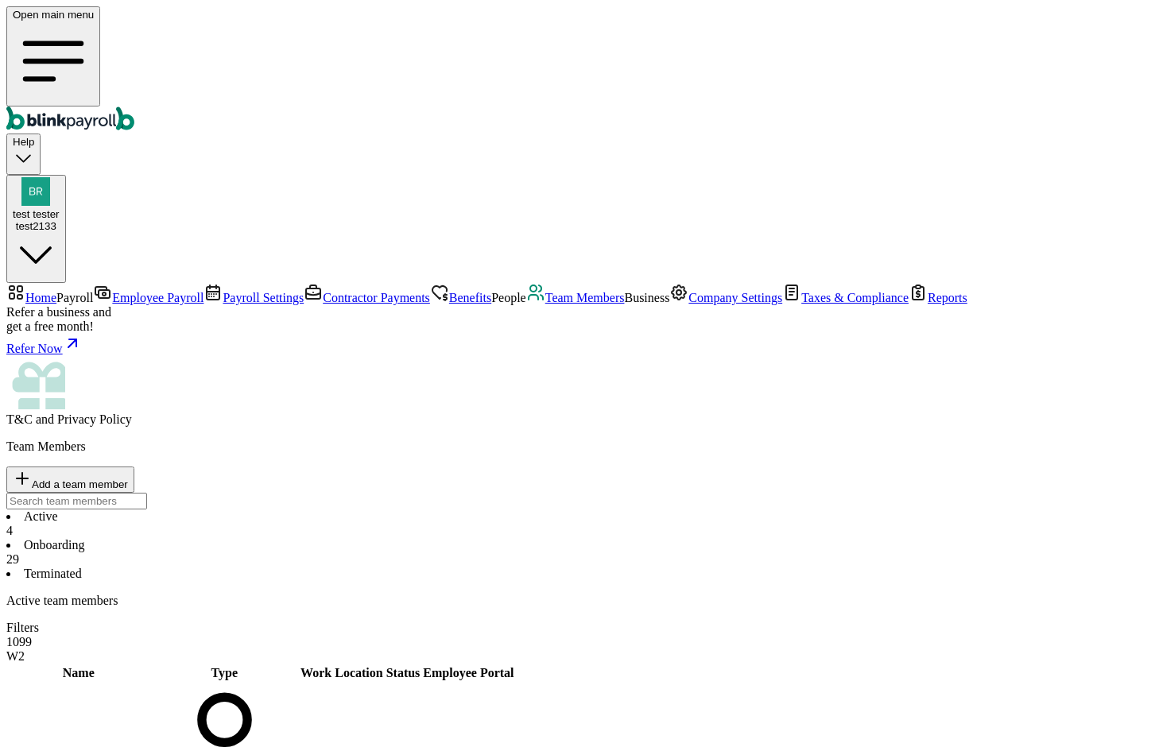
click at [359, 538] on li "Onboarding 29" at bounding box center [579, 552] width 1147 height 29
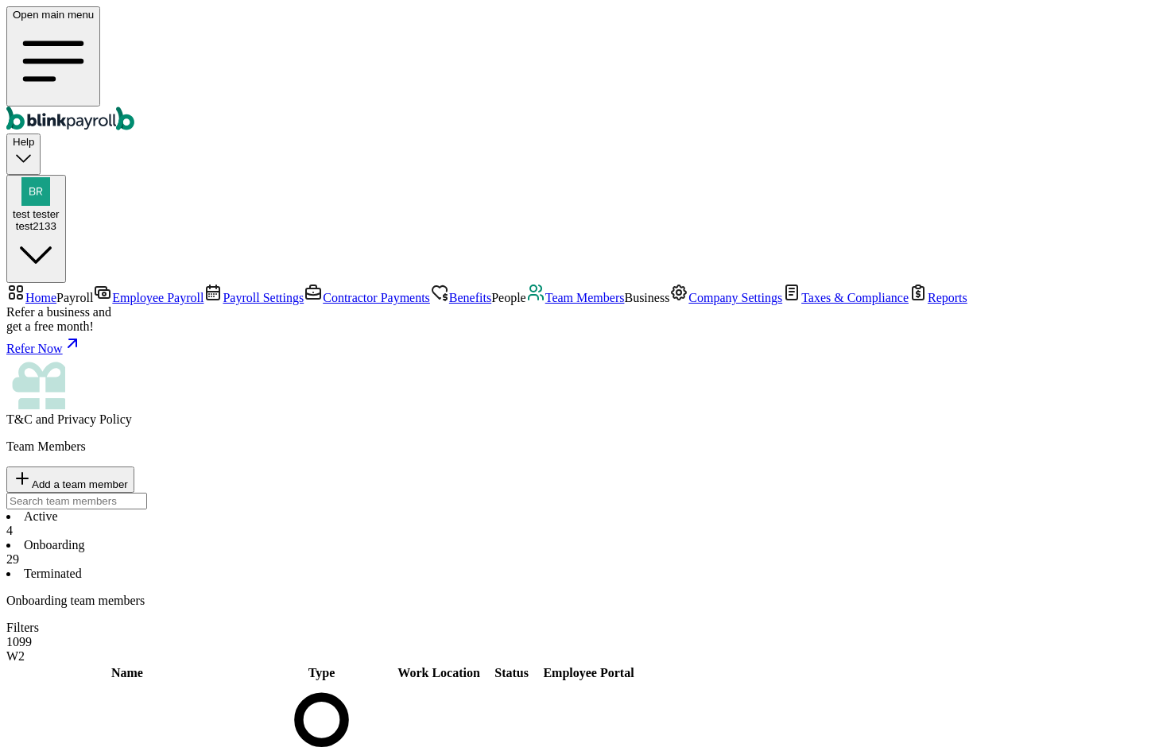
scroll to position [318, 0]
type input "[PERSON_NAME][EMAIL_ADDRESS][DOMAIN_NAME]"
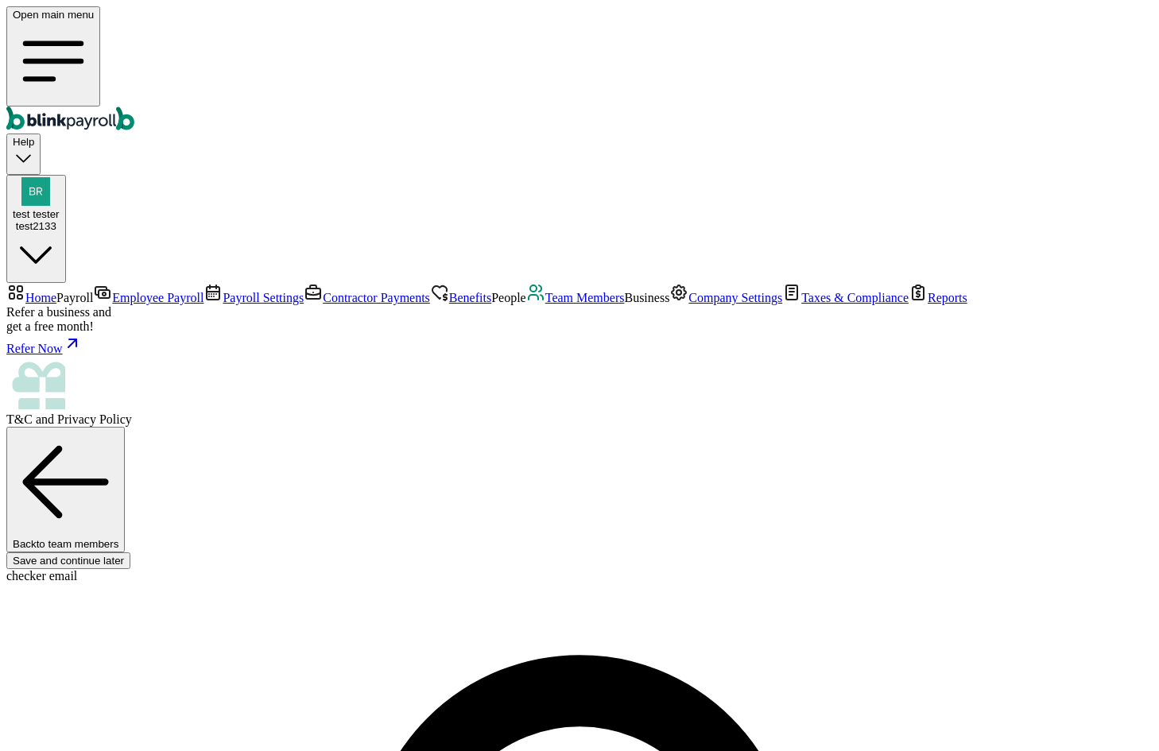
select select "[STREET_ADDRESS]"
select select "3"
drag, startPoint x: 290, startPoint y: 185, endPoint x: 279, endPoint y: 215, distance: 31.5
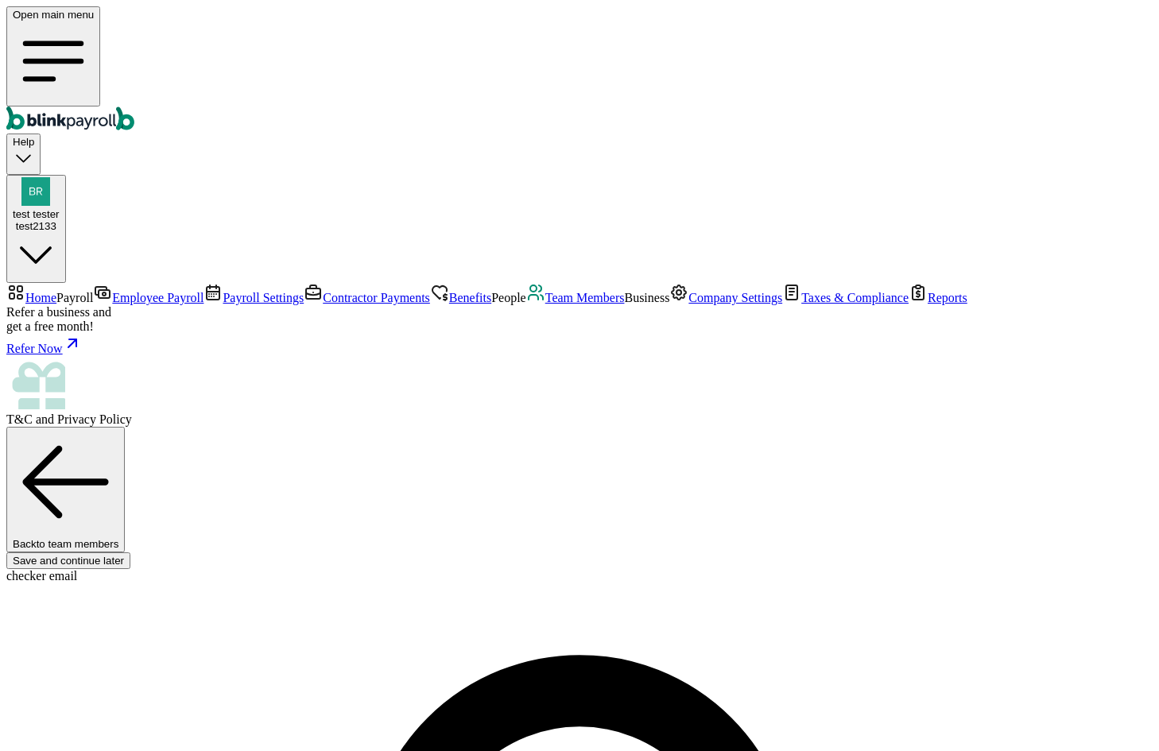
click at [546, 305] on span "Team Members" at bounding box center [586, 298] width 80 height 14
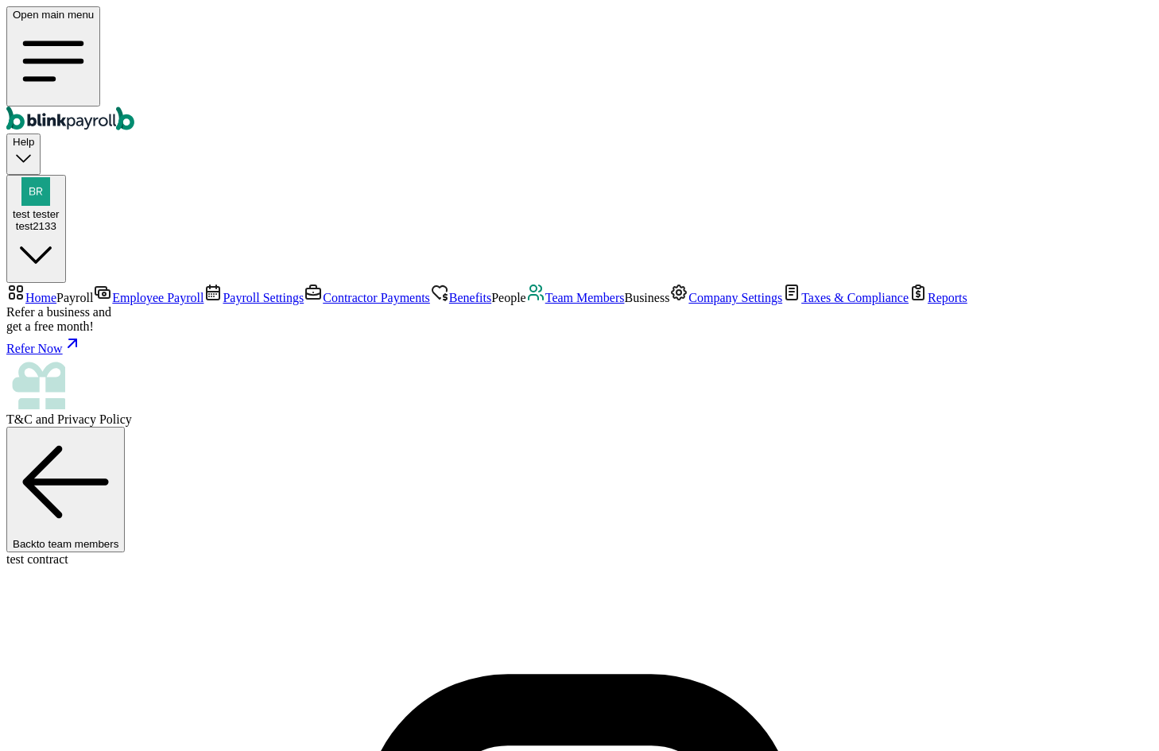
copy span "@"
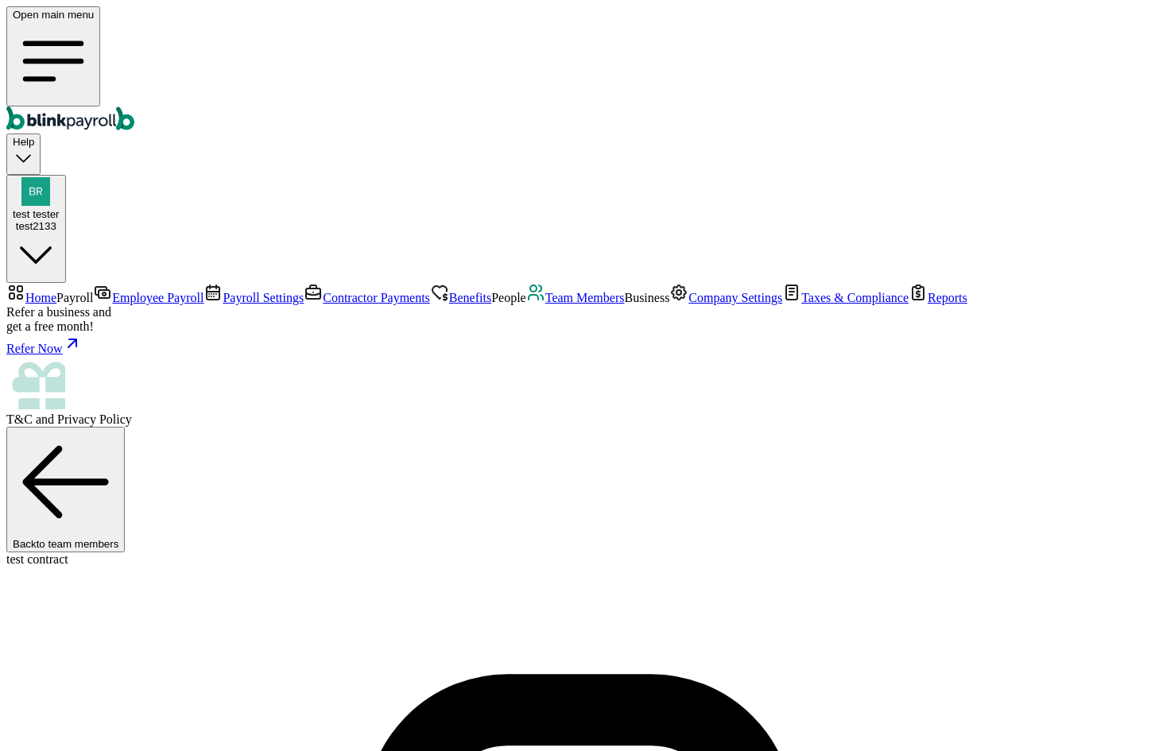
click at [546, 305] on span "Team Members" at bounding box center [586, 298] width 80 height 14
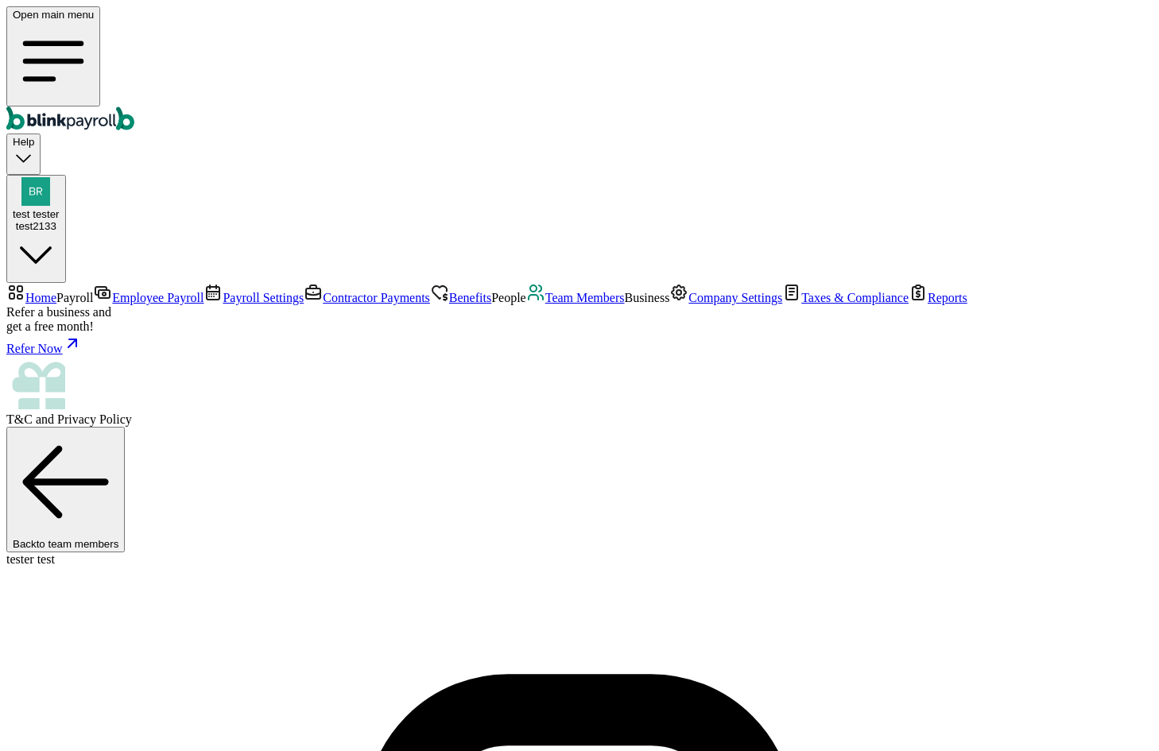
copy span "test1zre1c"
click at [546, 305] on span "Team Members" at bounding box center [586, 298] width 80 height 14
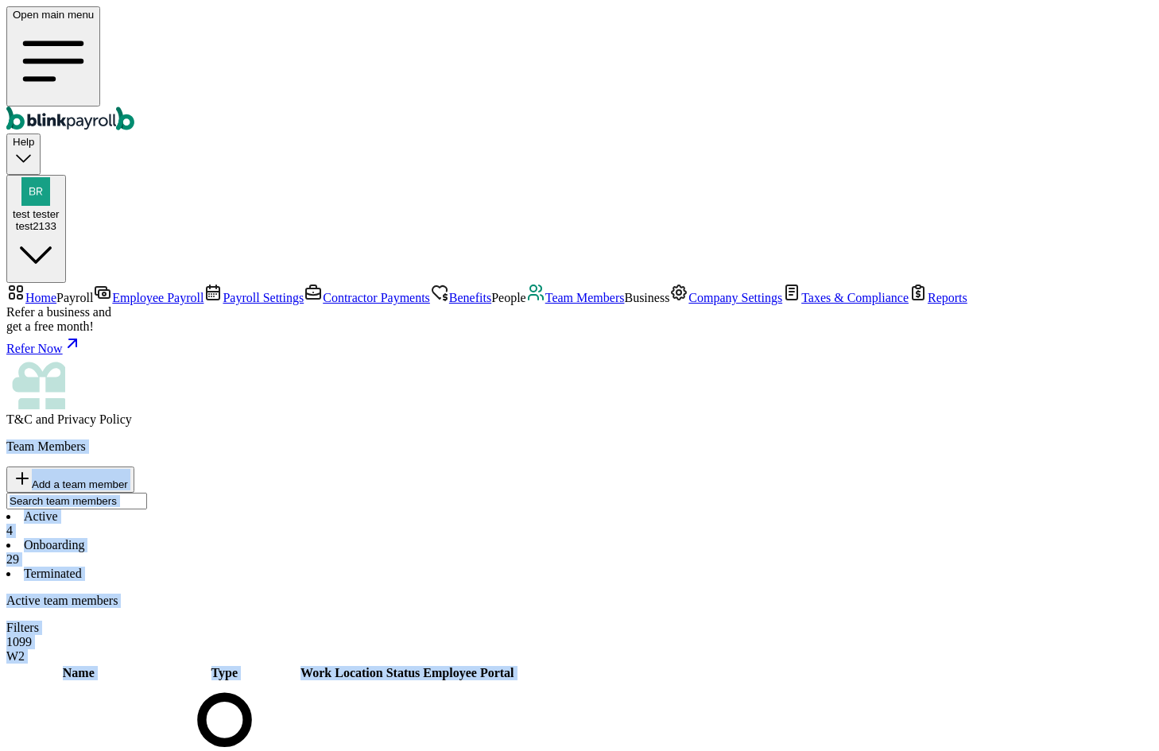
click at [440, 594] on div "Active team members Filters 1099 W2" at bounding box center [579, 629] width 1147 height 70
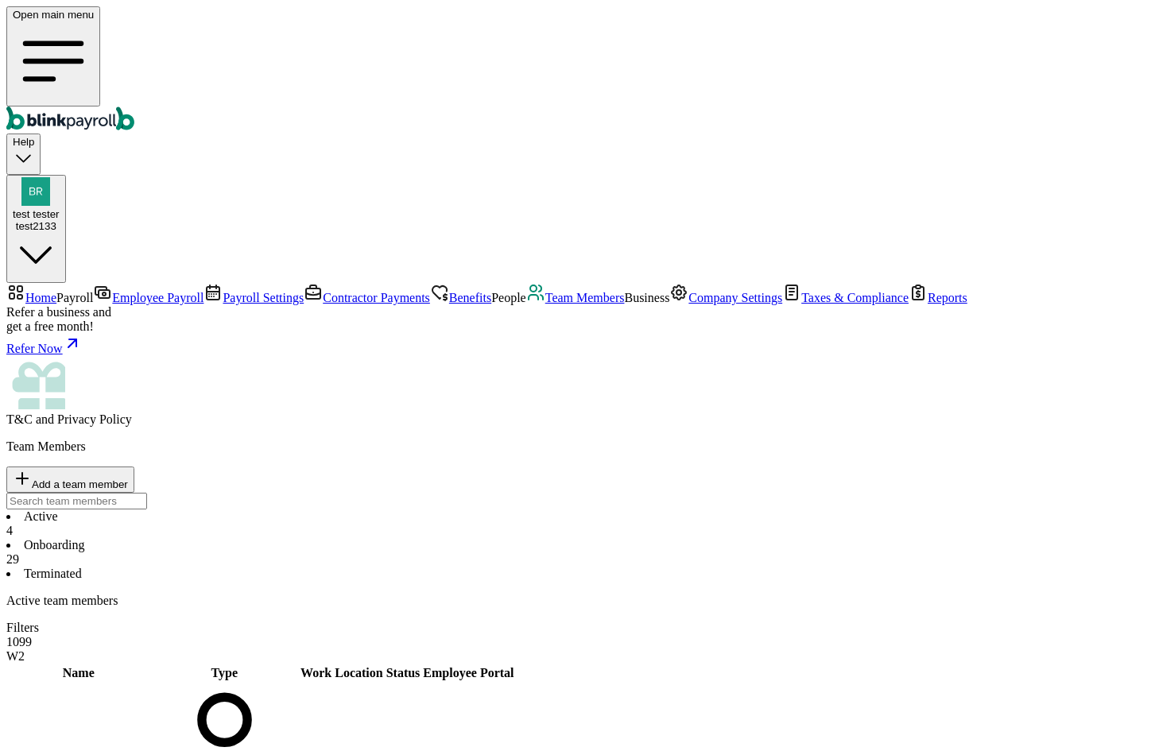
click at [360, 538] on li "Onboarding 29" at bounding box center [579, 552] width 1147 height 29
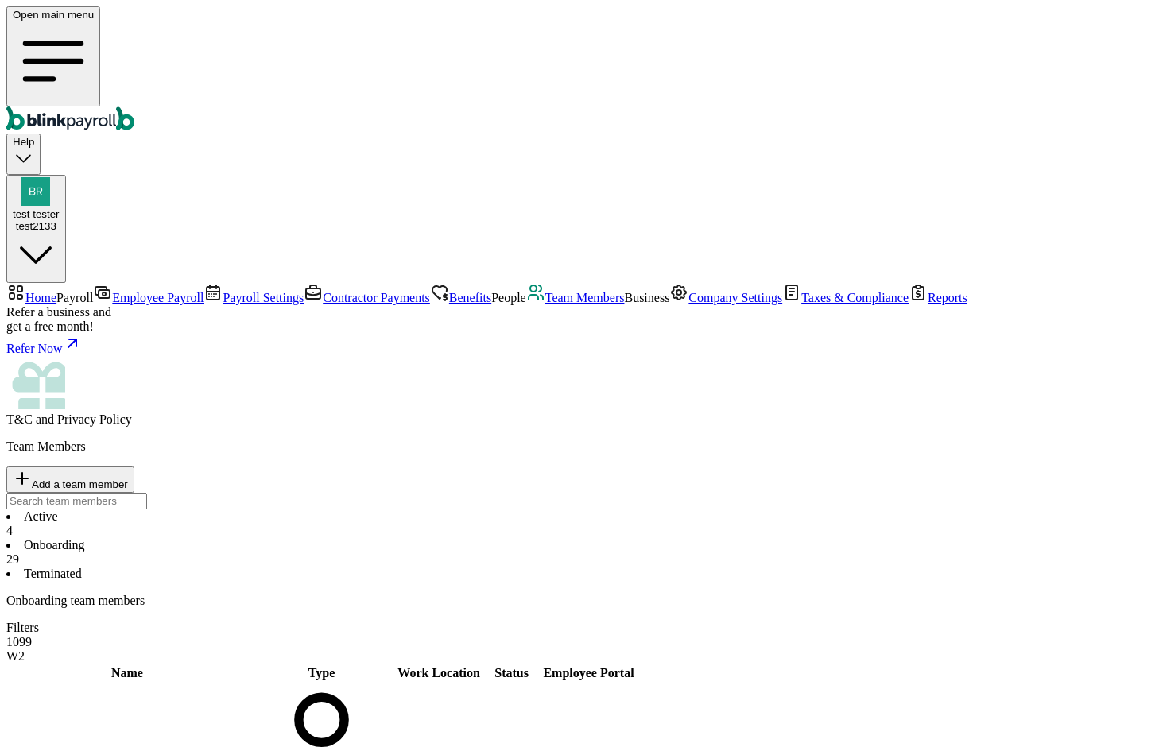
scroll to position [903, 0]
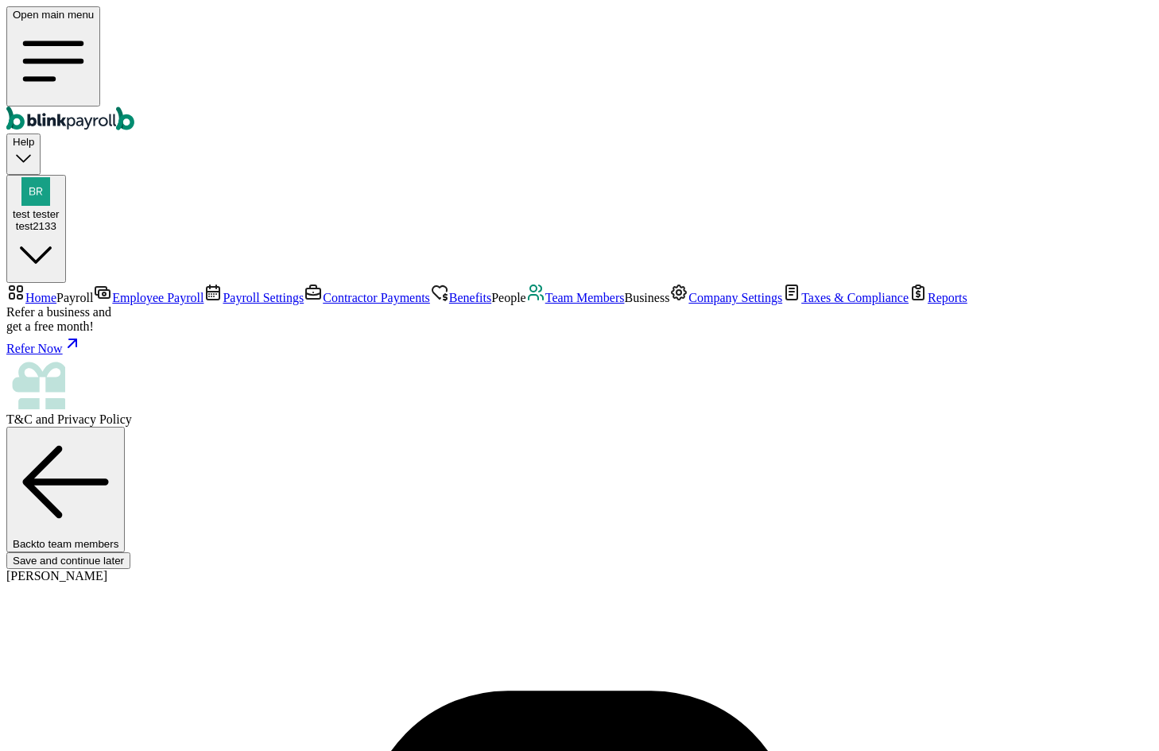
scroll to position [165, 0]
click at [546, 305] on span "Team Members" at bounding box center [586, 298] width 80 height 14
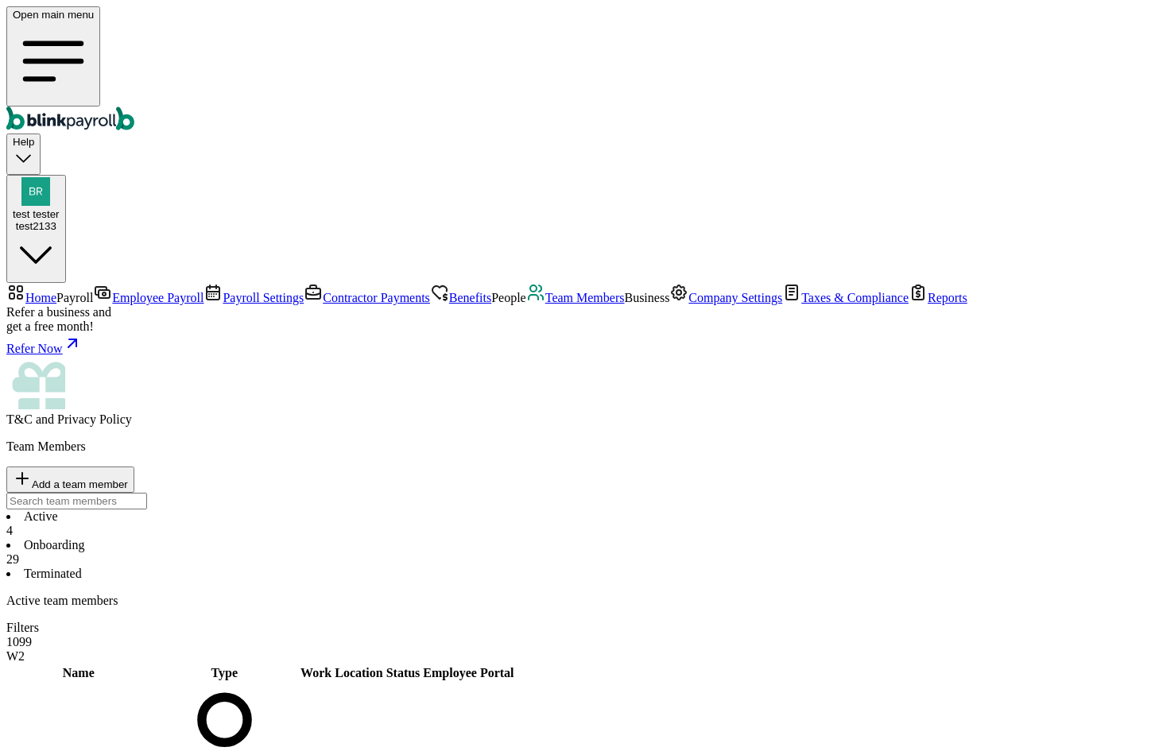
click at [320, 538] on li "Onboarding 29" at bounding box center [579, 552] width 1147 height 29
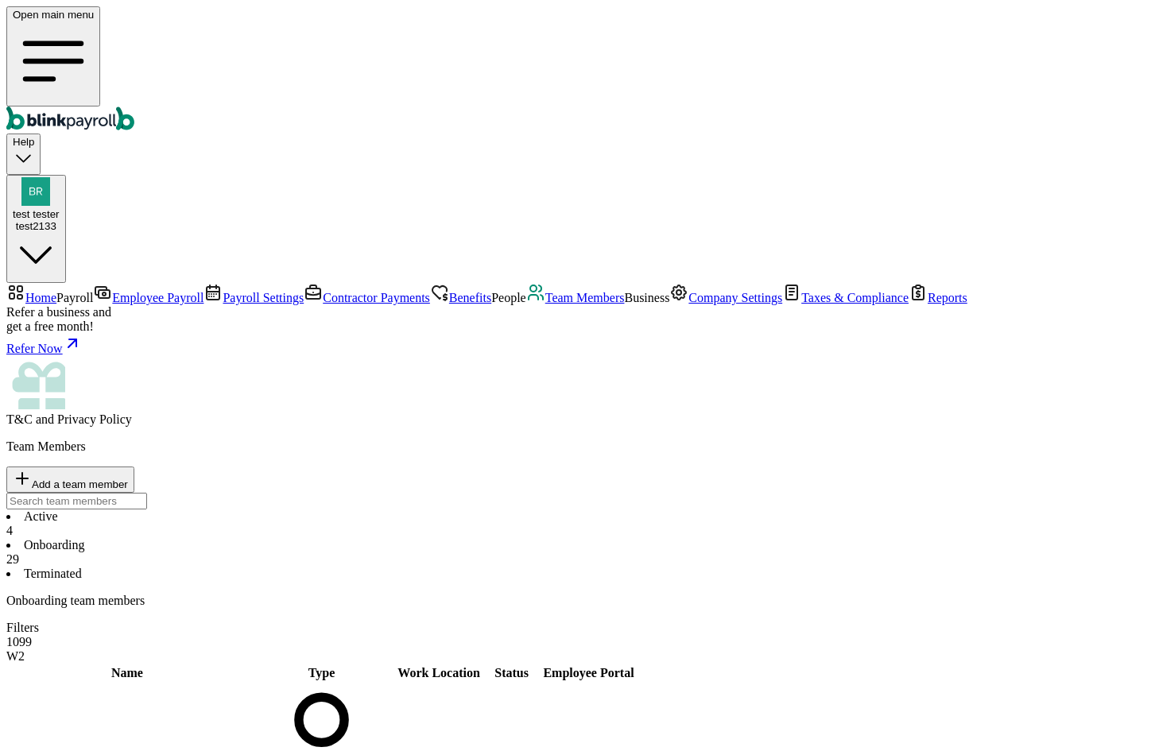
click at [344, 538] on li "Onboarding 29" at bounding box center [579, 552] width 1147 height 29
click at [282, 524] on div "4" at bounding box center [579, 531] width 1147 height 14
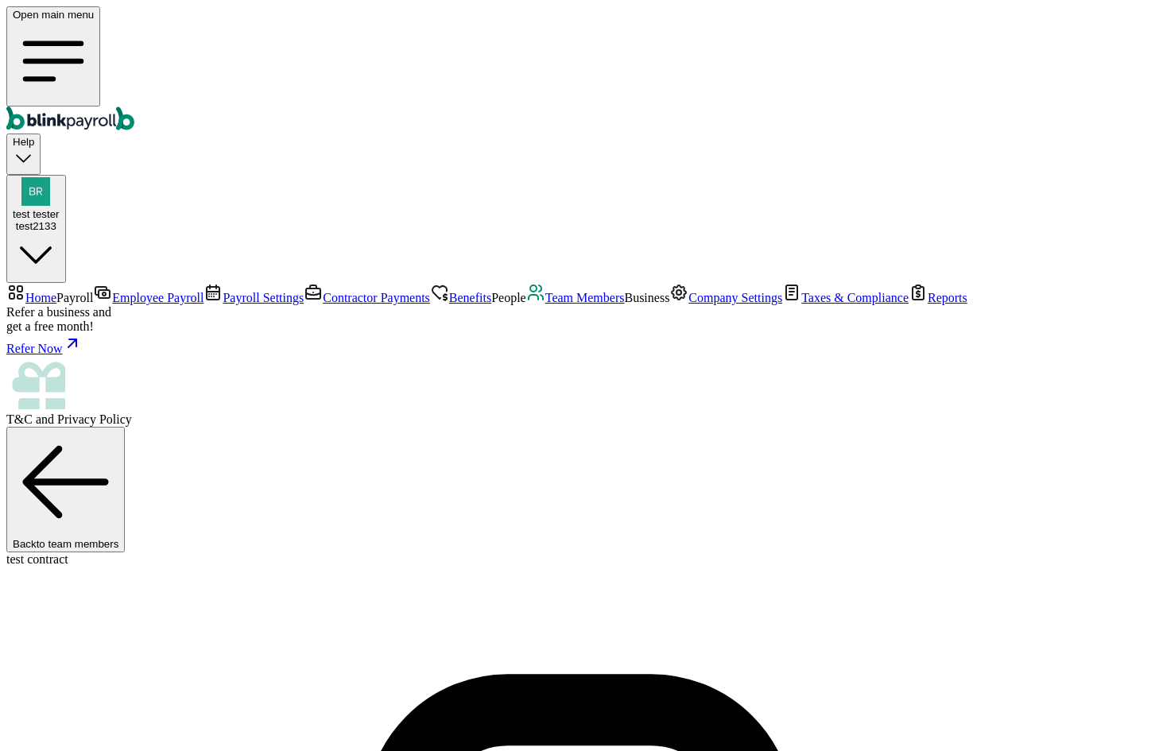
click at [546, 305] on span "Team Members" at bounding box center [586, 298] width 80 height 14
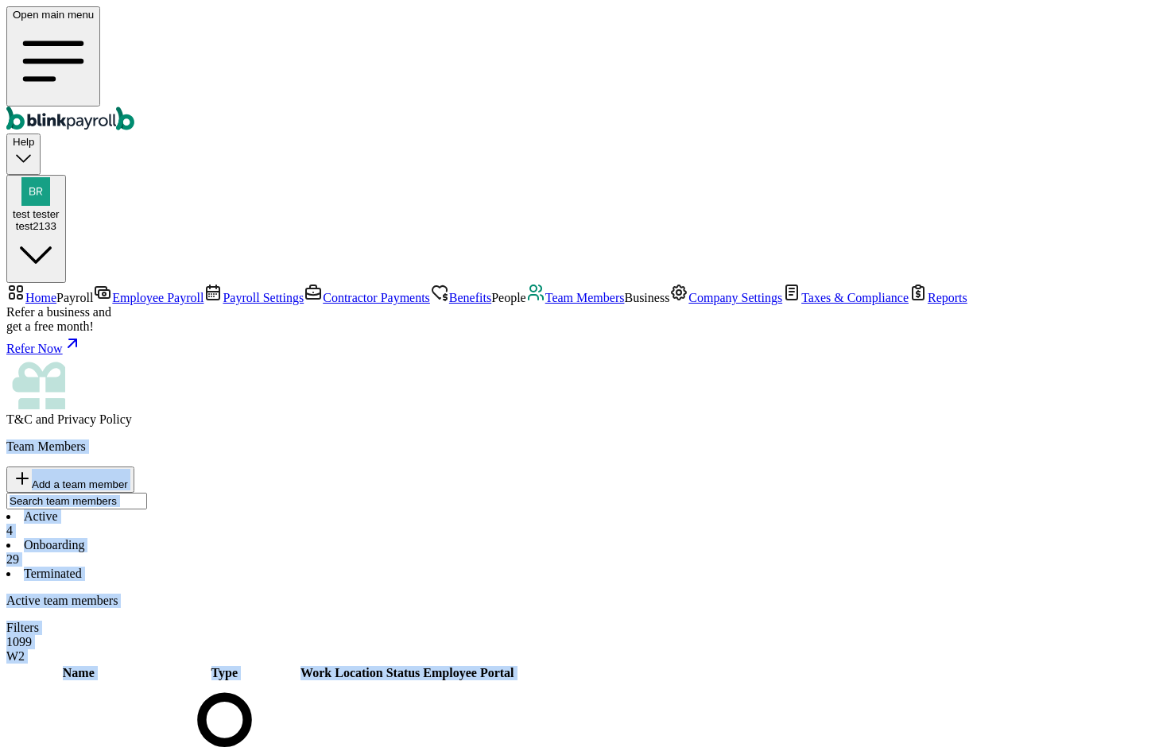
click at [647, 510] on div "Active 4 Onboarding 29 Terminated" at bounding box center [579, 546] width 1147 height 72
click at [687, 510] on div "Active 4 Onboarding 29 Terminated" at bounding box center [579, 546] width 1147 height 72
click at [940, 440] on div "Team Members Add a team member" at bounding box center [579, 475] width 1147 height 70
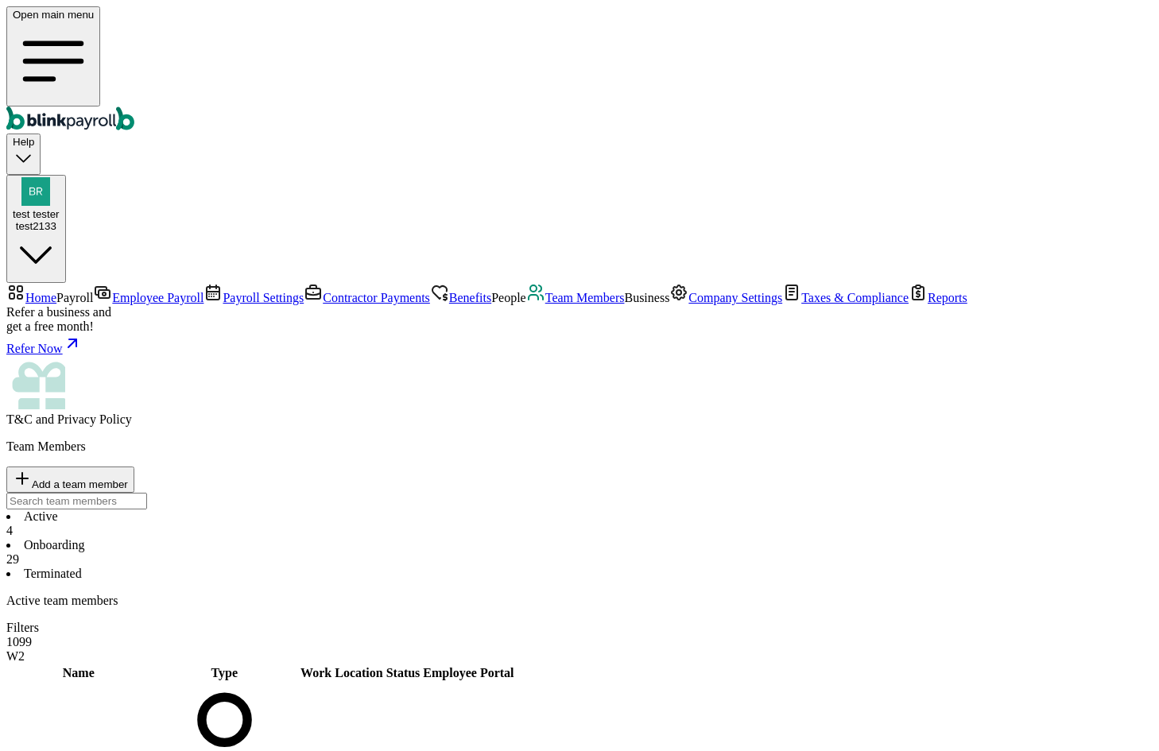
click at [128, 479] on span "Add a team member" at bounding box center [80, 485] width 96 height 12
select select "contractor"
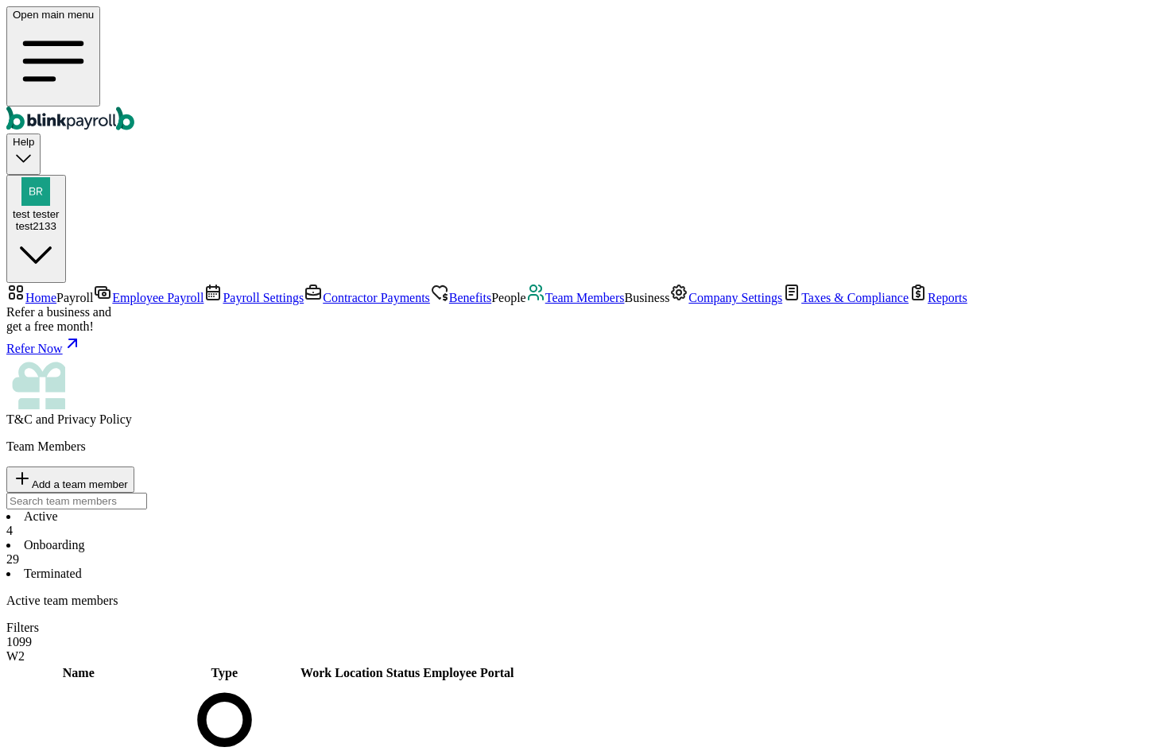
type input "test"
type input "noviKontra"
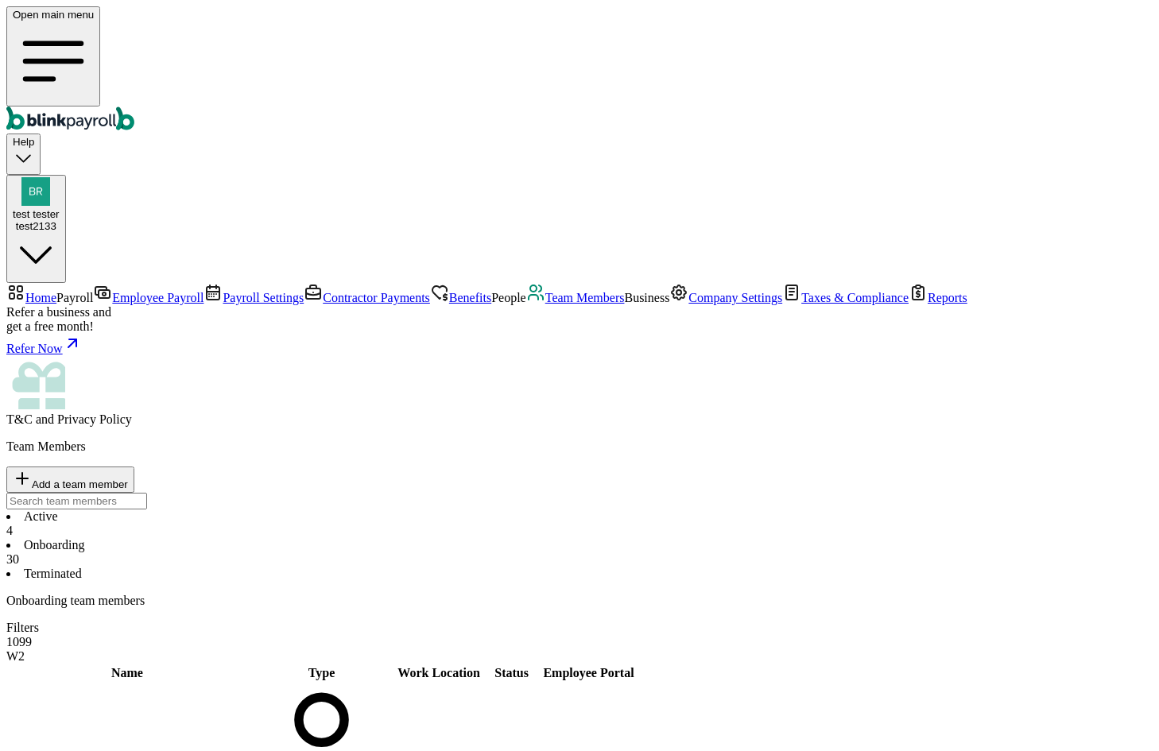
scroll to position [949, 0]
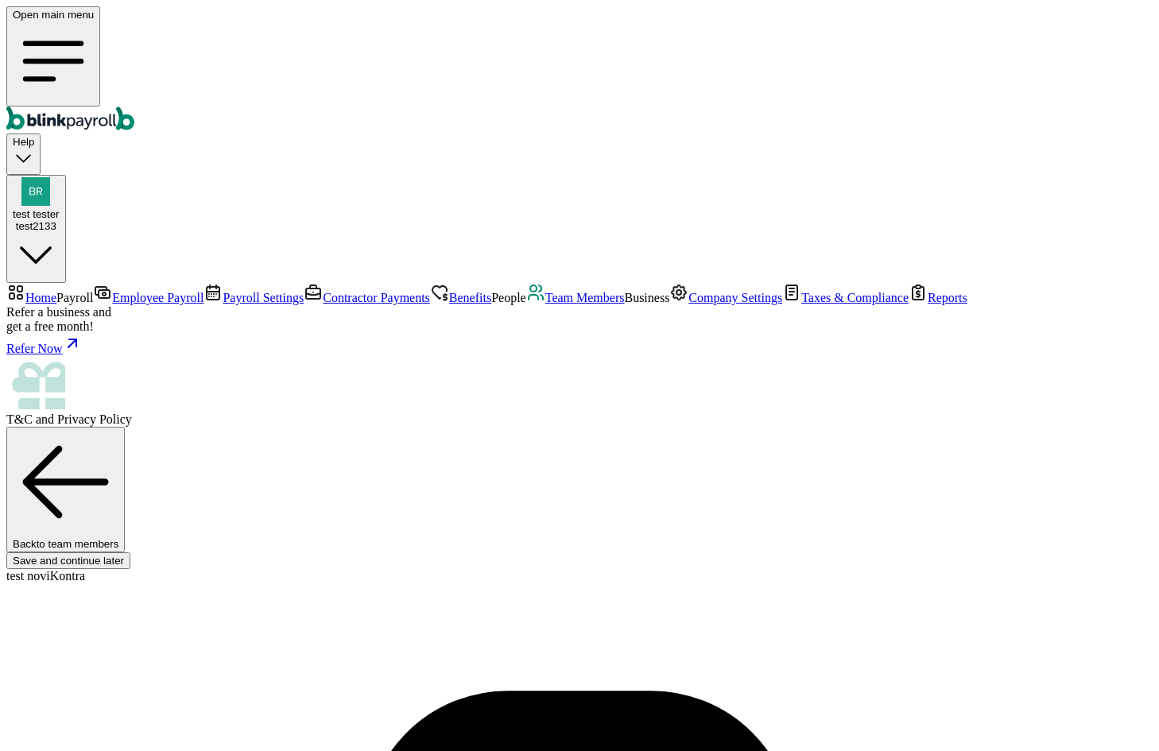
scroll to position [151, 0]
type input "[PERSON_NAME][EMAIL_ADDRESS][DOMAIN_NAME]"
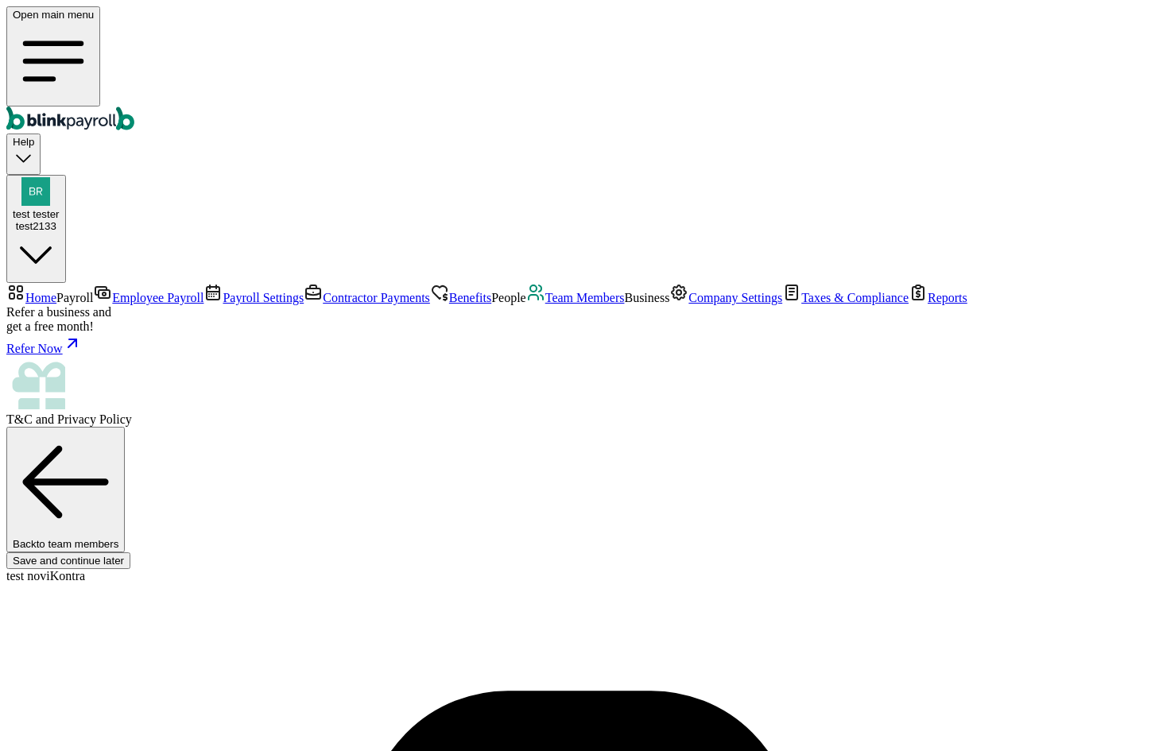
type input "[DATE]"
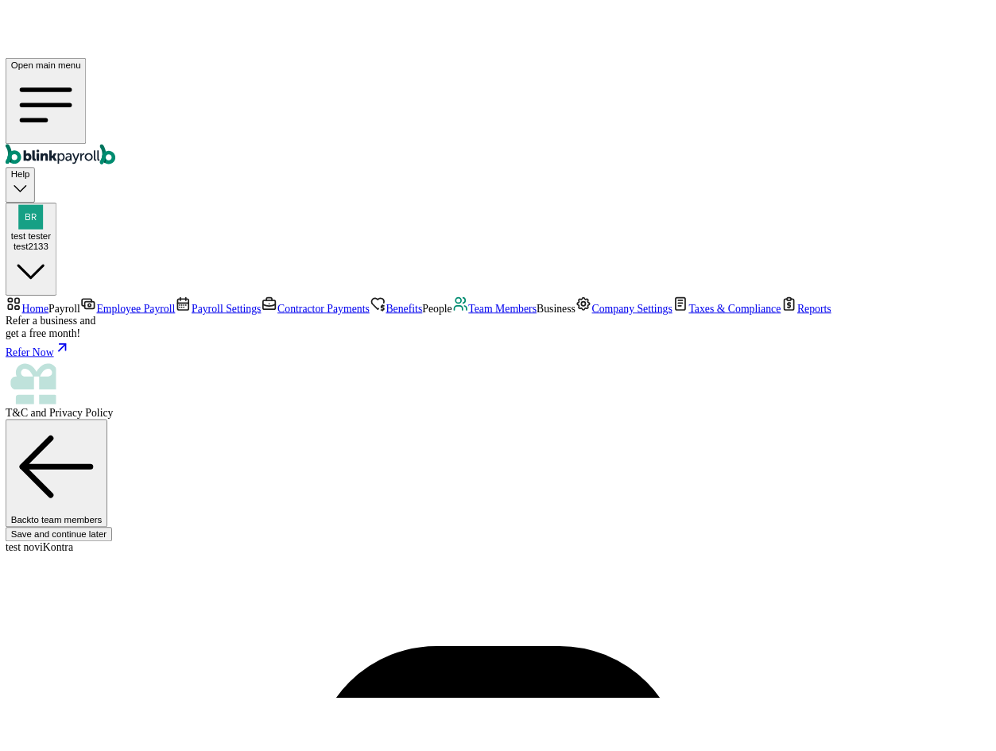
scroll to position [188, 0]
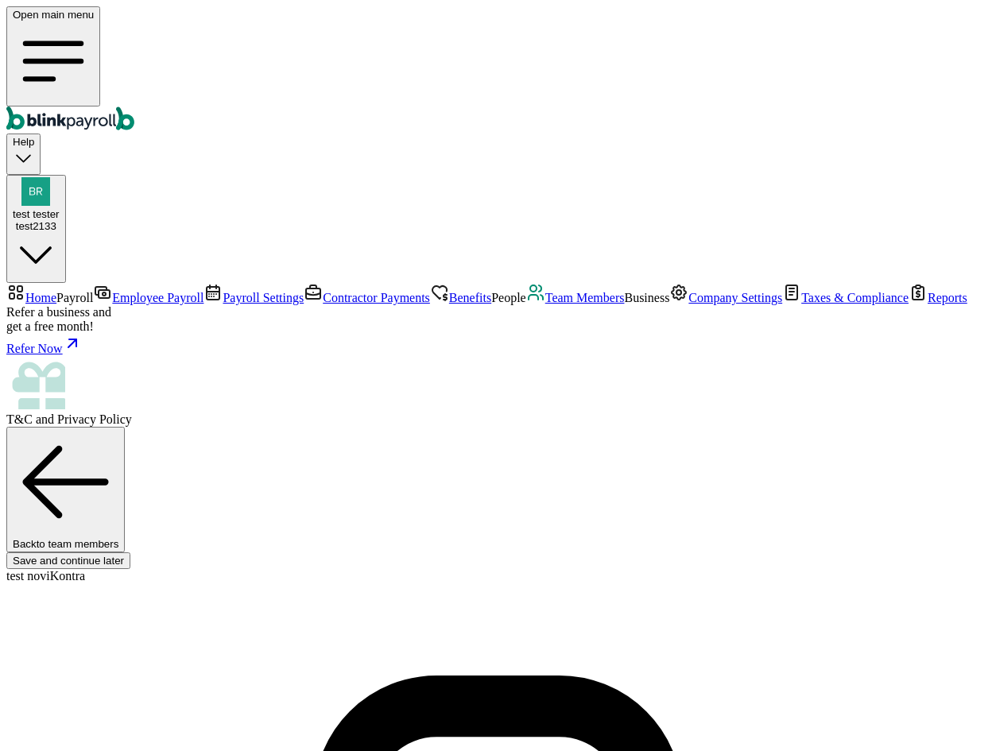
click at [546, 305] on span "Team Members" at bounding box center [586, 298] width 80 height 14
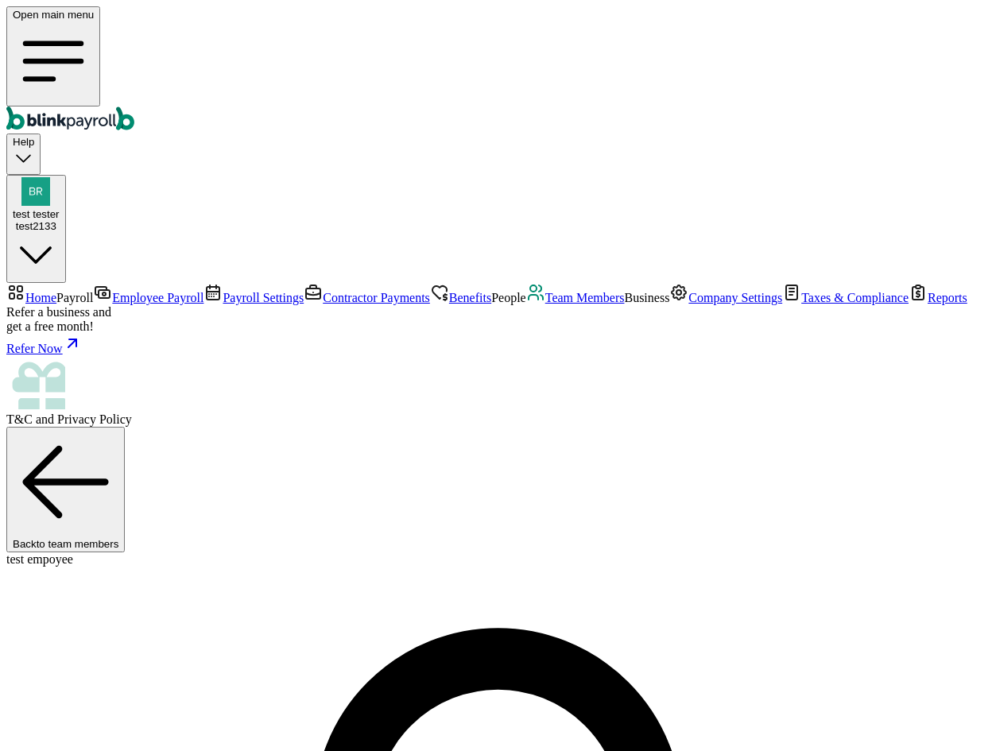
click at [546, 305] on span "Team Members" at bounding box center [586, 298] width 80 height 14
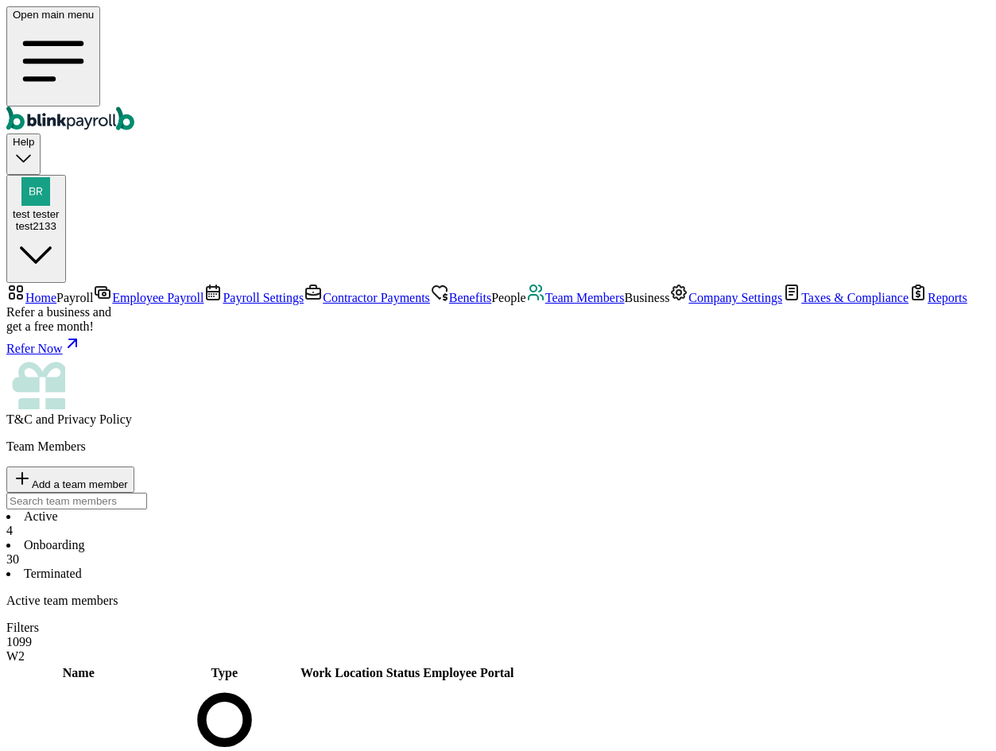
click at [362, 538] on li "Onboarding 30" at bounding box center [498, 552] width 984 height 29
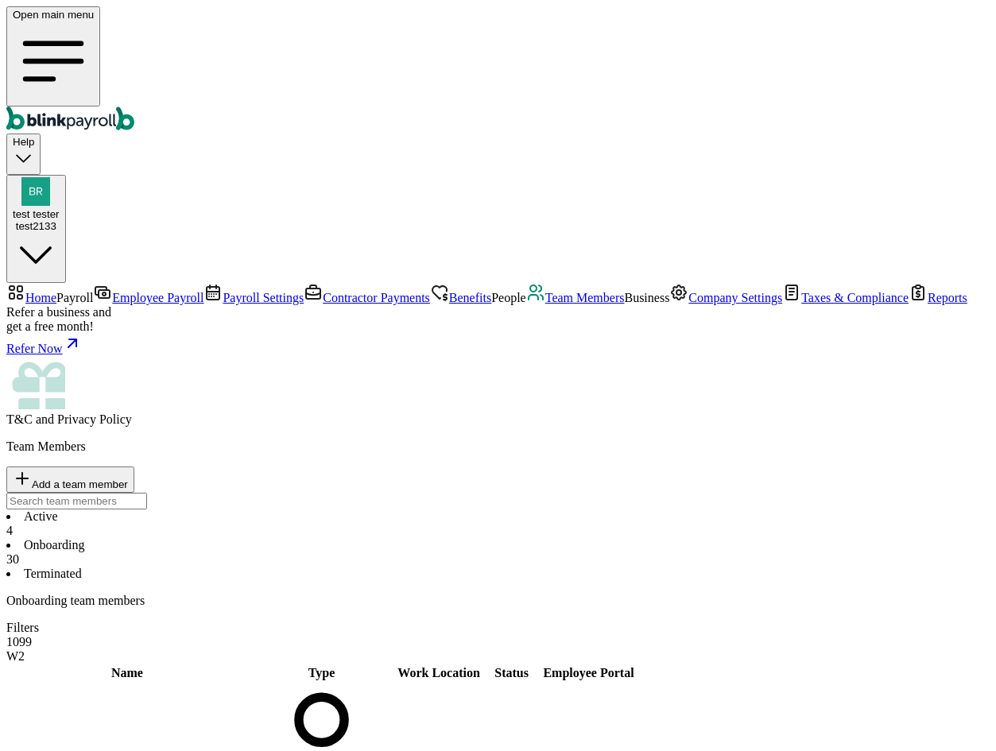
click at [371, 538] on li "Onboarding 30" at bounding box center [498, 552] width 984 height 29
click at [592, 594] on div "Onboarding team members Filters 1099 W2" at bounding box center [498, 629] width 984 height 70
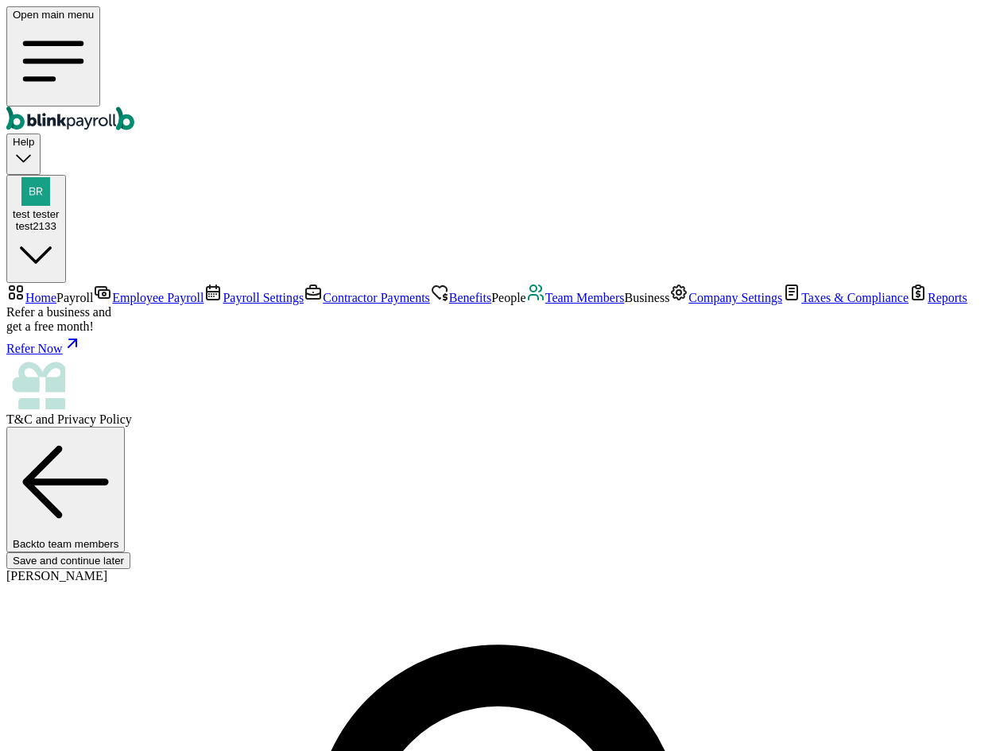
click at [546, 305] on span "Team Members" at bounding box center [586, 298] width 80 height 14
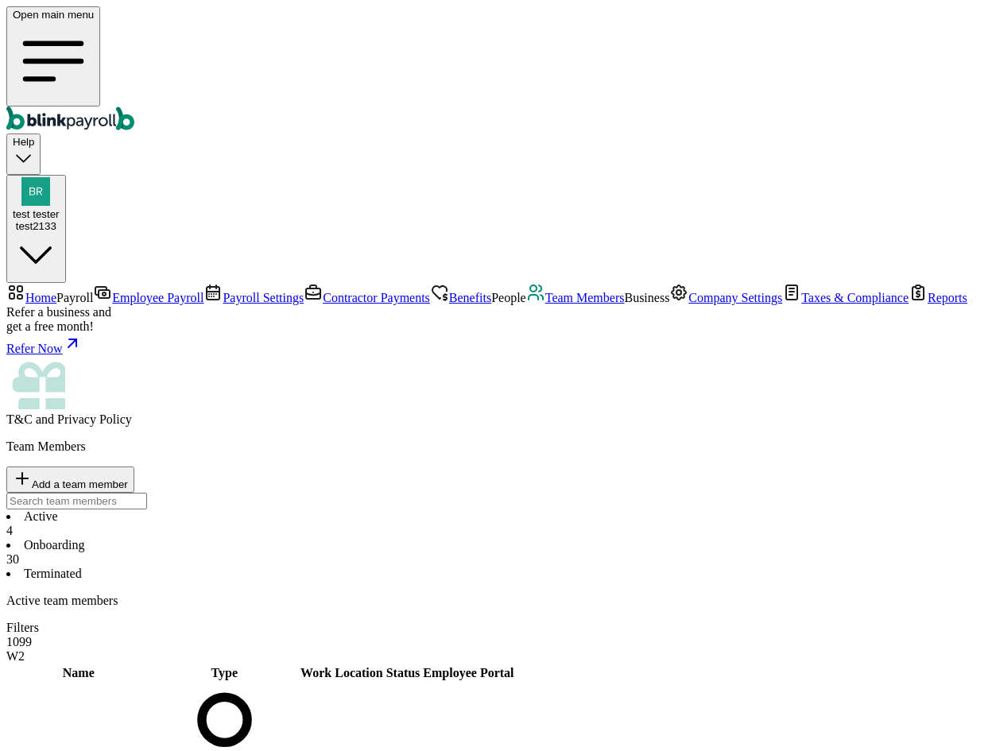
click at [369, 538] on li "Onboarding 30" at bounding box center [498, 552] width 984 height 29
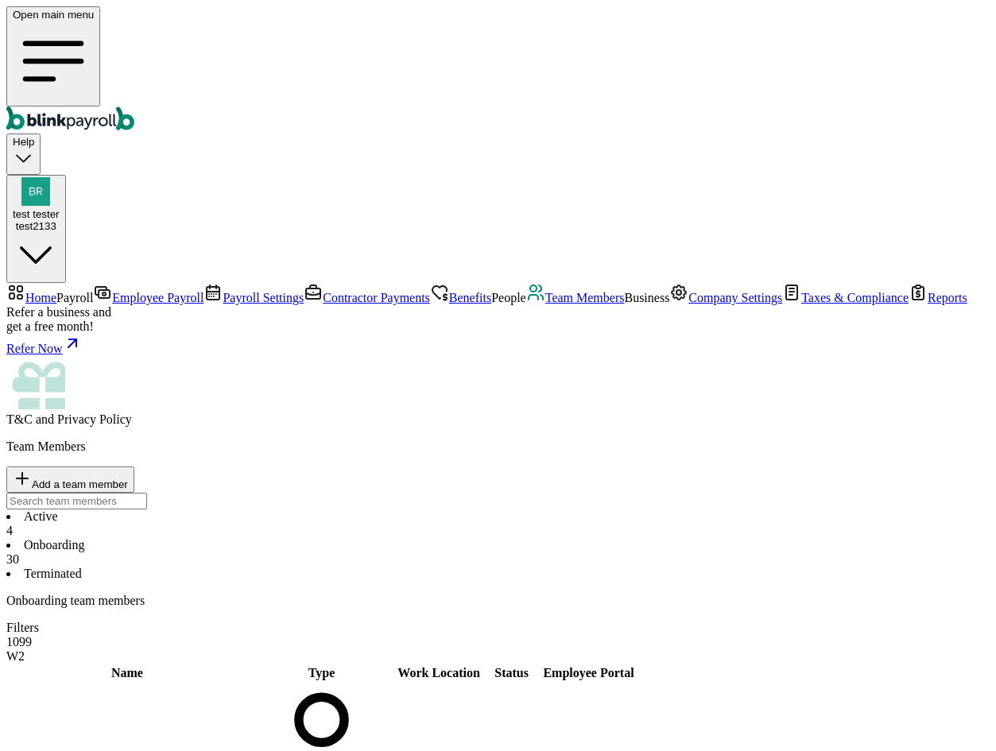
scroll to position [949, 0]
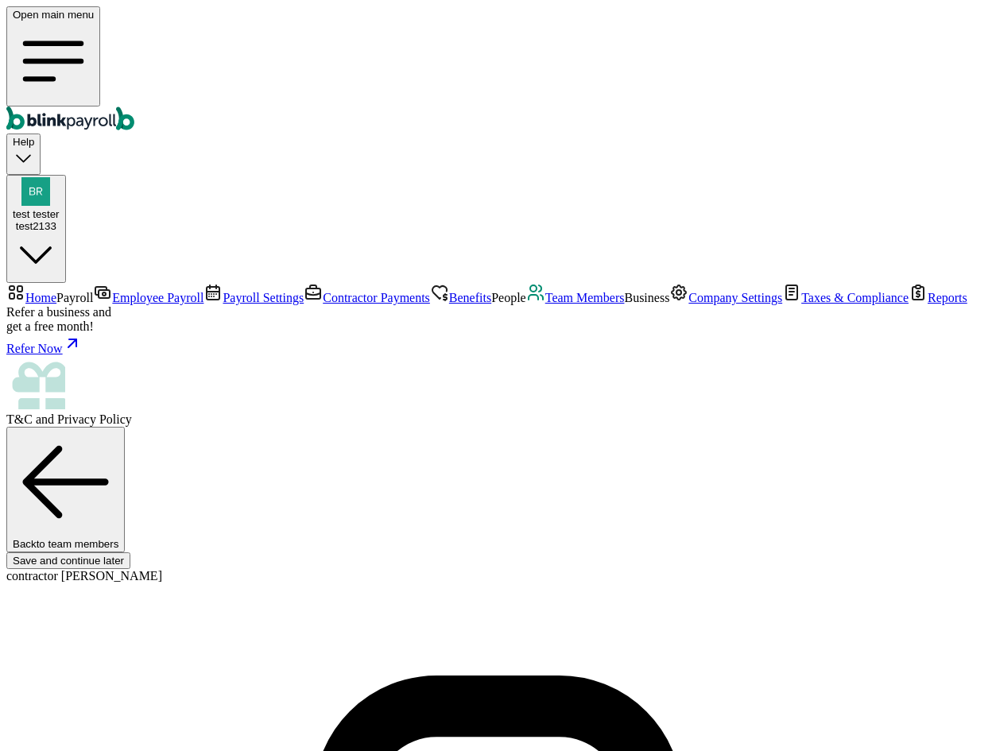
type input "contractor"
type input "[PERSON_NAME]"
type input "[EMAIL_ADDRESS][DOMAIN_NAME]"
click at [546, 305] on span "Team Members" at bounding box center [586, 298] width 80 height 14
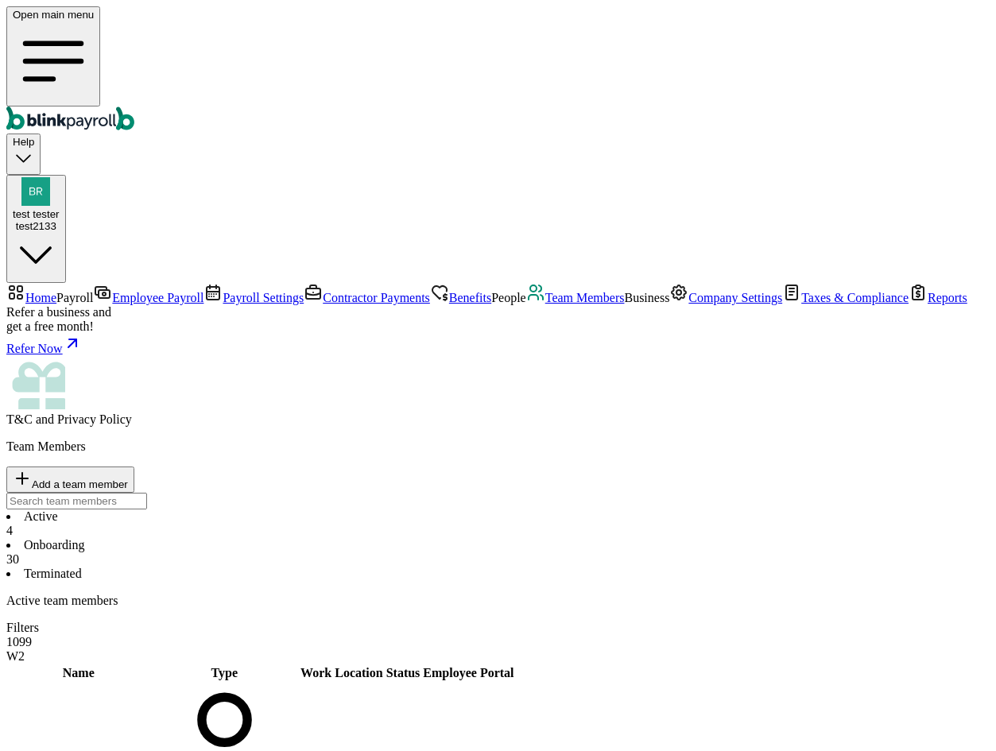
click at [381, 538] on li "Onboarding 30" at bounding box center [498, 552] width 984 height 29
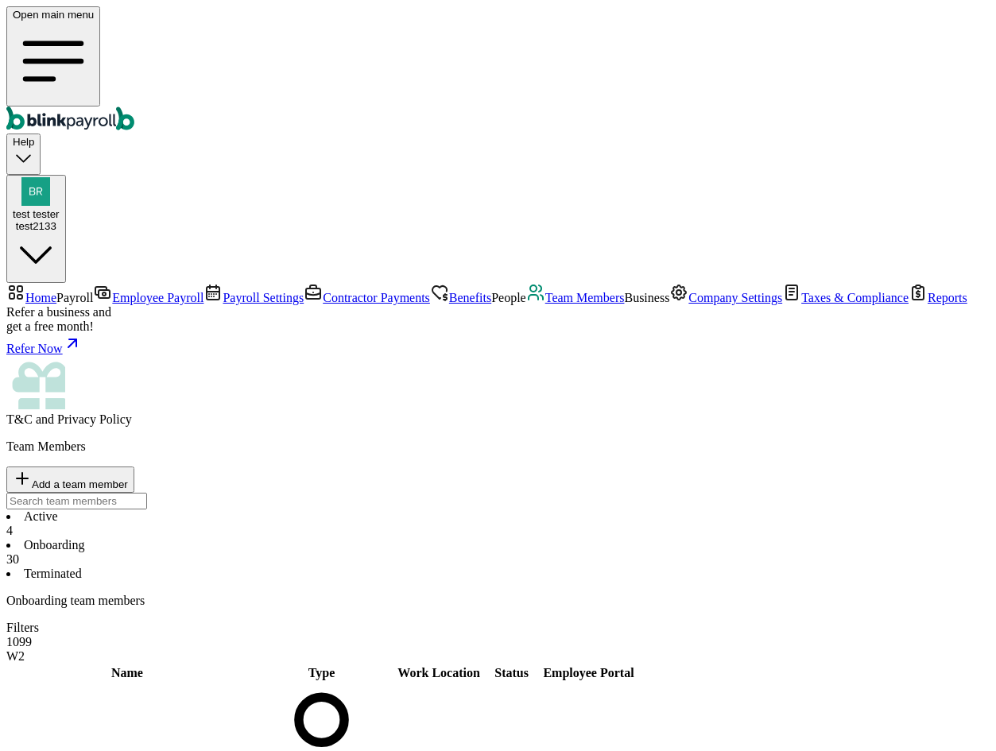
click at [391, 538] on li "Onboarding 30" at bounding box center [498, 552] width 984 height 29
click at [250, 510] on li "Active 4" at bounding box center [498, 524] width 984 height 29
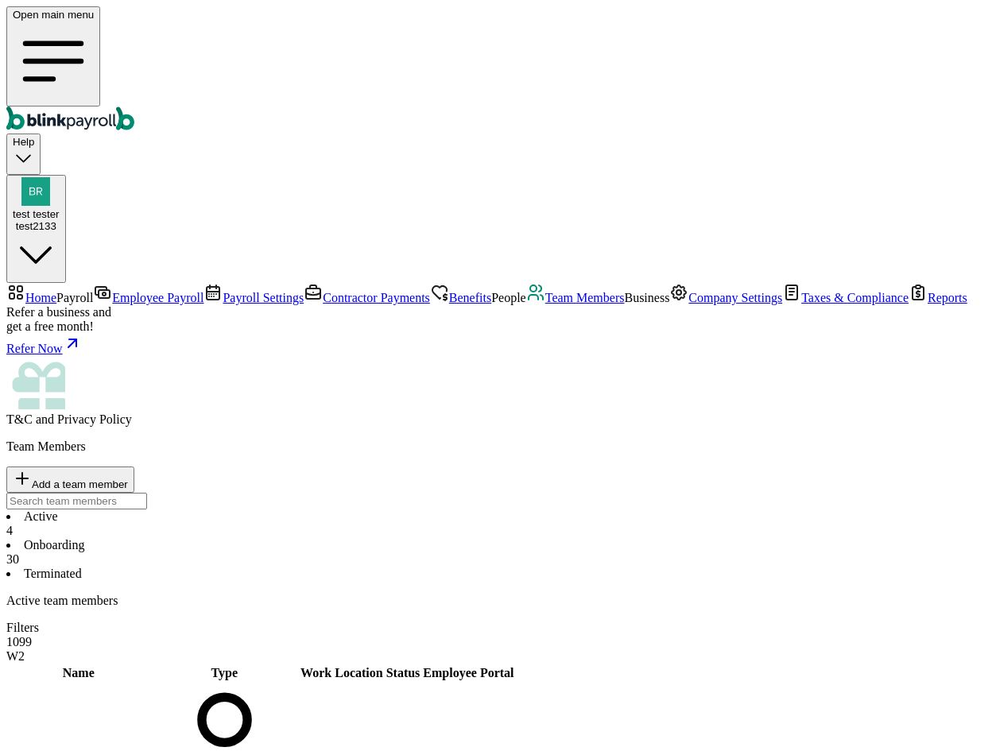
click at [360, 538] on li "Onboarding 30" at bounding box center [498, 552] width 984 height 29
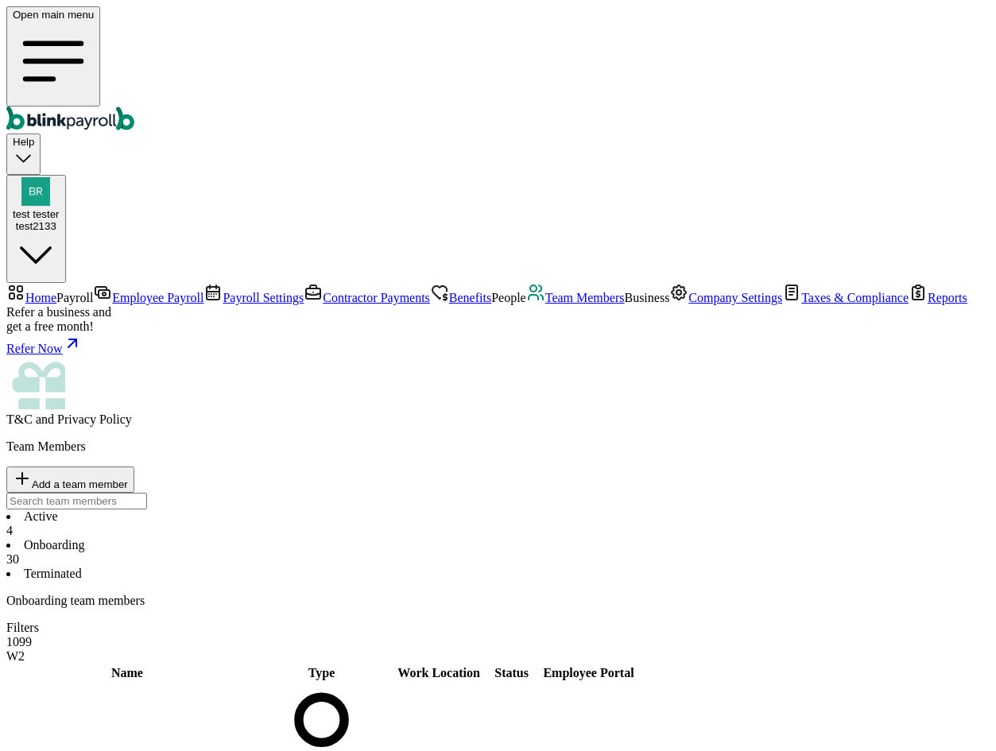
click at [128, 479] on span "Add a team member" at bounding box center [80, 485] width 96 height 12
select select "businessVendor"
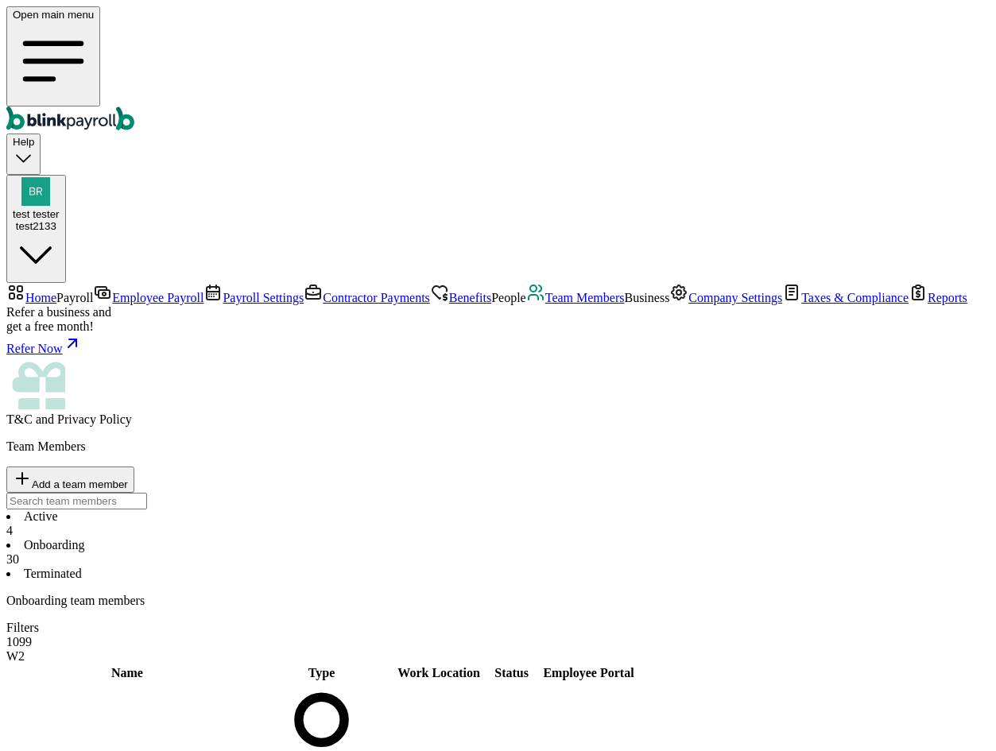
type input "test"
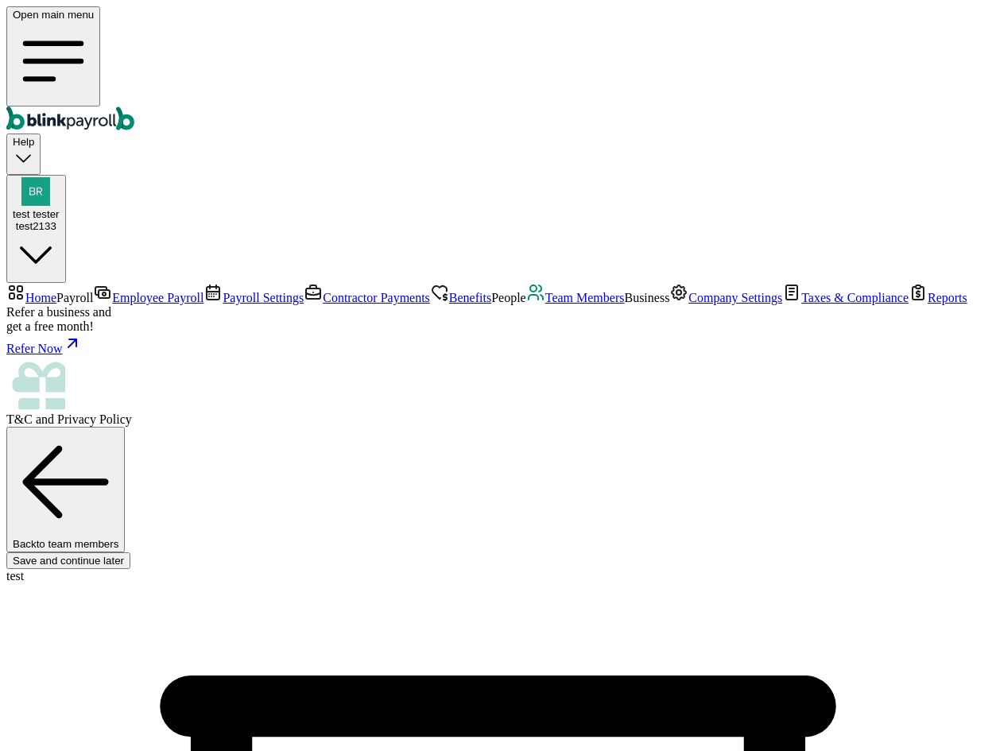
radio input "false"
radio input "true"
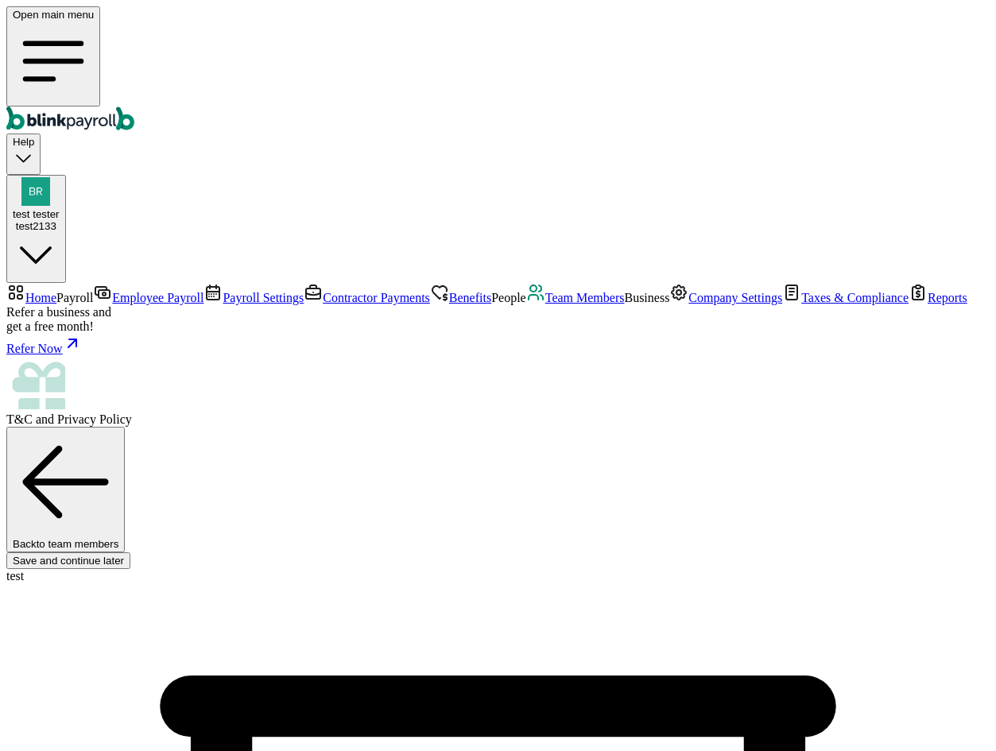
type input "test"
type input "sxazar"
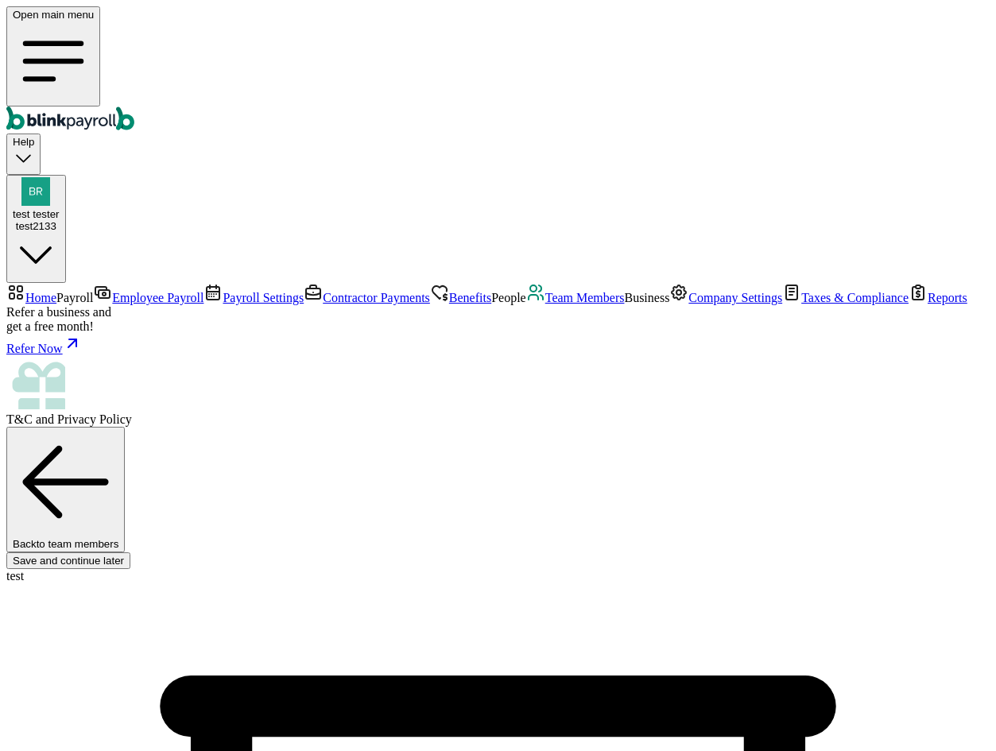
type input "[PERSON_NAME][EMAIL_ADDRESS][DOMAIN_NAME]"
type input "[DATE]"
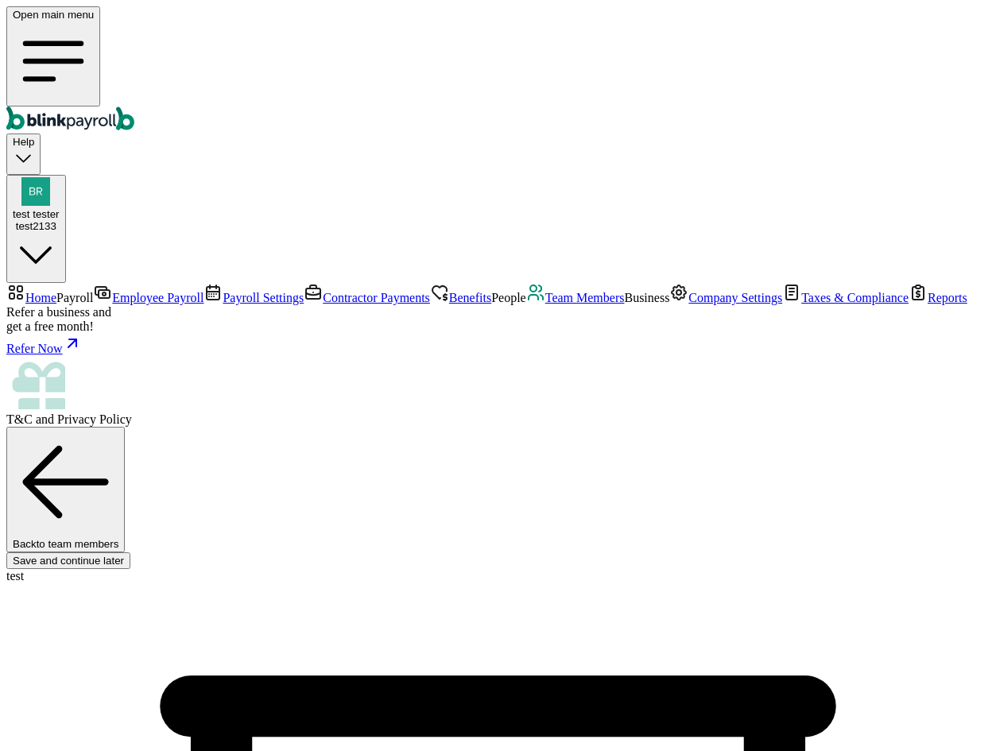
type input "[DATE]"
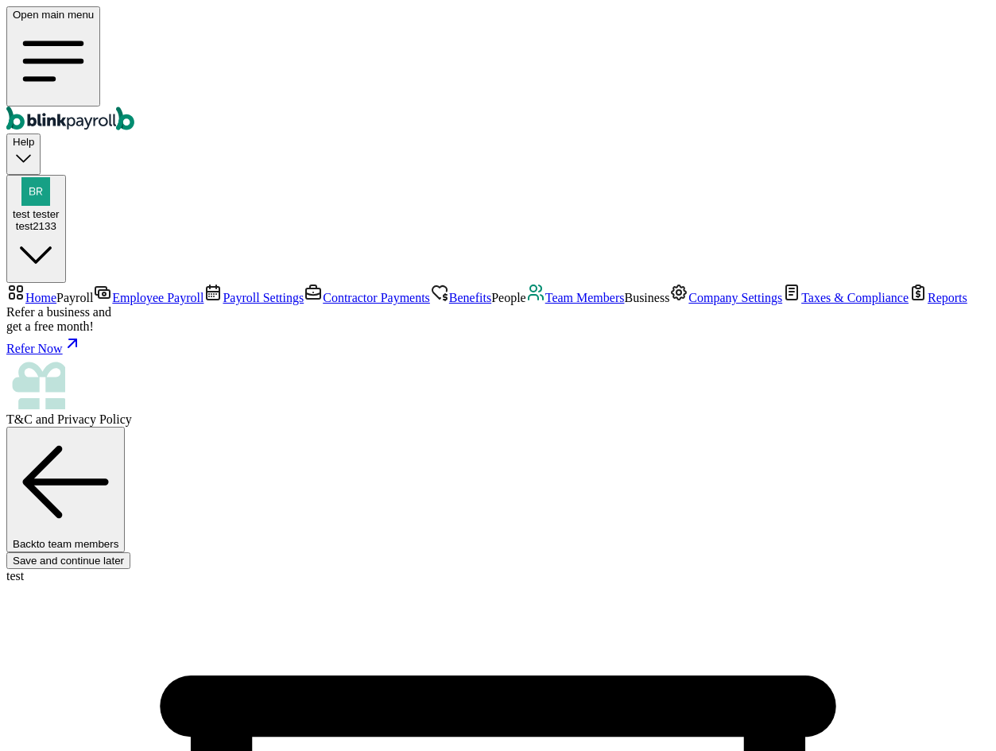
click at [119, 291] on link "Employee Payroll" at bounding box center [148, 298] width 111 height 14
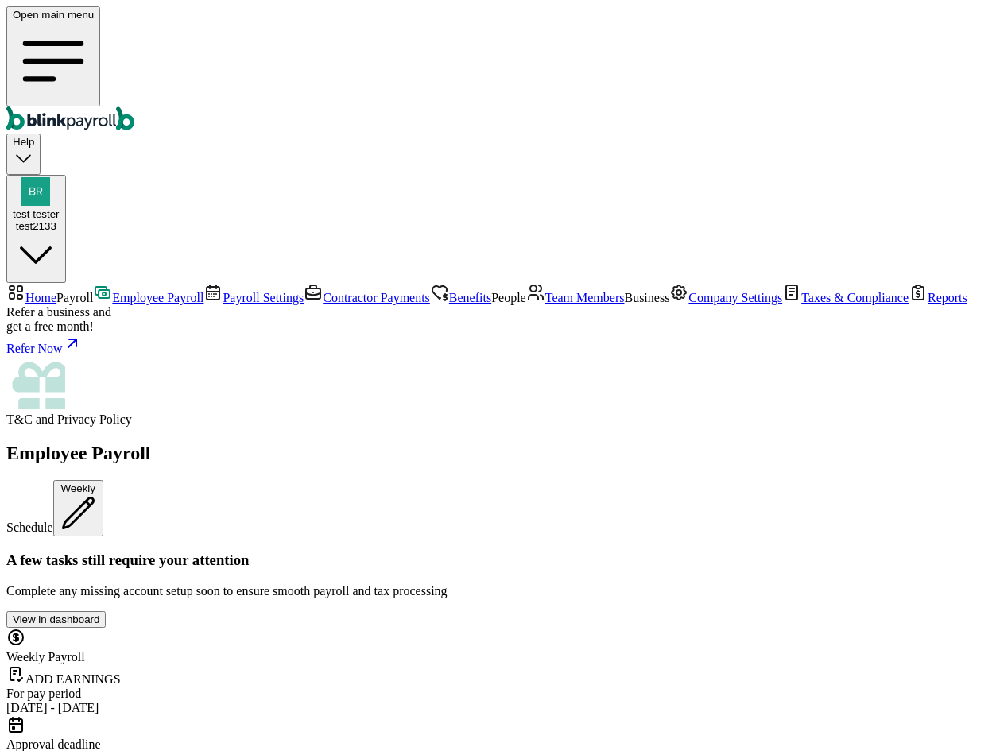
click at [546, 305] on span "Team Members" at bounding box center [586, 298] width 80 height 14
